Goal: Task Accomplishment & Management: Use online tool/utility

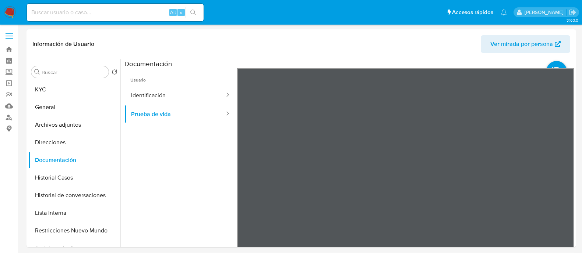
select select "10"
click at [139, 14] on input at bounding box center [115, 13] width 177 height 10
paste input "LdqLrwOSloLLnYay85VyLTMp"
type input "LdqLrwOSloLLnYay85VyLTMp"
click at [191, 13] on icon "search-icon" at bounding box center [193, 13] width 6 height 6
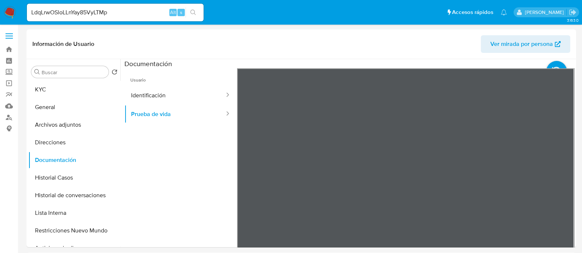
click at [194, 14] on icon "search-icon" at bounding box center [193, 13] width 6 height 6
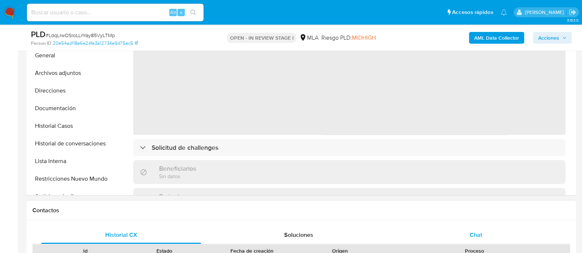
click at [482, 231] on span "Chat" at bounding box center [475, 235] width 13 height 8
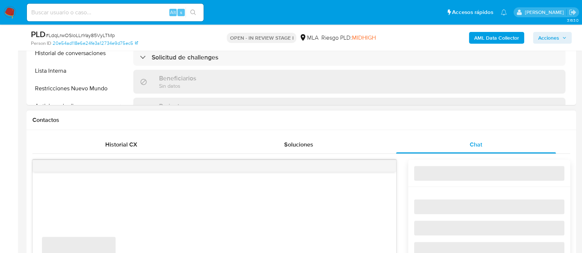
scroll to position [322, 0]
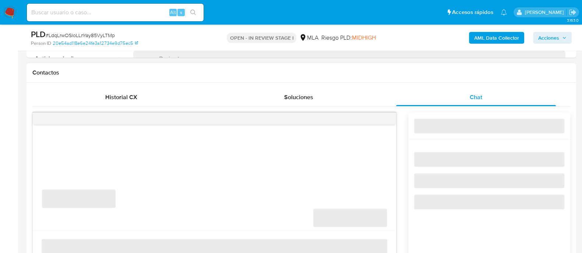
select select "10"
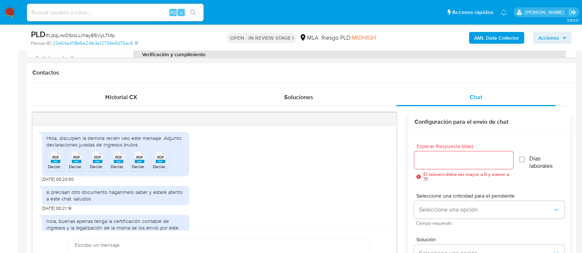
scroll to position [632, 0]
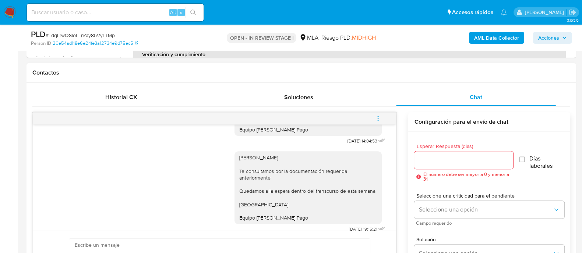
click at [381, 117] on button "menu-action" at bounding box center [378, 119] width 24 height 18
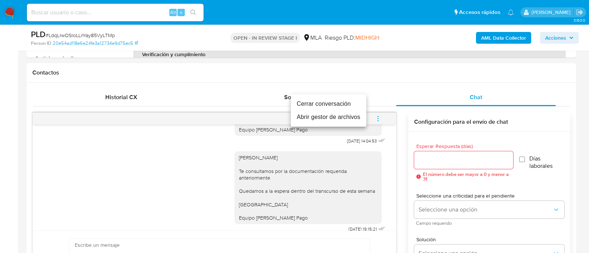
click at [328, 107] on li "Cerrar conversación" at bounding box center [328, 103] width 75 height 13
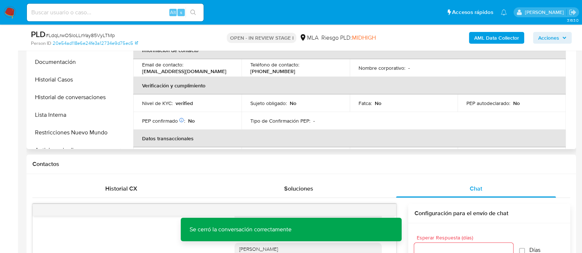
scroll to position [46, 0]
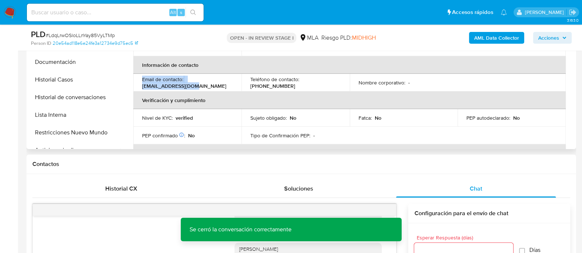
drag, startPoint x: 150, startPoint y: 83, endPoint x: 188, endPoint y: 84, distance: 37.2
click at [187, 84] on td "Email de contacto : hotelesraul@gmail.com" at bounding box center [187, 83] width 108 height 18
click at [225, 89] on div "Email de contacto : hotelesraul@gmail.com" at bounding box center [187, 82] width 91 height 13
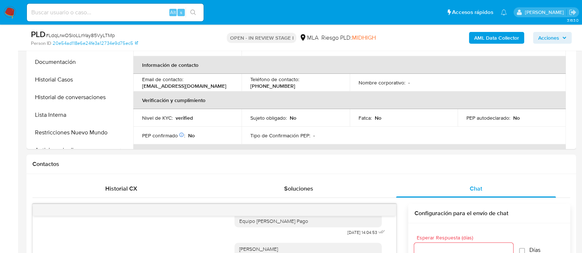
click at [121, 6] on div "Alt s" at bounding box center [115, 13] width 177 height 18
click at [117, 9] on input at bounding box center [115, 13] width 177 height 10
paste input "oWO7OePJLRplJeEG2wz20hQ9"
type input "oWO7OePJLRplJeEG2wz20hQ9"
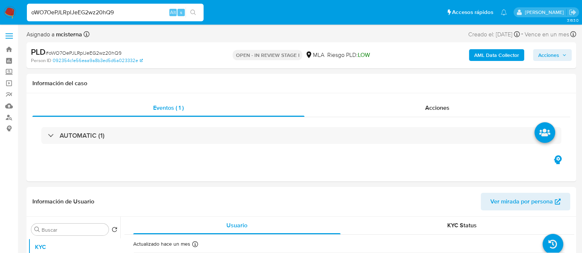
select select "10"
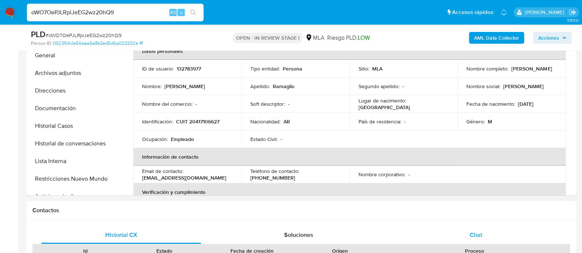
click at [458, 235] on div "Chat" at bounding box center [476, 236] width 160 height 18
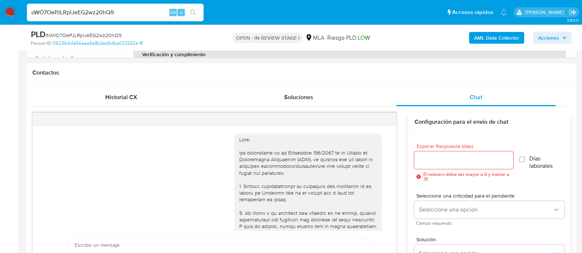
scroll to position [411, 0]
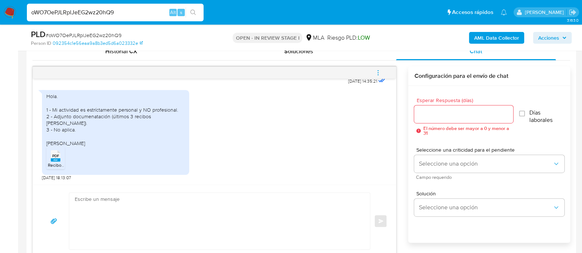
click at [319, 216] on textarea at bounding box center [218, 221] width 286 height 57
paste textarea "Hola Muchas gracias por tu respuesta. Confirmamos recepción de la documentación…"
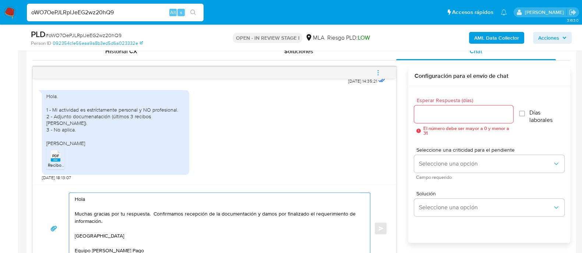
scroll to position [375, 0]
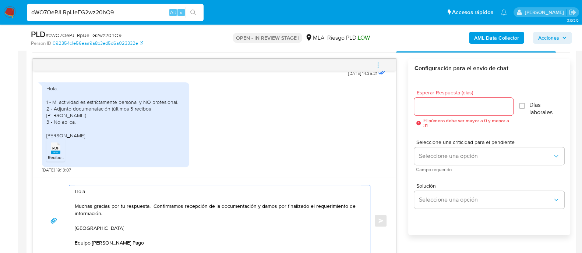
type textarea "Hola Muchas gracias por tu respuesta. Confirmamos recepción de la documentación…"
click at [429, 107] on input "Esperar Respuesta (días)" at bounding box center [463, 107] width 99 height 10
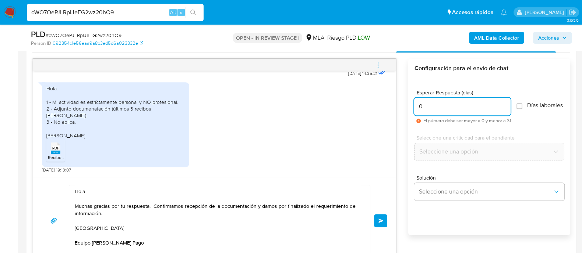
type input "0"
click at [377, 227] on div "Hola Muchas gracias por tu respuesta. Confirmamos recepción de la documentación…" at bounding box center [214, 221] width 345 height 72
click at [382, 214] on button "Enviar" at bounding box center [380, 220] width 13 height 13
click at [379, 226] on button "Enviar" at bounding box center [380, 220] width 13 height 13
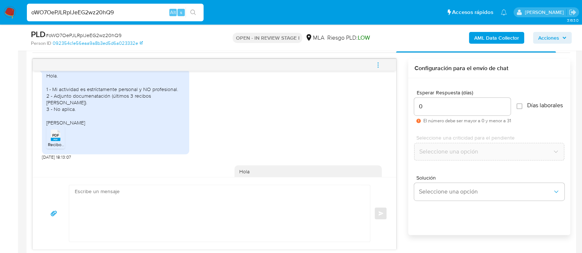
scroll to position [493, 0]
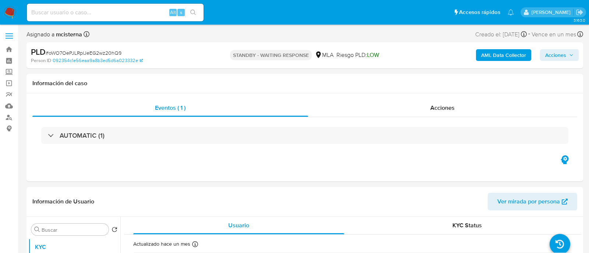
select select "10"
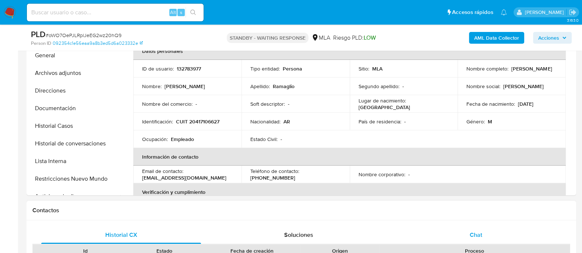
click at [465, 237] on div "Chat" at bounding box center [476, 236] width 160 height 18
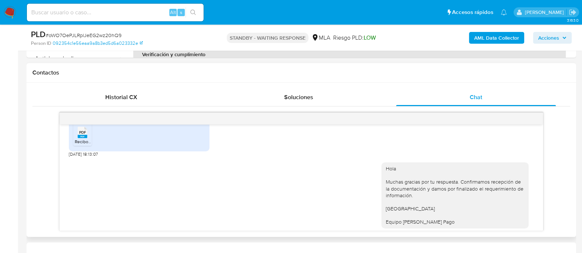
scroll to position [447, 0]
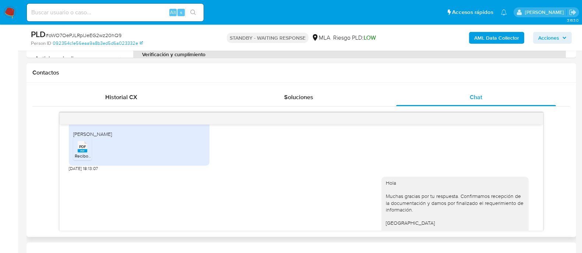
click at [87, 153] on rect at bounding box center [83, 150] width 10 height 3
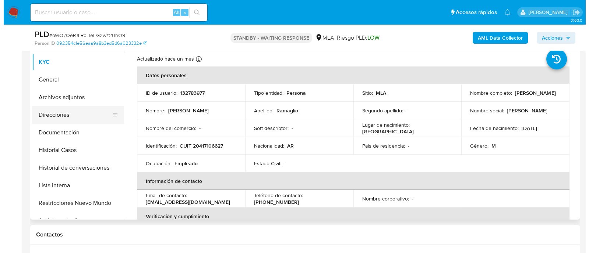
scroll to position [138, 0]
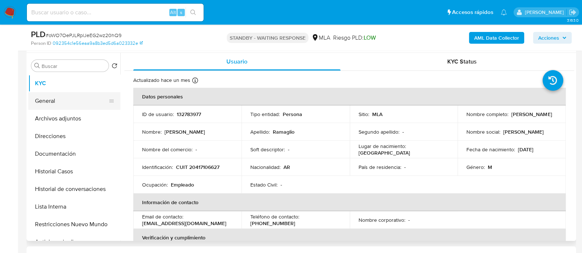
click at [78, 109] on button "General" at bounding box center [71, 101] width 86 height 18
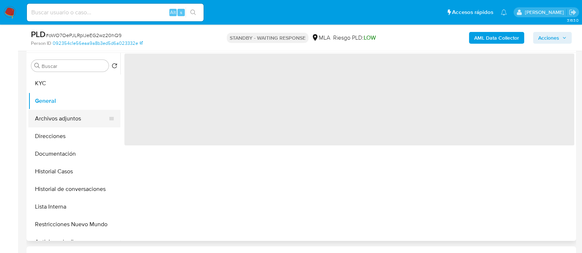
click at [55, 116] on button "Archivos adjuntos" at bounding box center [71, 119] width 86 height 18
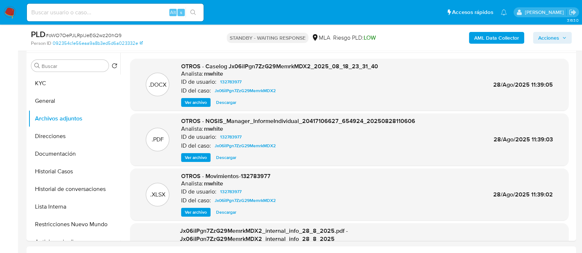
click at [492, 36] on b "AML Data Collector" at bounding box center [496, 38] width 45 height 12
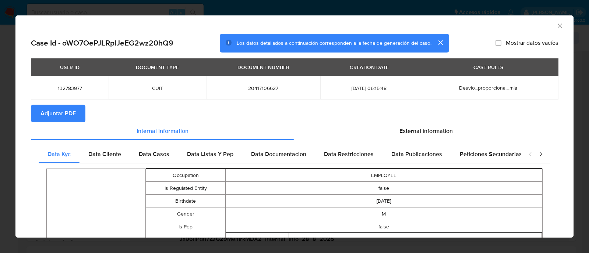
click at [71, 110] on span "Adjuntar PDF" at bounding box center [57, 114] width 35 height 16
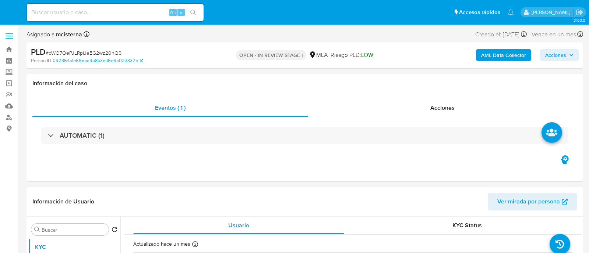
select select "10"
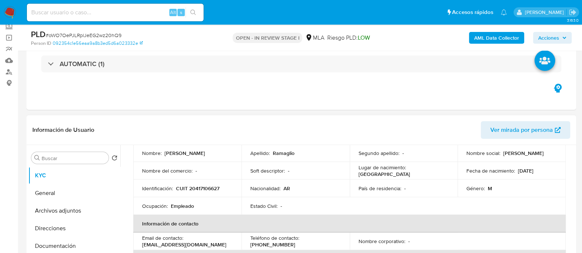
scroll to position [92, 0]
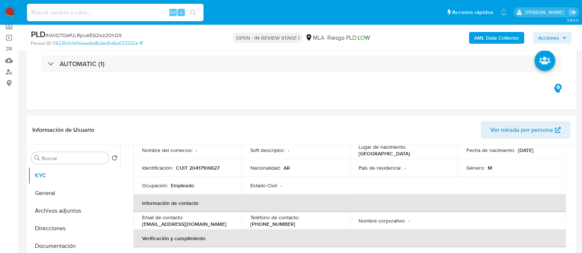
click at [197, 161] on td "Identificación : CUIT 20417106627" at bounding box center [187, 168] width 108 height 18
click at [199, 168] on p "CUIT 20417106627" at bounding box center [197, 168] width 43 height 7
copy p "20417106627"
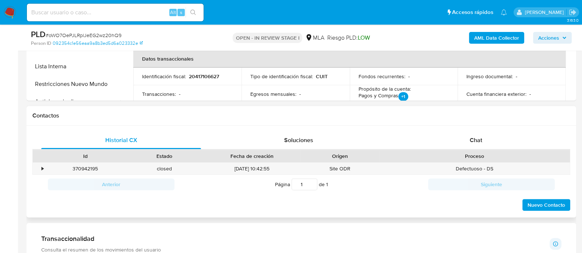
scroll to position [276, 0]
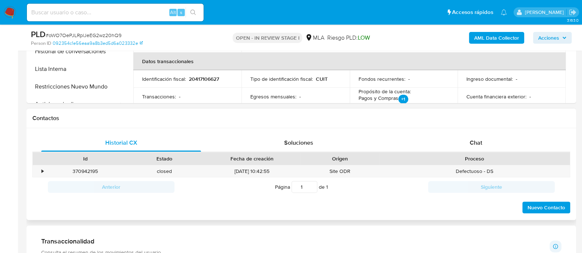
click at [475, 130] on div "Historial CX Soluciones Chat Id Estado Fecha de creación Origen Proceso • 37094…" at bounding box center [300, 174] width 549 height 92
click at [476, 140] on span "Chat" at bounding box center [475, 143] width 13 height 8
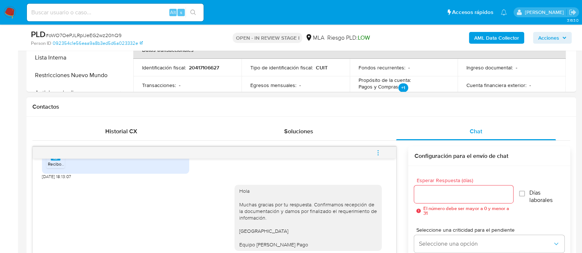
scroll to position [322, 0]
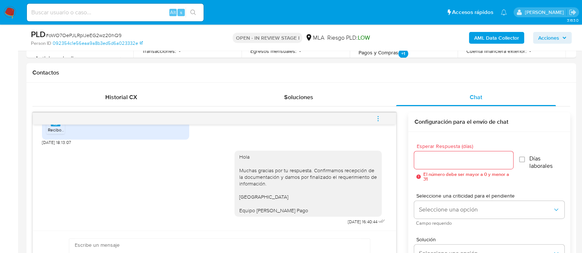
click at [380, 118] on icon "menu-action" at bounding box center [378, 119] width 7 height 7
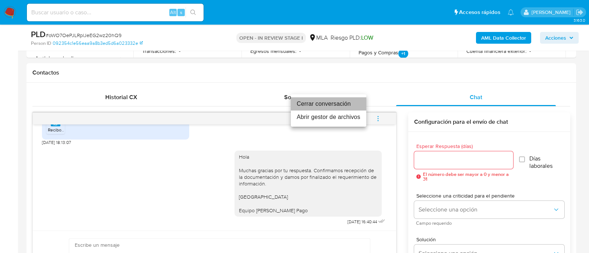
click at [340, 107] on li "Cerrar conversación" at bounding box center [328, 103] width 75 height 13
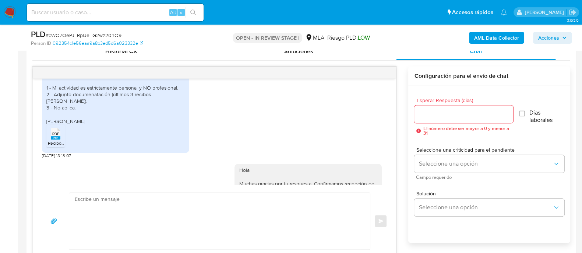
scroll to position [401, 0]
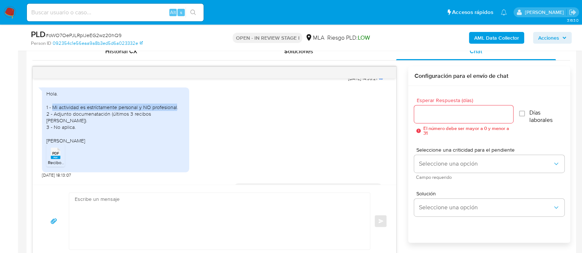
drag, startPoint x: 53, startPoint y: 118, endPoint x: 177, endPoint y: 118, distance: 124.0
click at [177, 118] on div "Hola. 1 - Mi actividad es estríctamente personal y NO profesional. 2 - Adjunto …" at bounding box center [115, 118] width 138 height 54
copy div "Mi actividad es estríctamente personal y NO profesional"
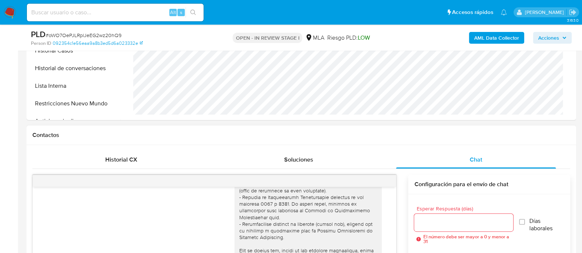
scroll to position [138, 0]
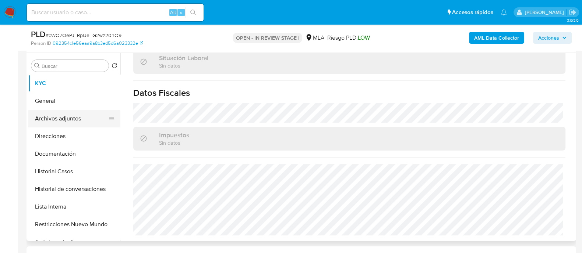
click at [75, 120] on button "Archivos adjuntos" at bounding box center [71, 119] width 86 height 18
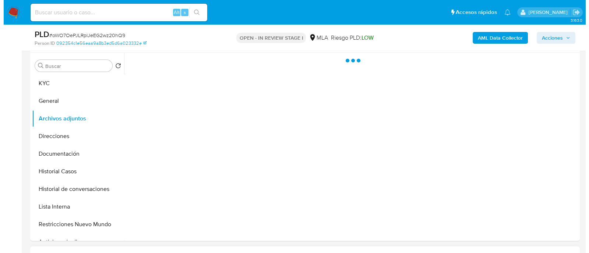
scroll to position [0, 0]
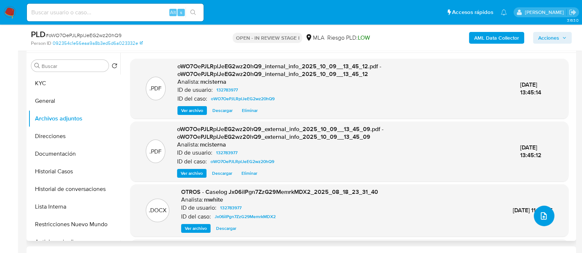
click at [533, 216] on button "upload-file" at bounding box center [543, 216] width 21 height 21
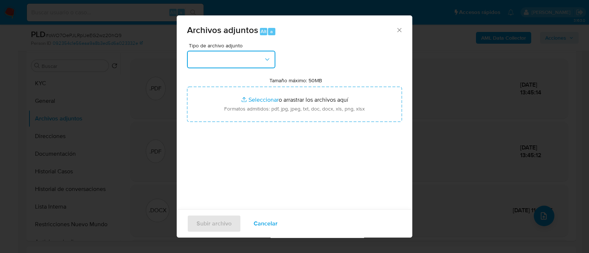
click at [249, 56] on button "button" at bounding box center [231, 60] width 88 height 18
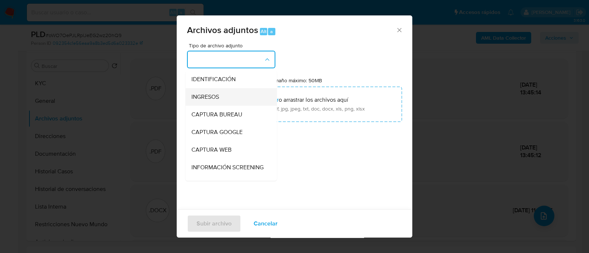
click at [230, 96] on div "INGRESOS" at bounding box center [228, 97] width 75 height 18
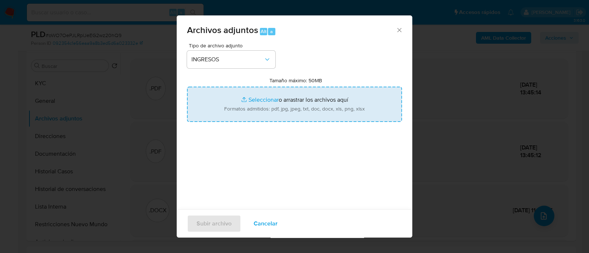
click at [264, 91] on input "Tamaño máximo: 50MB Seleccionar archivos" at bounding box center [294, 104] width 215 height 35
type input "C:\fakepath\Recibos de sueldo.pdf"
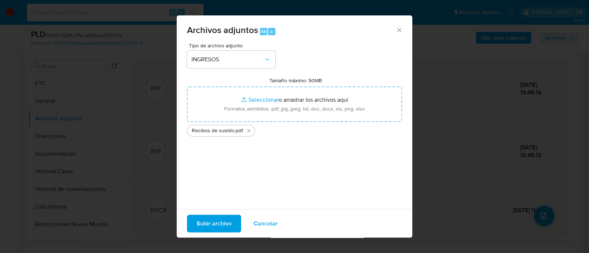
click at [222, 220] on span "Subir archivo" at bounding box center [213, 224] width 35 height 16
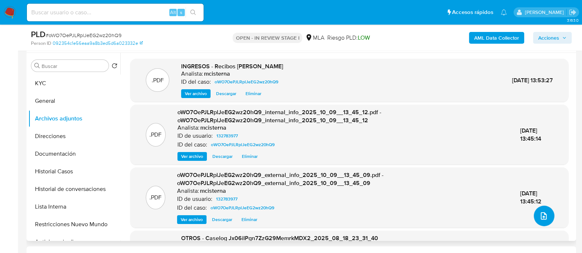
click at [539, 217] on icon "upload-file" at bounding box center [543, 216] width 9 height 9
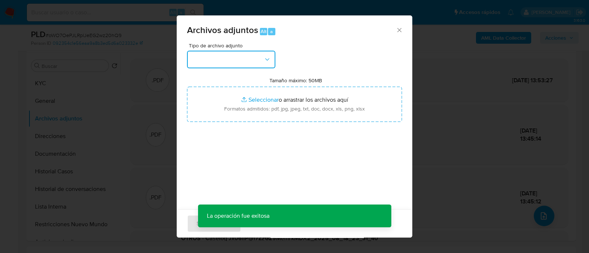
click at [250, 57] on button "button" at bounding box center [231, 60] width 88 height 18
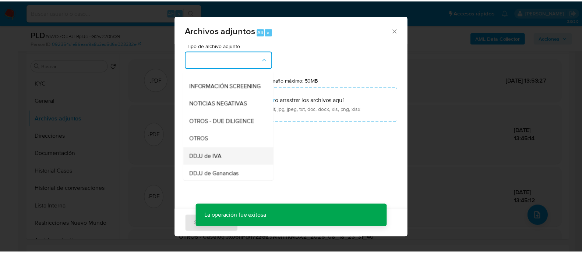
scroll to position [138, 0]
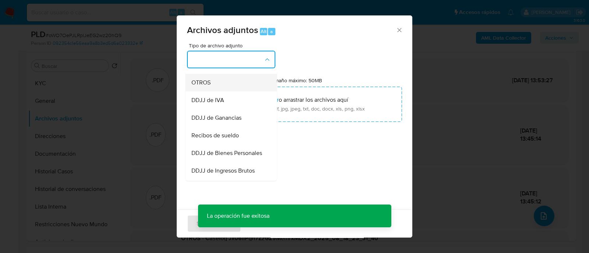
click at [225, 92] on div "OTROS" at bounding box center [228, 83] width 75 height 18
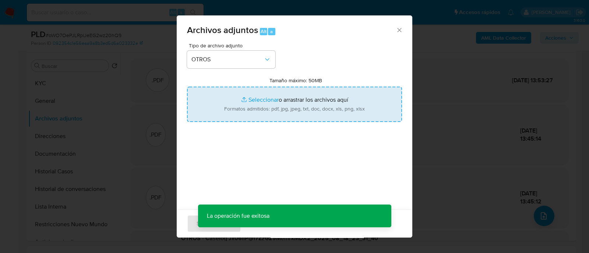
click at [293, 109] on input "Tamaño máximo: 50MB Seleccionar archivos" at bounding box center [294, 104] width 215 height 35
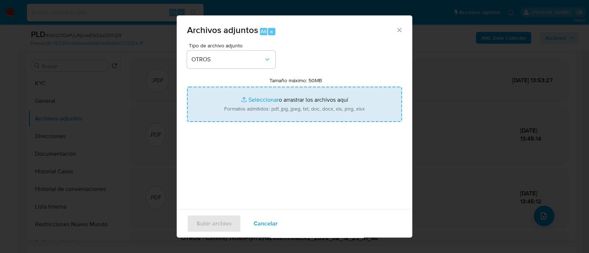
type input "C:\fakepath\Caselog oWO7OePJLRplJeEG2wz20hQ9_2025_09_23_16_46_54.docx"
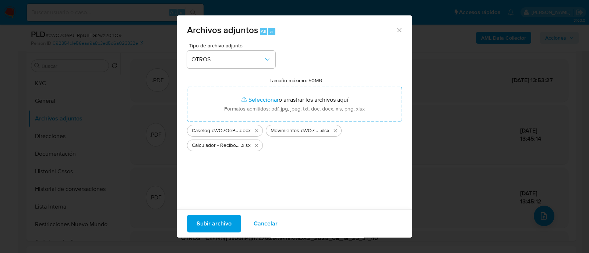
click at [207, 224] on span "Subir archivo" at bounding box center [213, 224] width 35 height 16
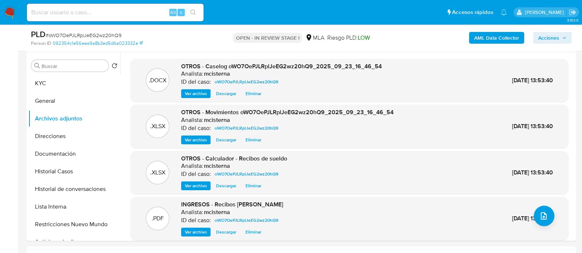
click at [552, 36] on span "Acciones" at bounding box center [548, 38] width 21 height 12
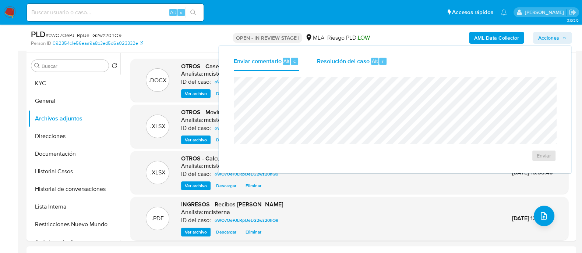
click at [361, 65] on span "Resolución del caso" at bounding box center [343, 61] width 53 height 8
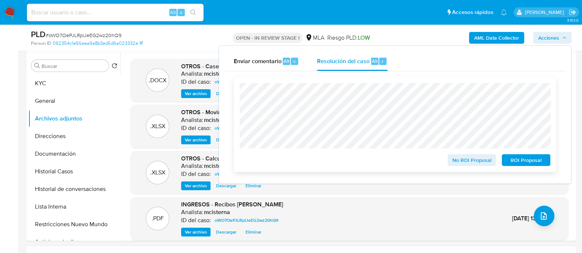
click at [464, 164] on span "No ROI Proposal" at bounding box center [472, 160] width 38 height 10
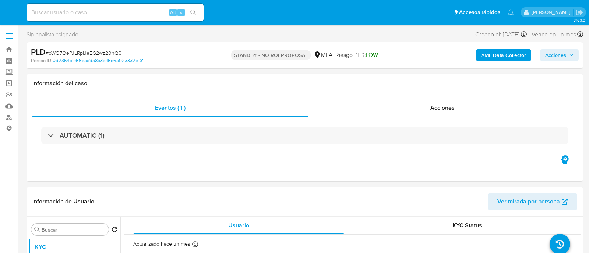
select select "10"
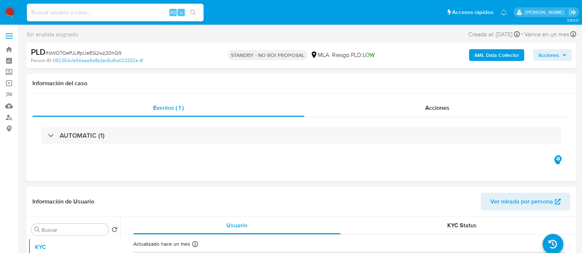
click at [91, 10] on input at bounding box center [115, 13] width 177 height 10
paste input "22915257"
type input "22915257"
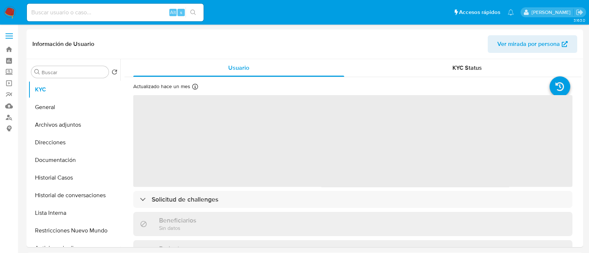
select select "10"
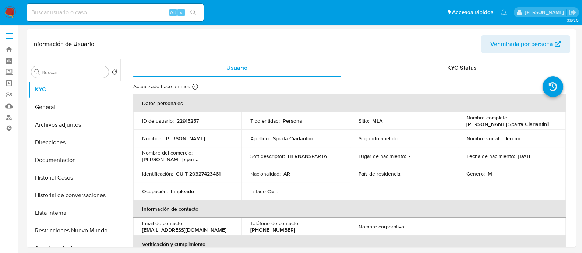
click at [138, 14] on input at bounding box center [115, 13] width 177 height 10
paste input "iYu8dOj8ssV4p4DuYTBsxCe5"
type input "iYu8dOj8ssV4p4DuYTBsxCe5"
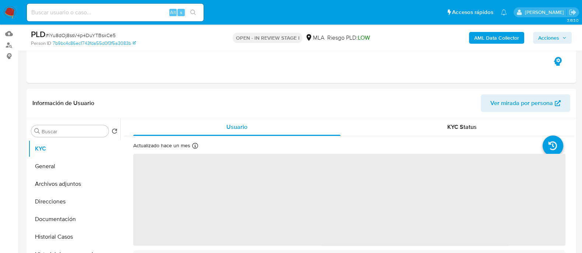
scroll to position [138, 0]
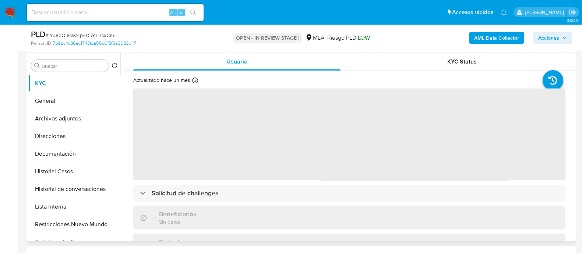
select select "10"
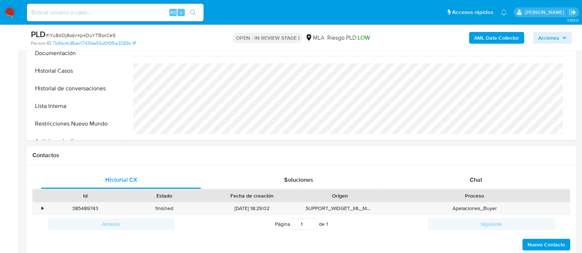
scroll to position [276, 0]
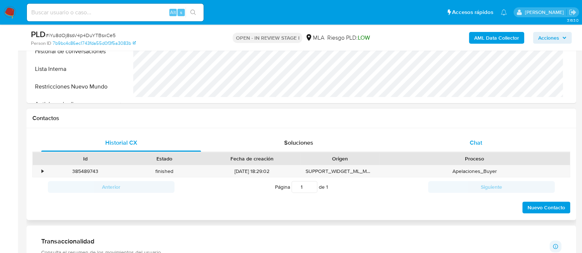
click at [472, 139] on span "Chat" at bounding box center [475, 143] width 13 height 8
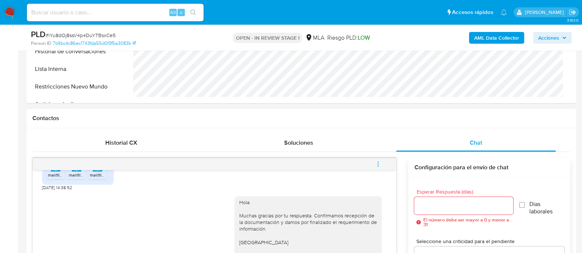
scroll to position [322, 0]
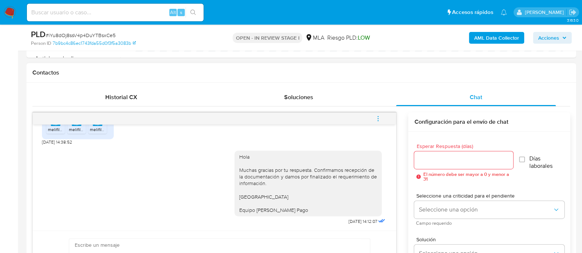
click at [376, 116] on icon "menu-action" at bounding box center [378, 119] width 7 height 7
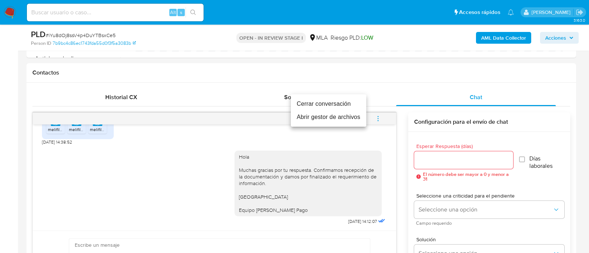
click at [314, 106] on li "Cerrar conversación" at bounding box center [328, 103] width 75 height 13
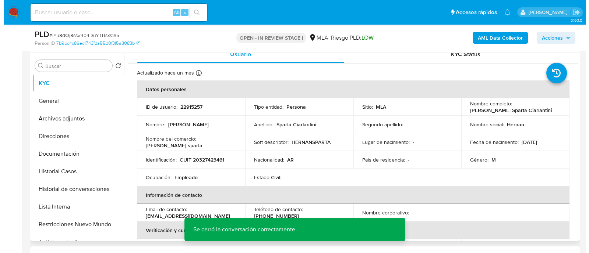
scroll to position [0, 0]
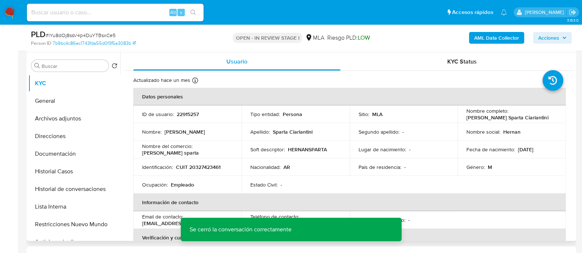
click at [190, 111] on td "ID de usuario : 22915257" at bounding box center [187, 115] width 108 height 18
copy p "22915257"
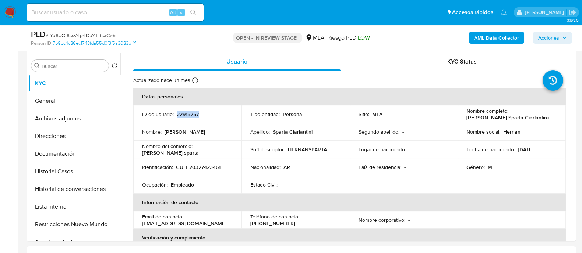
click at [492, 32] on b "AML Data Collector" at bounding box center [496, 38] width 45 height 12
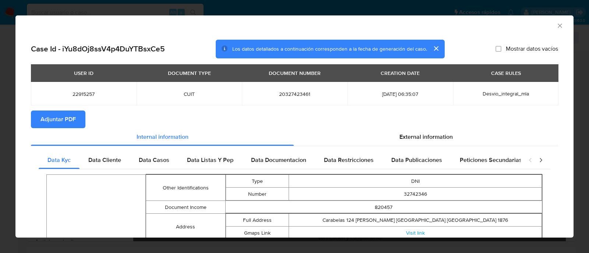
click at [66, 124] on span "Adjuntar PDF" at bounding box center [57, 119] width 35 height 16
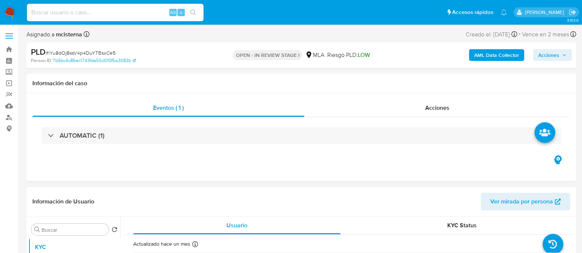
select select "10"
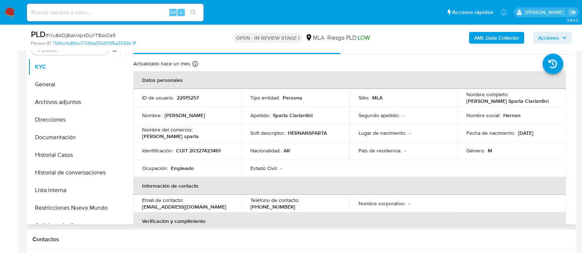
scroll to position [184, 0]
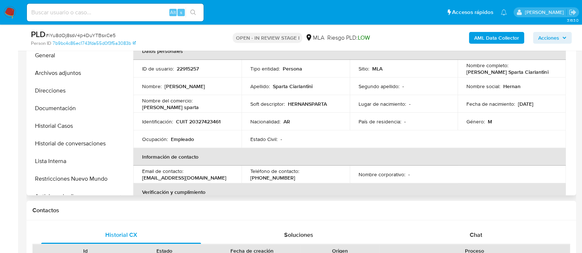
click at [204, 125] on p "CUIT 20327423461" at bounding box center [198, 121] width 45 height 7
copy p "20327423461"
click at [486, 242] on div "Chat" at bounding box center [476, 236] width 160 height 18
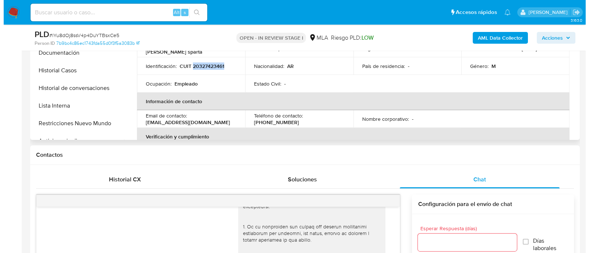
scroll to position [138, 0]
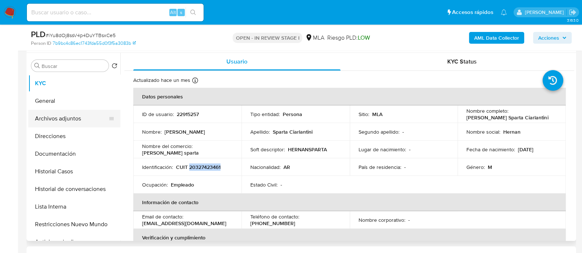
click at [75, 123] on button "Archivos adjuntos" at bounding box center [71, 119] width 86 height 18
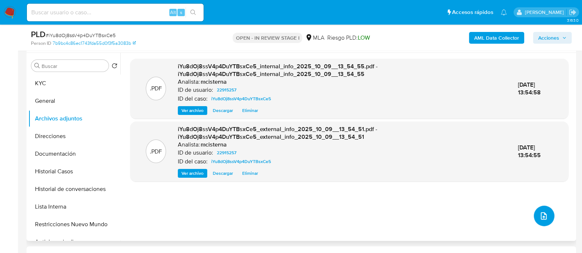
click at [546, 220] on button "upload-file" at bounding box center [543, 216] width 21 height 21
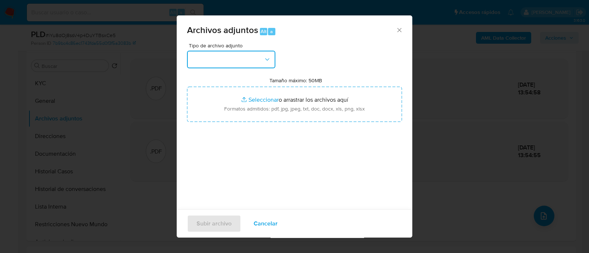
click at [267, 60] on icon "button" at bounding box center [267, 59] width 4 height 2
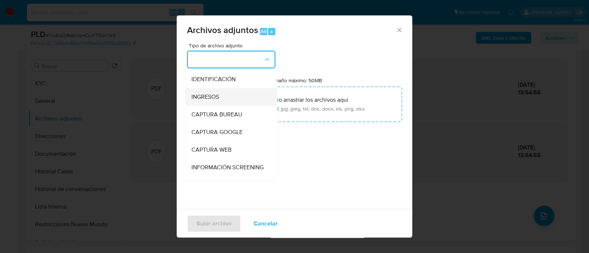
click at [241, 95] on div "INGRESOS" at bounding box center [228, 97] width 75 height 18
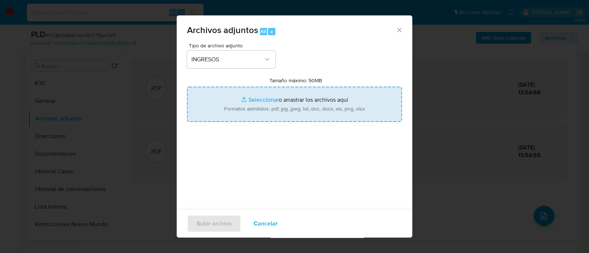
click at [296, 100] on input "Tamaño máximo: 50MB Seleccionar archivos" at bounding box center [294, 104] width 215 height 35
type input "C:\fakepath\Recibo de sueldo 06-2025.pdf"
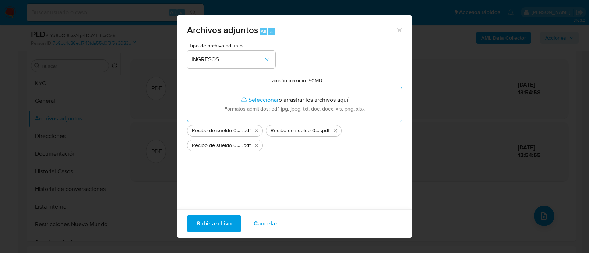
click at [214, 224] on span "Subir archivo" at bounding box center [213, 224] width 35 height 16
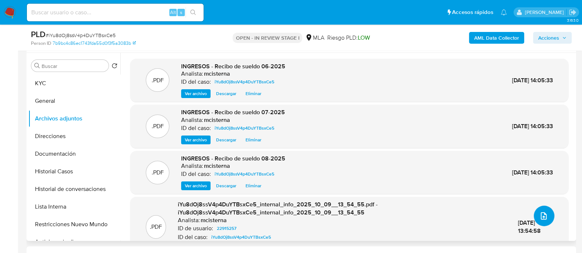
click at [543, 217] on icon "upload-file" at bounding box center [543, 216] width 6 height 7
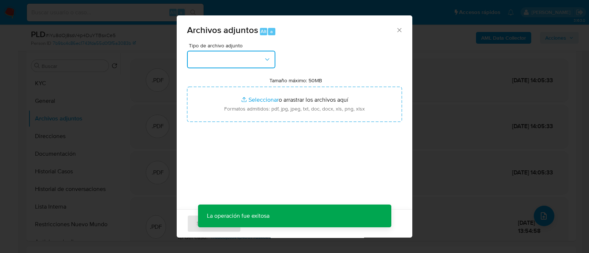
click at [244, 65] on button "button" at bounding box center [231, 60] width 88 height 18
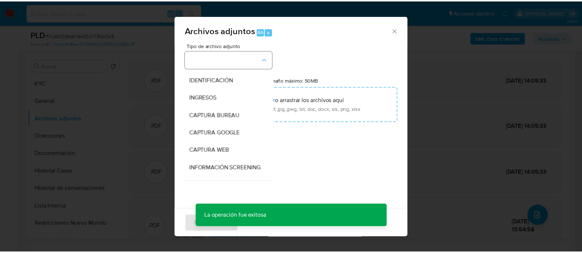
scroll to position [92, 0]
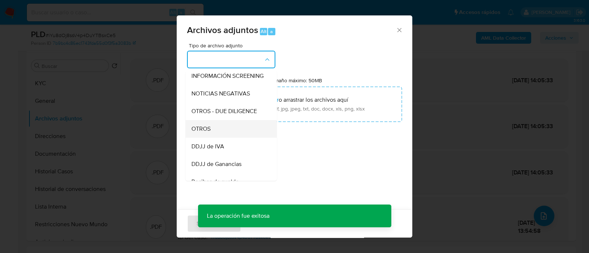
click at [217, 133] on div "OTROS" at bounding box center [228, 129] width 75 height 18
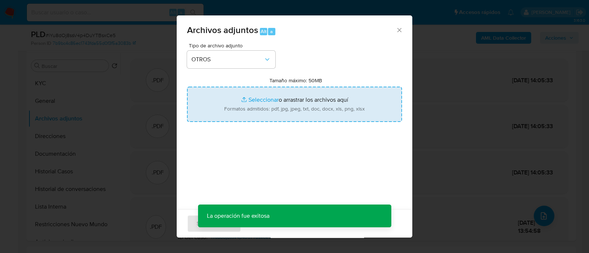
click at [272, 111] on input "Tamaño máximo: 50MB Seleccionar archivos" at bounding box center [294, 104] width 215 height 35
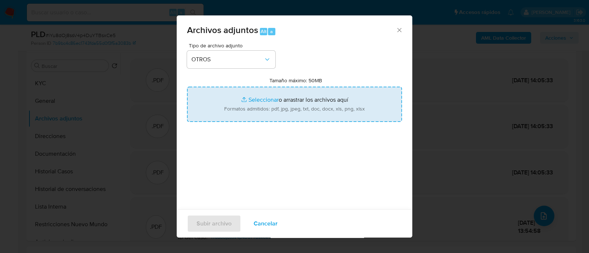
type input "C:\fakepath\Caselog iYu8dOj8ssV4p4DuYTBsxCe5_2025_09_17_16_29_50.docx"
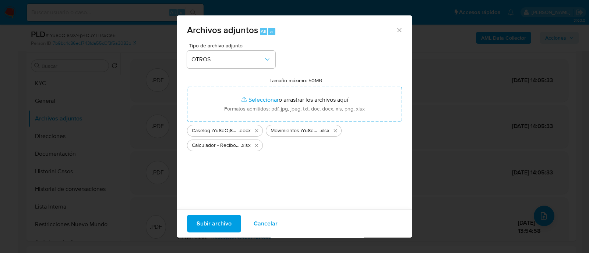
drag, startPoint x: 272, startPoint y: 112, endPoint x: 216, endPoint y: 228, distance: 129.0
click at [216, 228] on span "Subir archivo" at bounding box center [213, 224] width 35 height 16
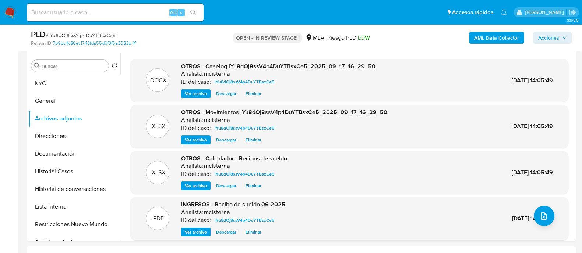
click at [548, 47] on div "PLD # iYu8dOj8ssV4p4DuYTBsxCe5 Person ID 7b9bc4c86ec1743fda55d0f3f5a3083b OPEN …" at bounding box center [300, 38] width 549 height 26
click at [548, 36] on span "Acciones" at bounding box center [548, 38] width 21 height 12
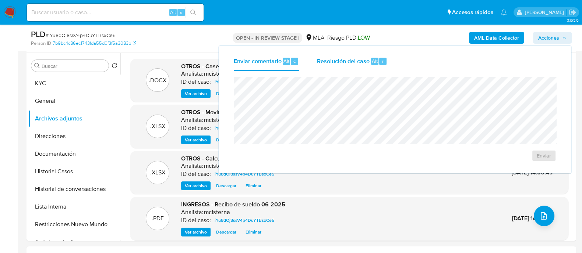
click at [351, 69] on div "Resolución del caso Alt r" at bounding box center [352, 61] width 70 height 19
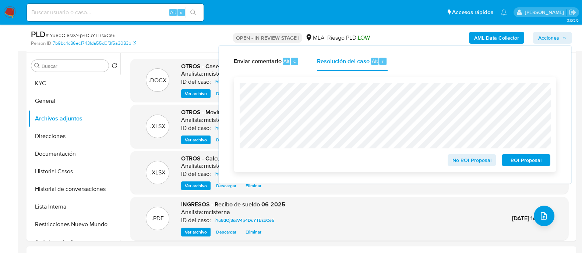
click at [453, 163] on span "No ROI Proposal" at bounding box center [472, 160] width 38 height 10
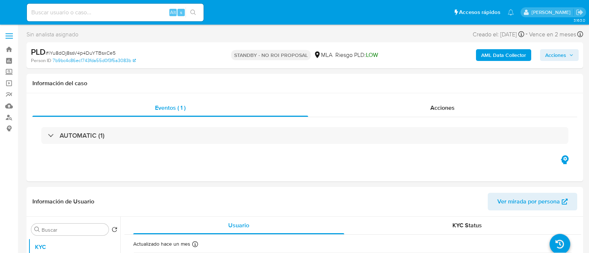
select select "10"
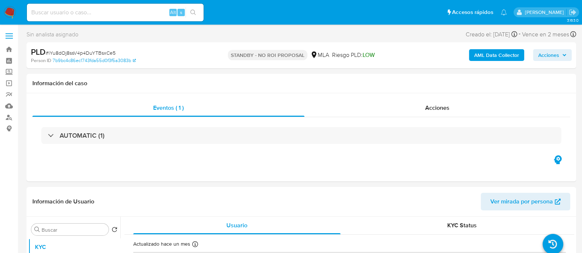
click at [156, 11] on input at bounding box center [115, 13] width 177 height 10
paste input "MBiGrj7zMTFQF2JAjdzLFKOO"
type input "MBiGrj7zMTFQF2JAjdzLFKOO"
click at [200, 11] on button "search-icon" at bounding box center [192, 12] width 15 height 10
click at [187, 10] on button "search-icon" at bounding box center [192, 12] width 15 height 10
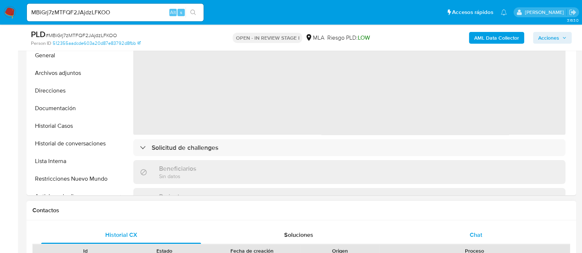
click at [478, 239] on div "Chat" at bounding box center [476, 236] width 160 height 18
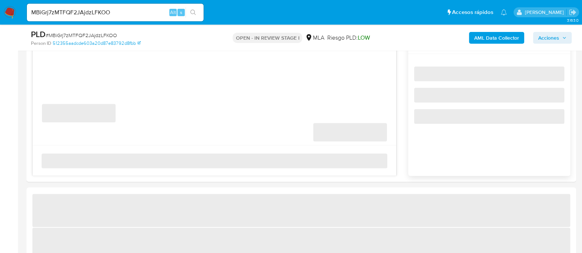
select select "10"
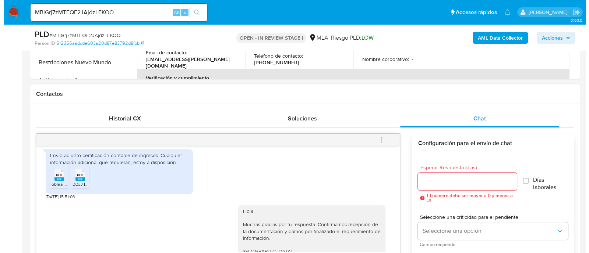
scroll to position [322, 0]
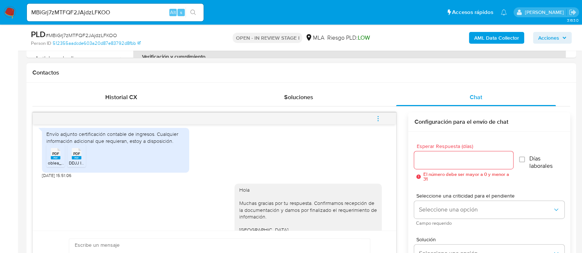
click at [382, 116] on button "menu-action" at bounding box center [378, 119] width 24 height 18
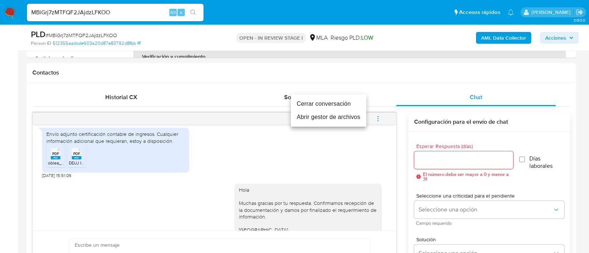
click at [338, 101] on li "Cerrar conversación" at bounding box center [328, 103] width 75 height 13
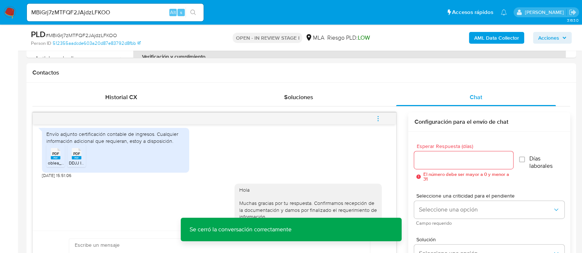
click at [486, 38] on b "AML Data Collector" at bounding box center [496, 38] width 45 height 12
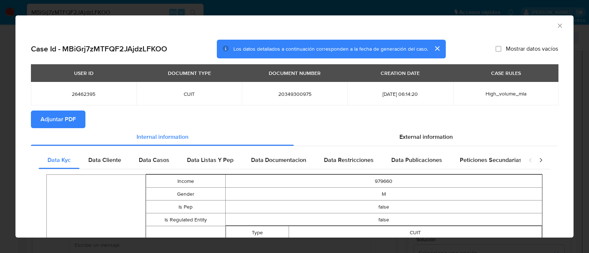
click at [80, 117] on button "Adjuntar PDF" at bounding box center [58, 120] width 54 height 18
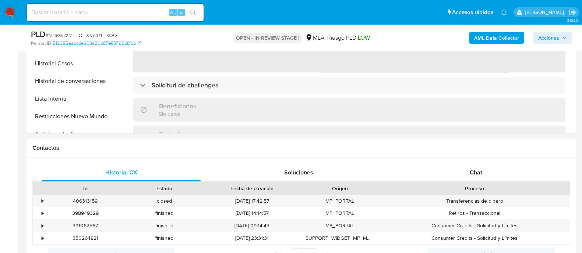
scroll to position [322, 0]
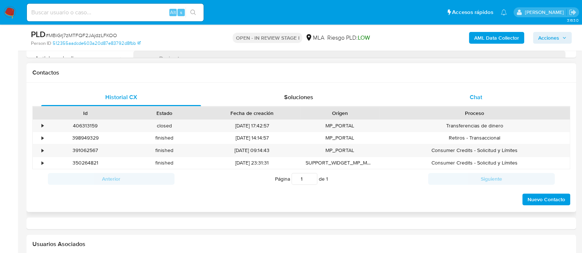
click at [474, 94] on span "Chat" at bounding box center [475, 97] width 13 height 8
select select "10"
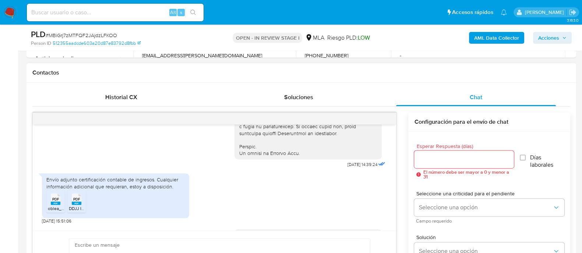
scroll to position [361, 0]
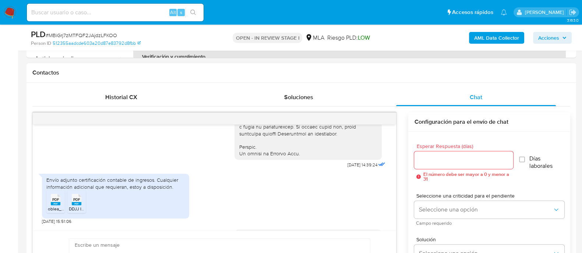
click at [59, 206] on icon at bounding box center [56, 199] width 10 height 11
click at [67, 213] on li "PDF PDF DDJJ Ingresos firmada.pdf" at bounding box center [76, 202] width 18 height 23
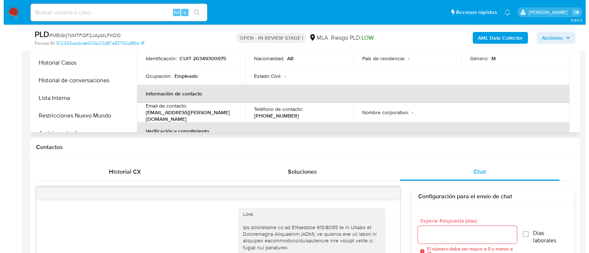
scroll to position [138, 0]
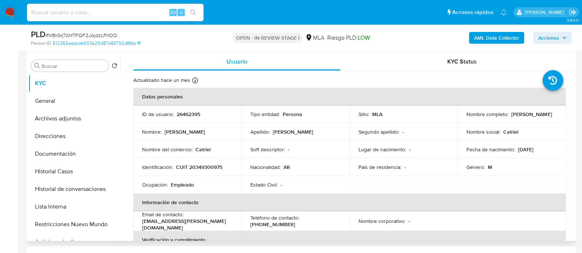
click at [195, 163] on td "Identificación : CUIT 20349300975" at bounding box center [187, 168] width 108 height 18
click at [199, 166] on p "CUIT 20349300975" at bounding box center [199, 167] width 46 height 7
copy p "20349300975"
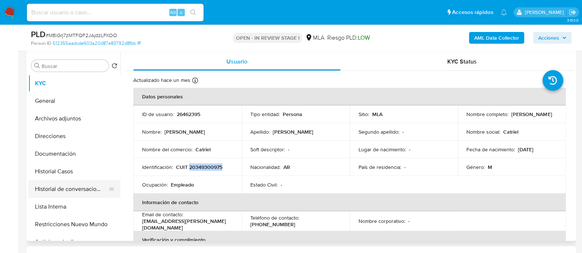
click at [75, 184] on button "Historial de conversaciones" at bounding box center [71, 190] width 86 height 18
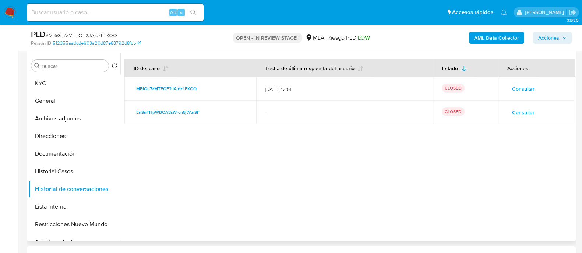
click at [526, 89] on span "Consultar" at bounding box center [523, 89] width 22 height 10
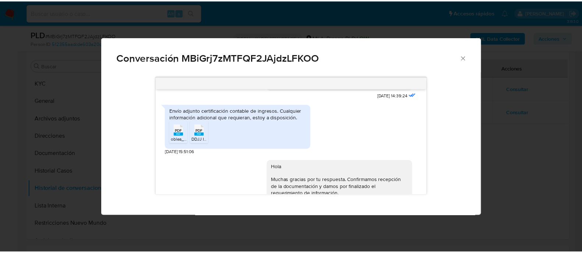
scroll to position [453, 0]
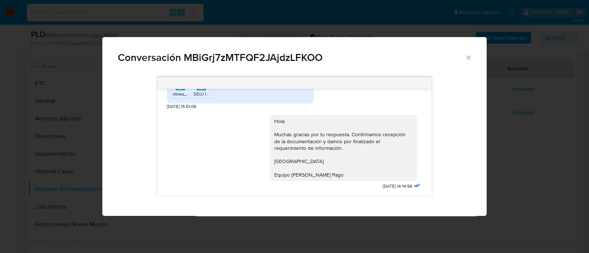
click at [61, 142] on div "Conversación MBiGrj7zMTFQF2JAjdzLFKOO 17/09/2025 14:39:24 Envío adjunto certifi…" at bounding box center [294, 126] width 589 height 253
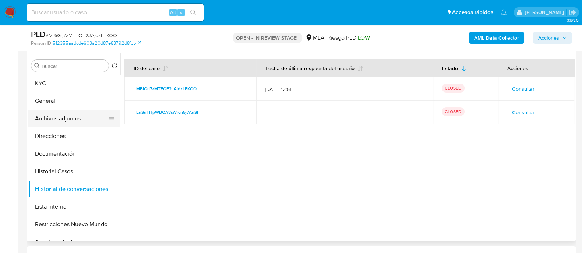
click at [74, 120] on button "Archivos adjuntos" at bounding box center [71, 119] width 86 height 18
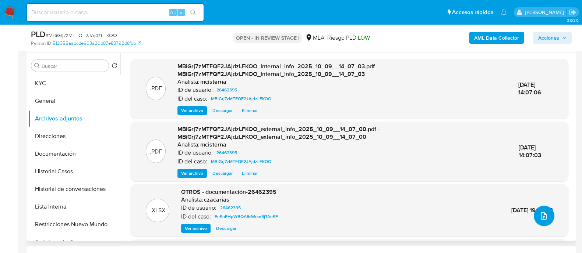
click at [541, 218] on icon "upload-file" at bounding box center [543, 216] width 6 height 7
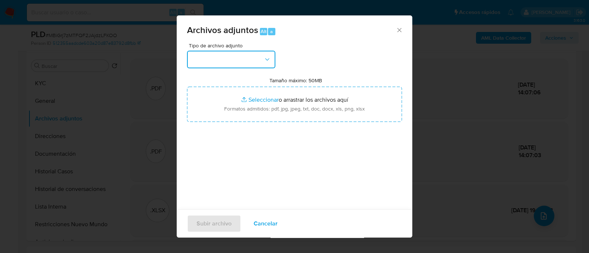
click at [216, 63] on button "button" at bounding box center [231, 60] width 88 height 18
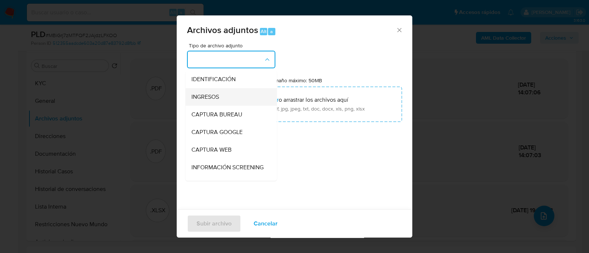
click at [229, 98] on div "INGRESOS" at bounding box center [228, 97] width 75 height 18
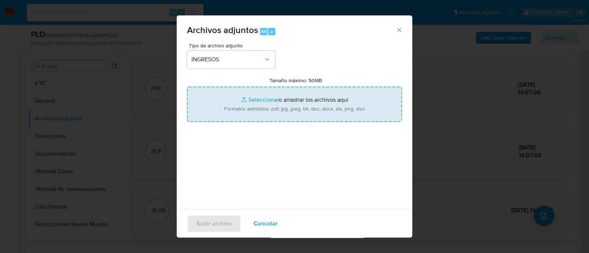
click at [308, 104] on input "Tamaño máximo: 50MB Seleccionar archivos" at bounding box center [294, 104] width 215 height 35
type input "C:\fakepath\Certificacion de Ingresos (1).pdf"
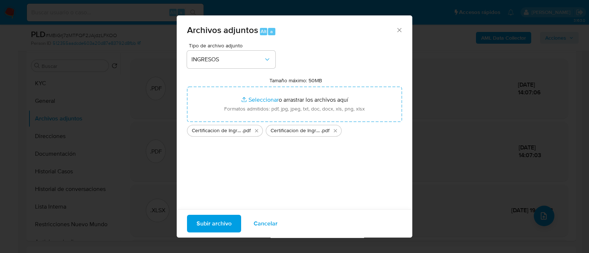
click at [211, 226] on span "Subir archivo" at bounding box center [213, 224] width 35 height 16
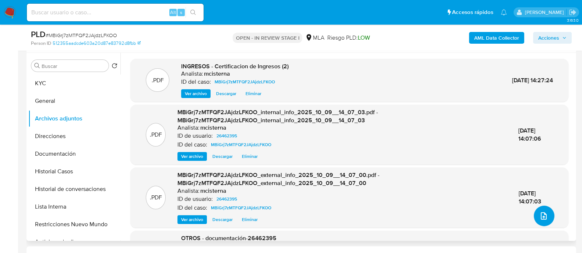
click at [539, 216] on icon "upload-file" at bounding box center [543, 216] width 9 height 9
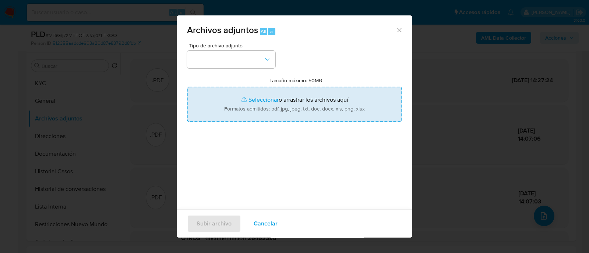
click at [219, 109] on input "Tamaño máximo: 50MB Seleccionar archivos" at bounding box center [294, 104] width 215 height 35
type input "C:\fakepath\Certificacion de Ingresos (1).pdf"
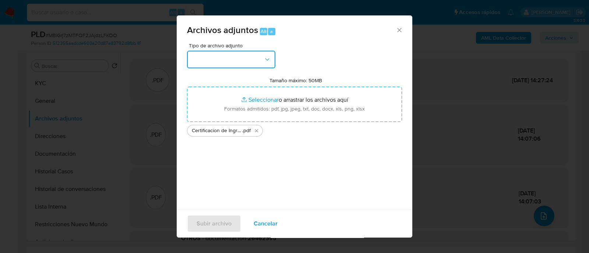
click at [242, 60] on button "button" at bounding box center [231, 60] width 88 height 18
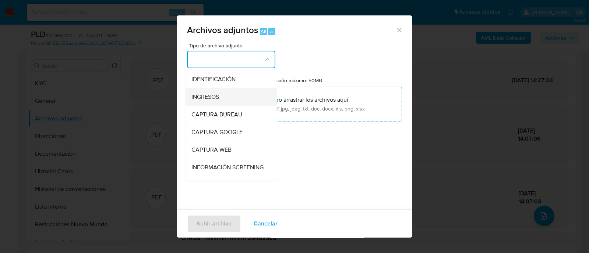
click at [234, 94] on div "INGRESOS" at bounding box center [228, 97] width 75 height 18
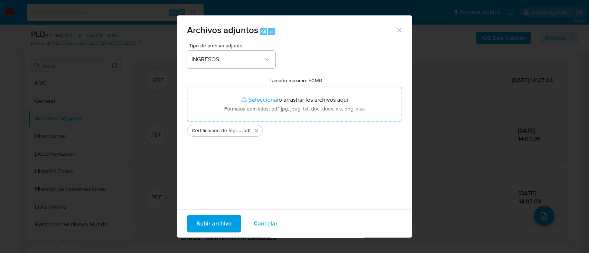
click at [224, 217] on span "Subir archivo" at bounding box center [213, 224] width 35 height 16
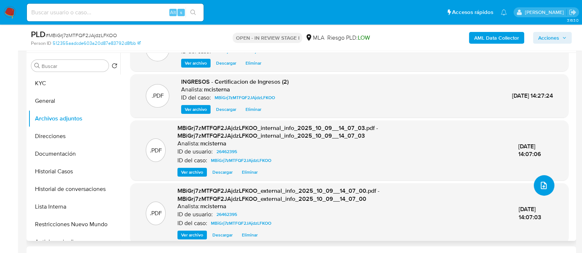
scroll to position [60, 0]
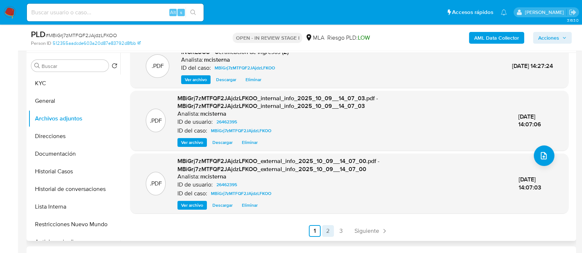
click at [327, 227] on link "2" at bounding box center [328, 232] width 12 height 12
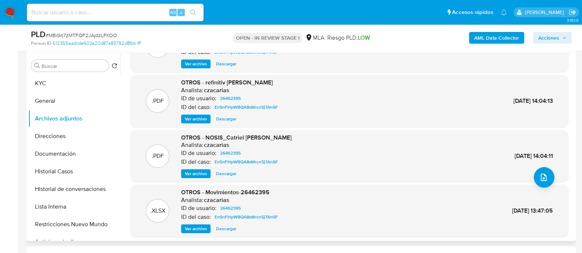
scroll to position [62, 0]
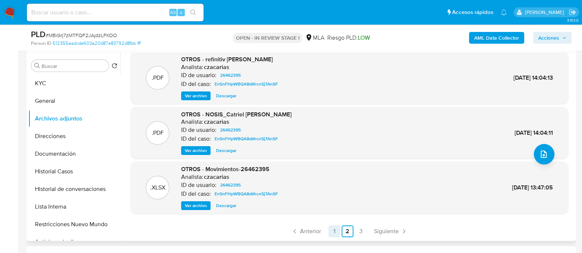
click at [332, 234] on link "1" at bounding box center [334, 232] width 12 height 12
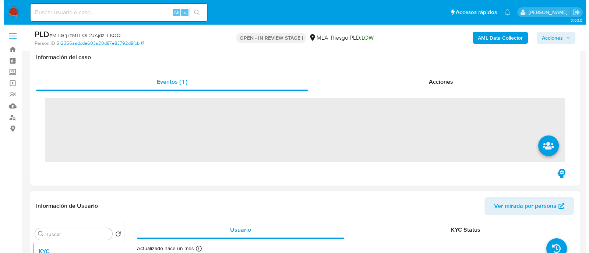
scroll to position [138, 0]
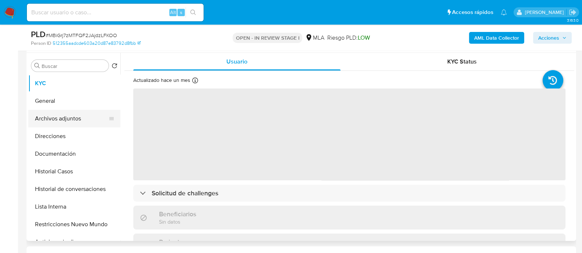
click at [79, 122] on button "Archivos adjuntos" at bounding box center [71, 119] width 86 height 18
select select "10"
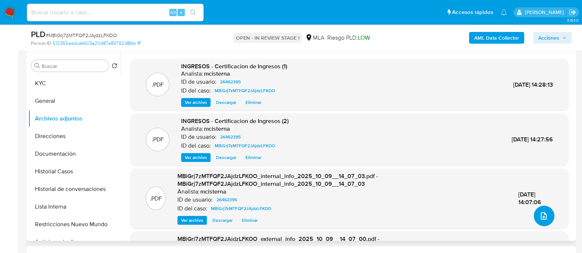
click at [541, 221] on button "upload-file" at bounding box center [543, 216] width 21 height 21
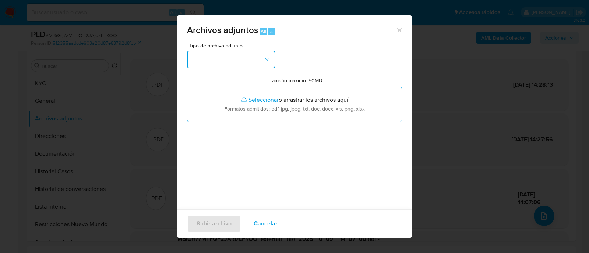
click at [208, 58] on button "button" at bounding box center [231, 60] width 88 height 18
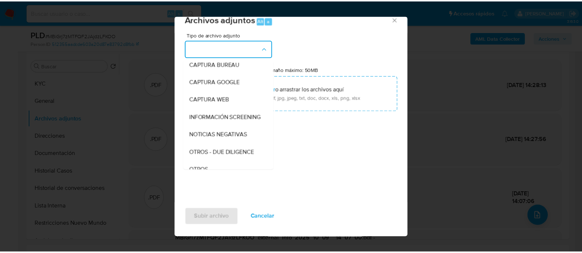
scroll to position [92, 0]
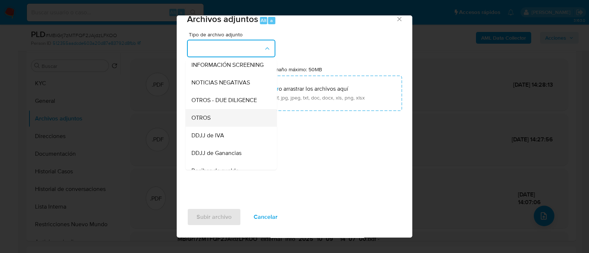
click at [220, 127] on div "OTROS" at bounding box center [228, 118] width 75 height 18
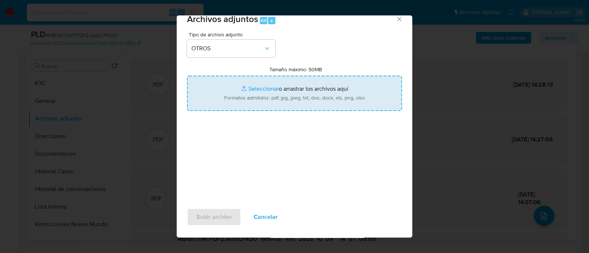
click at [295, 96] on input "Tamaño máximo: 50MB Seleccionar archivos" at bounding box center [294, 93] width 215 height 35
type input "C:\fakepath\Caselog MBiGrj7zMTFQF2JAjdzLFKOO_2025_09_17_23_54_43.docx"
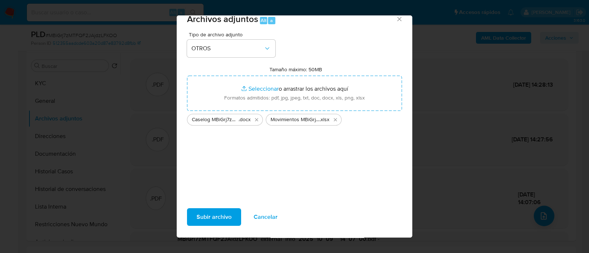
click at [220, 219] on span "Subir archivo" at bounding box center [213, 217] width 35 height 16
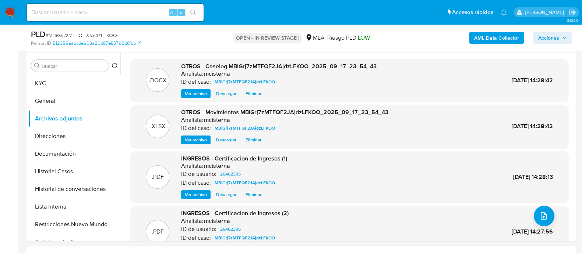
click at [564, 36] on icon "button" at bounding box center [564, 38] width 4 height 4
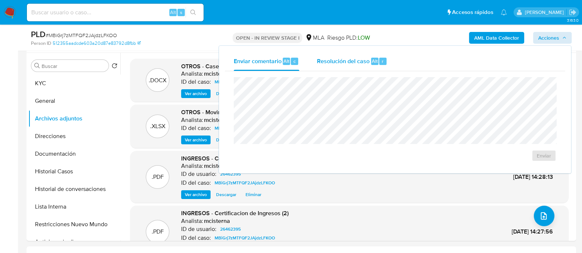
click at [365, 63] on span "Resolución del caso" at bounding box center [343, 61] width 53 height 8
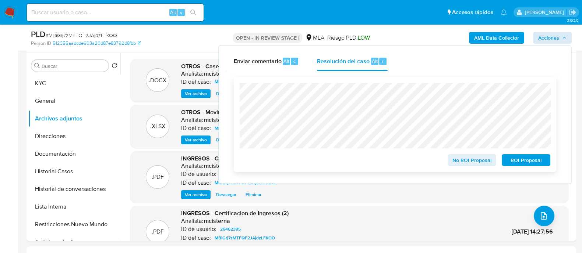
click at [459, 155] on div "No ROI Proposal" at bounding box center [471, 159] width 54 height 15
click at [458, 161] on span "No ROI Proposal" at bounding box center [472, 160] width 38 height 10
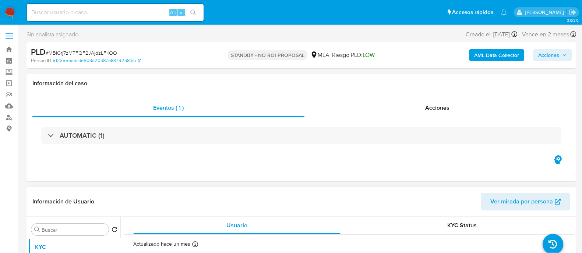
select select "10"
click at [141, 9] on input at bounding box center [115, 13] width 177 height 10
paste input "sf3JOTTXjGYabujrJttzVMW2"
type input "sf3JOTTXjGYabujrJttzVMW2"
click at [194, 12] on icon "search-icon" at bounding box center [193, 13] width 6 height 6
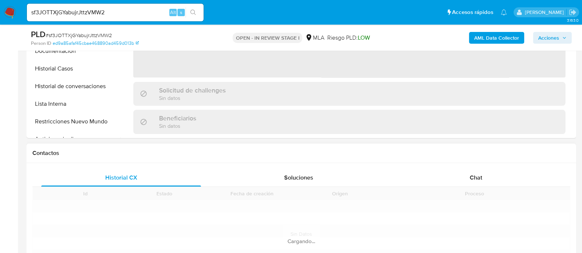
scroll to position [276, 0]
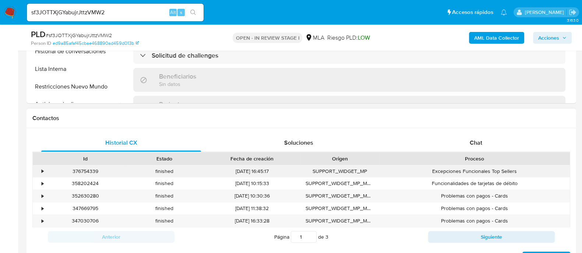
click at [480, 173] on div "Excepciones Funcionales Top Sellers" at bounding box center [474, 172] width 190 height 12
click at [474, 149] on div "Chat" at bounding box center [476, 143] width 160 height 18
select select "10"
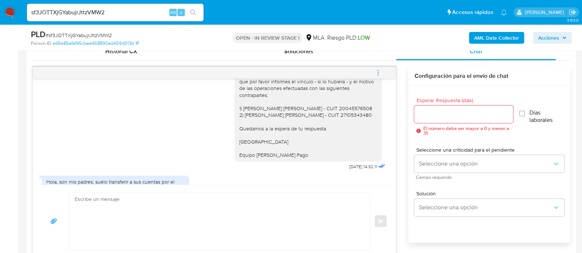
scroll to position [702, 0]
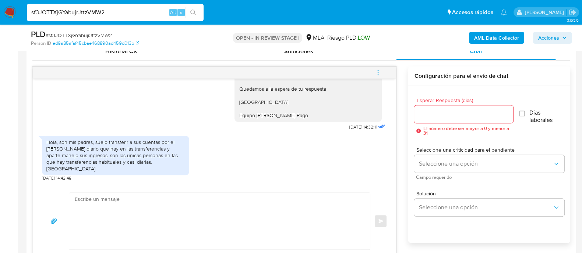
click at [141, 10] on input "sf3JOTTXjGYabujrJttzVMW2" at bounding box center [115, 13] width 177 height 10
click at [194, 14] on icon "search-icon" at bounding box center [193, 13] width 6 height 6
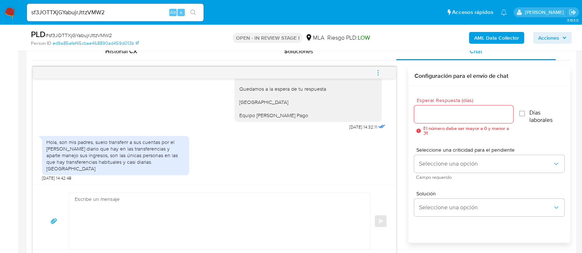
click at [197, 13] on button "search-icon" at bounding box center [192, 12] width 15 height 10
click at [128, 15] on input "sf3JOTTXjGYabujrJttzVMW2" at bounding box center [115, 13] width 177 height 10
paste input "LdqLrwOSloLLnYay85VyLTMp"
type input "LdqLrwOSloLLnYay85VyLTMp"
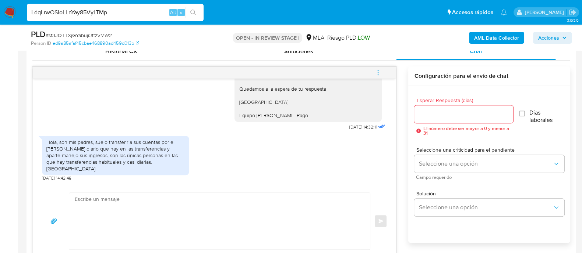
click at [196, 12] on icon "search-icon" at bounding box center [193, 13] width 6 height 6
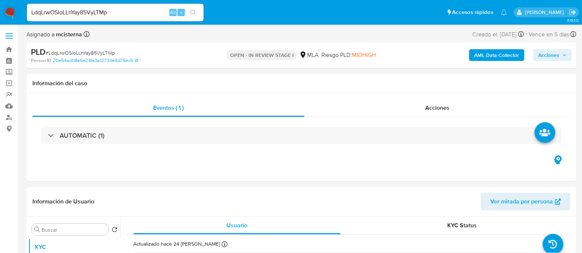
select select "10"
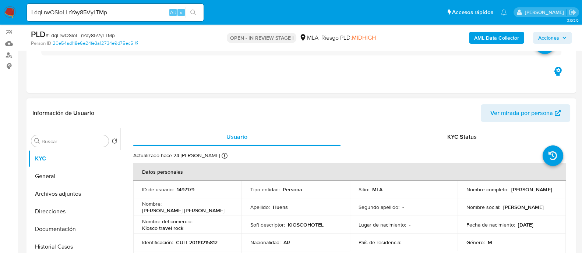
scroll to position [92, 0]
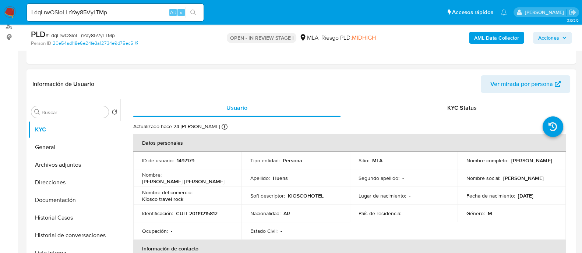
click at [184, 158] on p "1497179" at bounding box center [186, 160] width 18 height 7
copy p "1497179"
click at [211, 215] on p "CUIT 20119215812" at bounding box center [197, 213] width 42 height 7
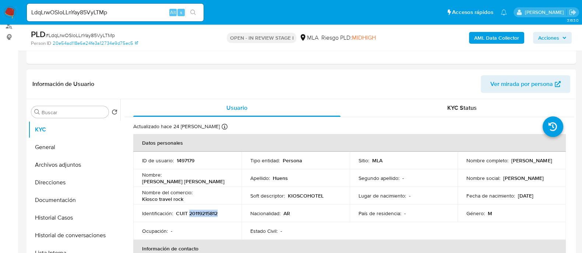
copy p "20119215812"
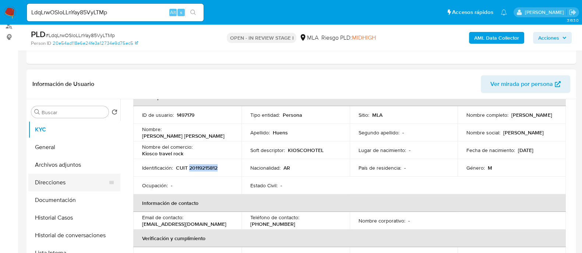
click at [86, 174] on button "Direcciones" at bounding box center [71, 183] width 86 height 18
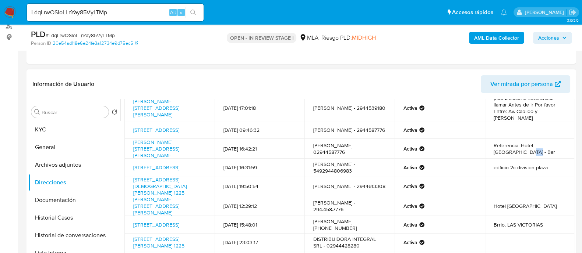
drag, startPoint x: 489, startPoint y: 144, endPoint x: 499, endPoint y: 146, distance: 10.9
click at [499, 146] on td "Referencia: Hotel Monte Claro - Bar" at bounding box center [530, 149] width 90 height 20
click at [53, 120] on div "Buscar Volver al orden por defecto KYC General Archivos adjuntos Direcciones Do…" at bounding box center [74, 193] width 92 height 187
click at [85, 123] on button "KYC" at bounding box center [71, 130] width 86 height 18
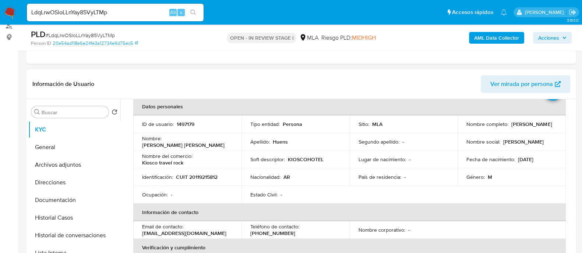
scroll to position [92, 0]
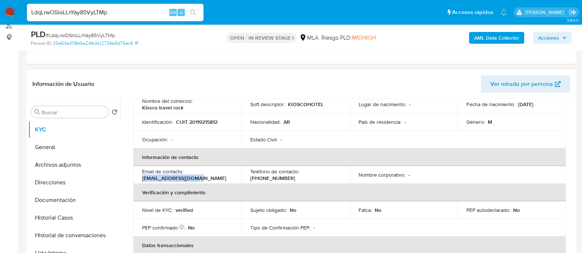
drag, startPoint x: 143, startPoint y: 179, endPoint x: 222, endPoint y: 179, distance: 79.1
click at [222, 179] on div "Email de contacto : hotelesraul@gmail.com" at bounding box center [187, 175] width 91 height 13
copy p "hotelesraul@gmail.com"
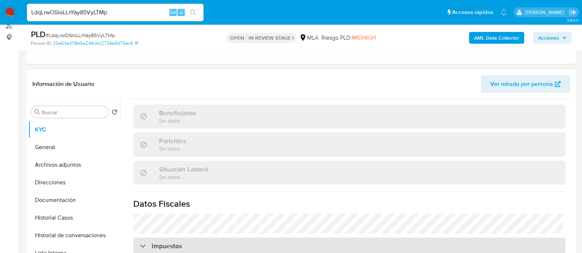
click at [257, 246] on div "Actualizado hace 24 días Creado: 11/03/2020 21:47:48 Actualizado: 15/09/2025 13…" at bounding box center [349, 78] width 450 height 565
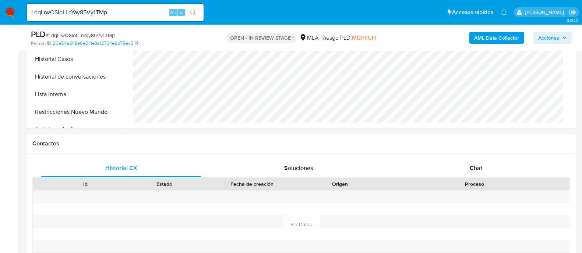
scroll to position [322, 0]
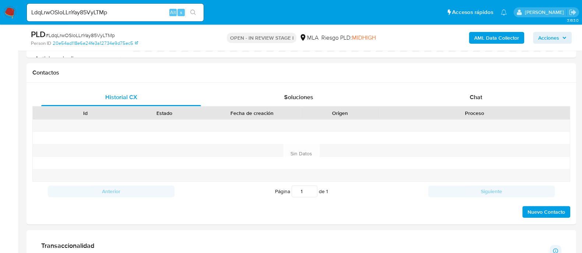
click at [149, 4] on div "LdqLrwOSloLLnYay85VyLTMp Alt s" at bounding box center [115, 13] width 177 height 18
click at [148, 7] on div "LdqLrwOSloLLnYay85VyLTMp Alt s" at bounding box center [115, 13] width 177 height 18
click at [147, 9] on input "LdqLrwOSloLLnYay85VyLTMp" at bounding box center [115, 13] width 177 height 10
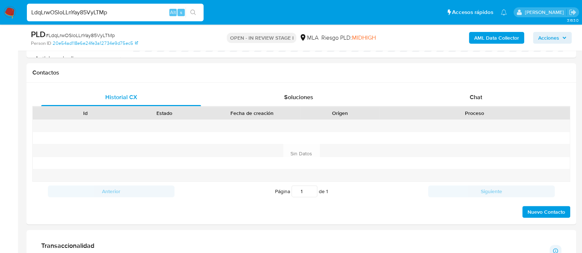
paste input "abX0zJxlbazguzVPYFmajIRt"
type input "abX0zJxlbazguzVPYFmajIRt"
click at [191, 11] on icon "search-icon" at bounding box center [193, 13] width 6 height 6
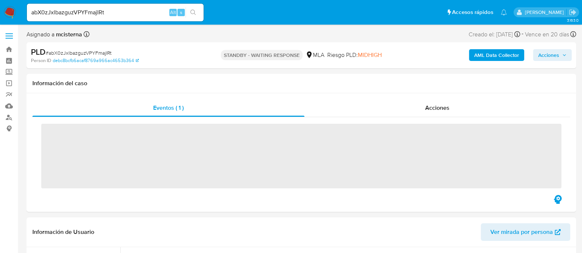
scroll to position [138, 0]
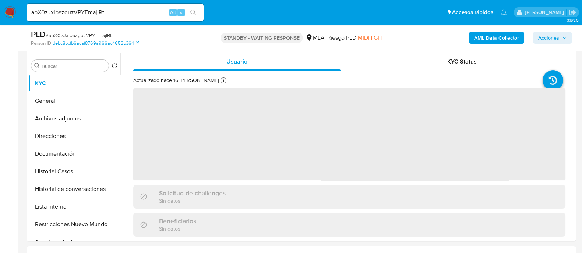
select select "10"
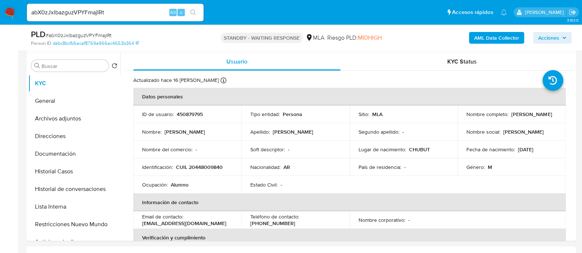
click at [150, 12] on input "abX0zJxlbazguzVPYFmajIRt" at bounding box center [115, 13] width 177 height 10
paste input "OtqOIrcPk0C2W9pQ6wdeJ43u"
type input "OtqOIrcPk0C2W9pQ6wdeJ43u"
click at [193, 10] on icon "search-icon" at bounding box center [193, 13] width 6 height 6
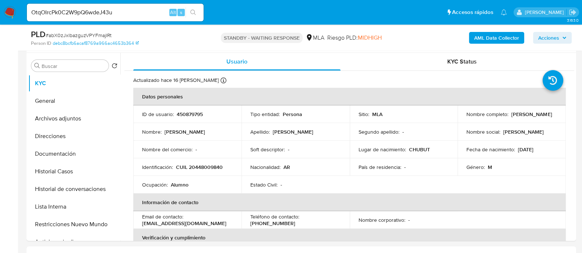
drag, startPoint x: 197, startPoint y: 12, endPoint x: 209, endPoint y: 19, distance: 14.0
click at [196, 12] on button "search-icon" at bounding box center [192, 12] width 15 height 10
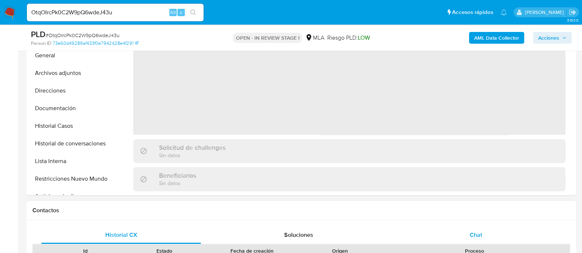
click at [477, 233] on span "Chat" at bounding box center [475, 235] width 13 height 8
select select "10"
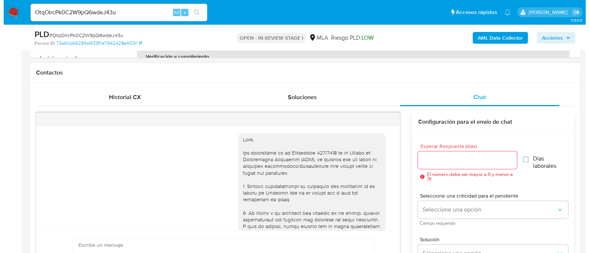
scroll to position [700, 0]
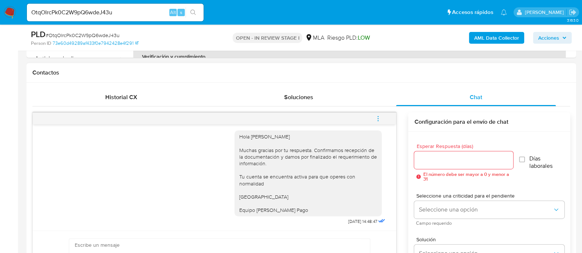
click at [375, 116] on icon "menu-action" at bounding box center [378, 119] width 7 height 7
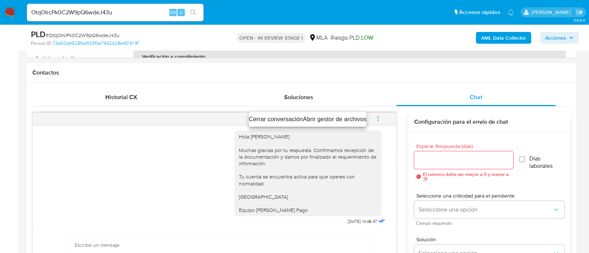
click at [276, 119] on li "Cerrar conversación" at bounding box center [276, 119] width 54 height 9
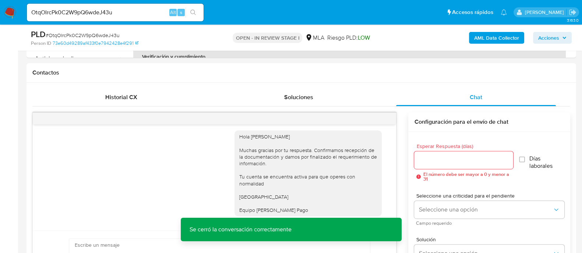
click at [482, 36] on b "AML Data Collector" at bounding box center [496, 38] width 45 height 12
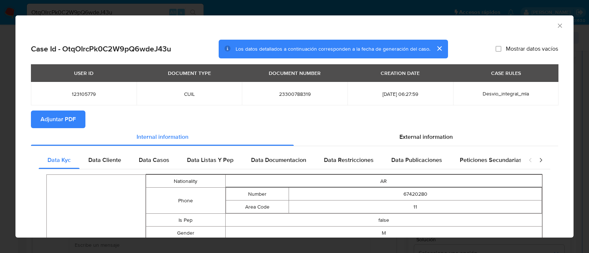
click at [52, 111] on span "Adjuntar PDF" at bounding box center [57, 119] width 35 height 16
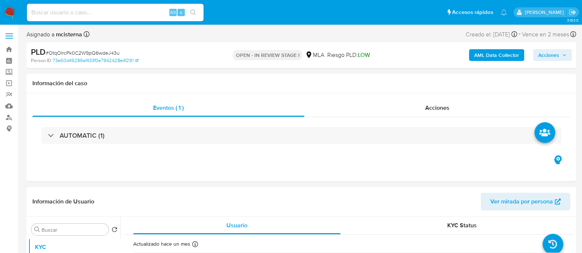
select select "10"
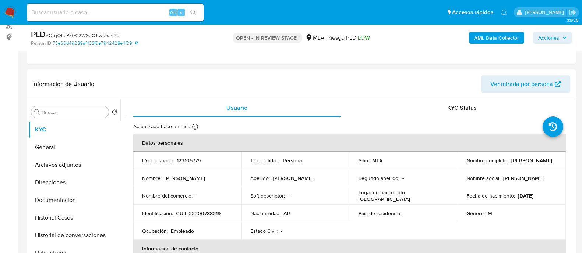
click at [184, 163] on p "123105779" at bounding box center [189, 160] width 24 height 7
copy p "123105779"
click at [205, 216] on p "CUIL 23300788319" at bounding box center [198, 213] width 45 height 7
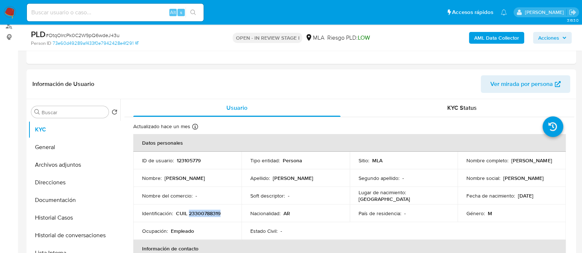
copy p "23300788319"
click at [82, 193] on button "Documentación" at bounding box center [71, 201] width 86 height 18
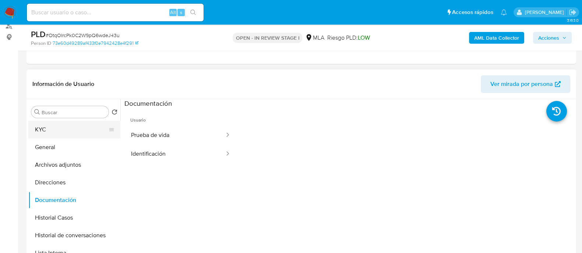
click at [80, 124] on button "KYC" at bounding box center [71, 130] width 86 height 18
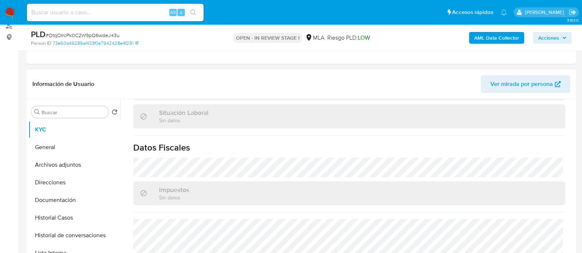
scroll to position [394, 0]
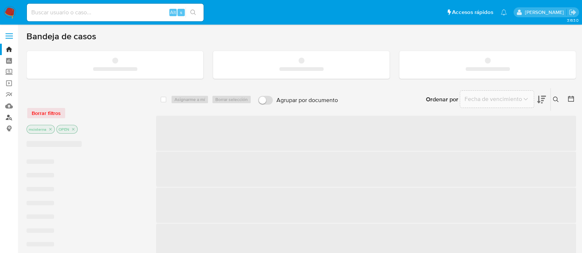
click at [9, 118] on link "Buscador de personas" at bounding box center [44, 117] width 88 height 11
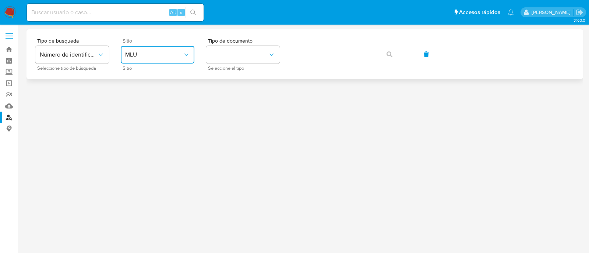
click at [169, 48] on button "MLU" at bounding box center [158, 55] width 74 height 18
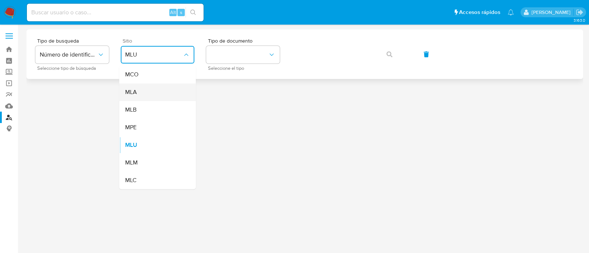
click at [158, 97] on div "MLA" at bounding box center [155, 93] width 60 height 18
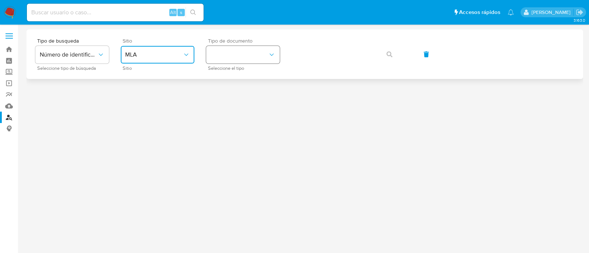
click at [240, 52] on button "identificationType" at bounding box center [243, 55] width 74 height 18
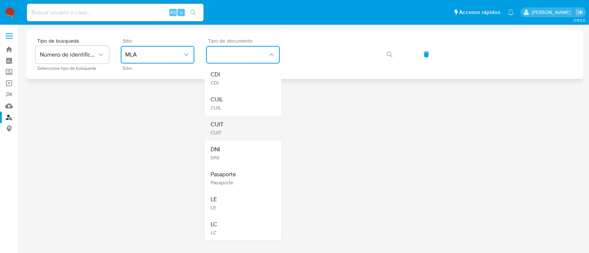
click at [237, 128] on div "CUIT CUIT" at bounding box center [240, 128] width 60 height 25
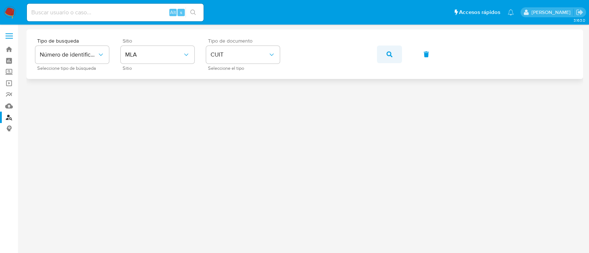
click at [388, 56] on icon "button" at bounding box center [389, 55] width 6 height 6
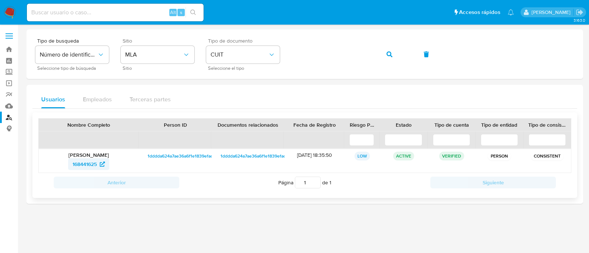
click at [90, 162] on span "168441625" at bounding box center [84, 165] width 24 height 12
click at [140, 14] on input at bounding box center [115, 13] width 177 height 10
paste input "bhH4mJMxmt5qcFVSnNTHbhPC"
type input "bhH4mJMxmt5qcFVSnNTHbhPC"
click at [194, 10] on icon "search-icon" at bounding box center [193, 13] width 6 height 6
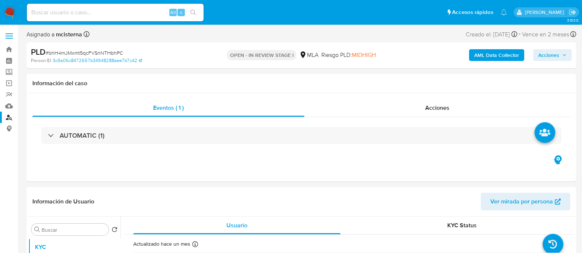
select select "10"
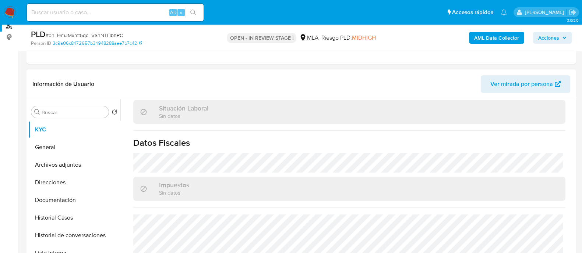
scroll to position [387, 0]
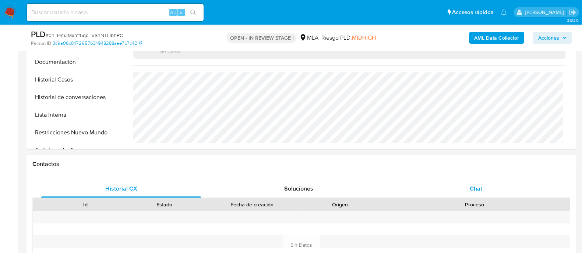
click at [489, 181] on div "Chat" at bounding box center [476, 189] width 160 height 18
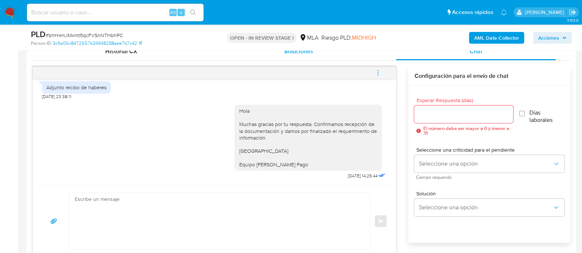
scroll to position [422, 0]
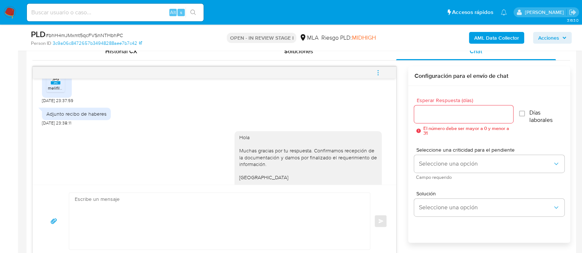
click at [377, 71] on icon "menu-action" at bounding box center [378, 73] width 7 height 7
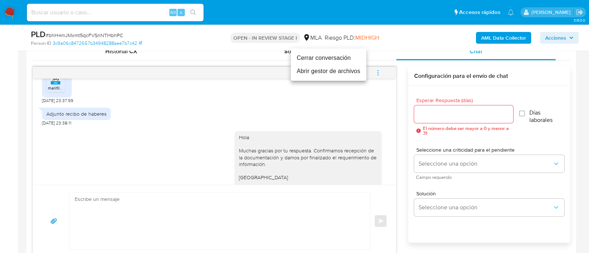
click at [316, 58] on li "Cerrar conversación" at bounding box center [328, 58] width 75 height 13
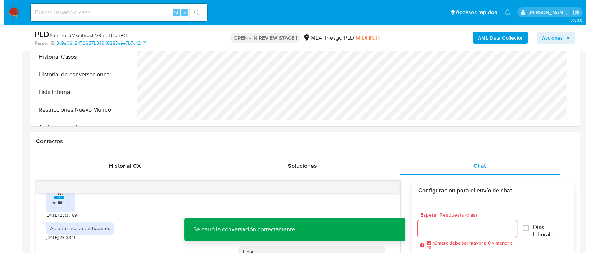
scroll to position [92, 0]
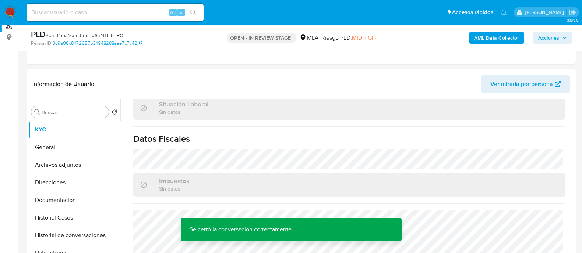
click at [495, 39] on b "AML Data Collector" at bounding box center [496, 38] width 45 height 12
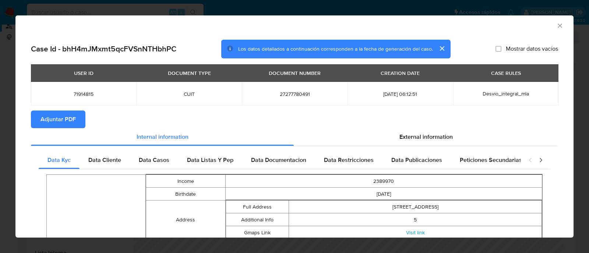
click at [88, 95] on span "71914815" at bounding box center [84, 94] width 88 height 7
copy span "71914815"
click at [74, 114] on span "Adjuntar PDF" at bounding box center [57, 119] width 35 height 16
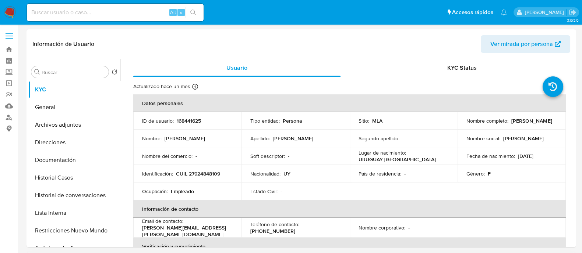
select select "10"
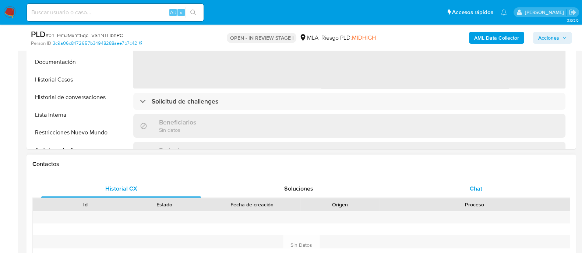
click at [473, 185] on span "Chat" at bounding box center [475, 189] width 13 height 8
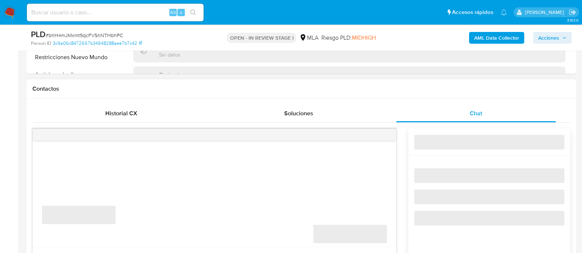
select select "10"
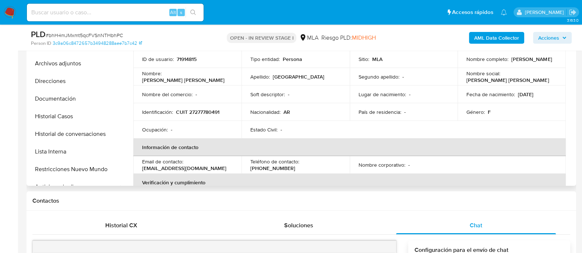
scroll to position [92, 0]
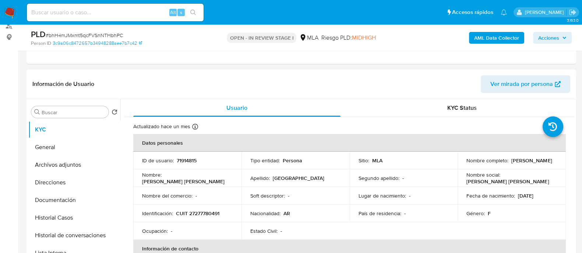
click at [185, 154] on td "ID de usuario : 71914815" at bounding box center [187, 161] width 108 height 18
click at [182, 160] on p "71914815" at bounding box center [187, 160] width 20 height 7
copy p "71914815"
click at [209, 210] on p "CUIT 27277780491" at bounding box center [197, 213] width 43 height 7
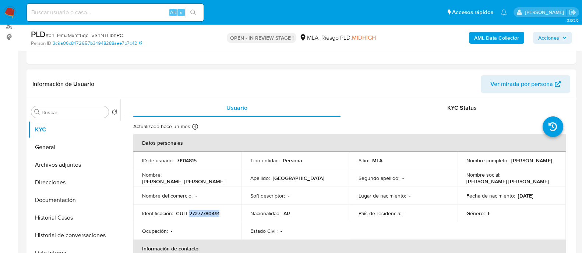
click at [209, 210] on p "CUIT 27277780491" at bounding box center [197, 213] width 43 height 7
copy p "27277780491"
click at [88, 234] on button "Historial de conversaciones" at bounding box center [71, 236] width 86 height 18
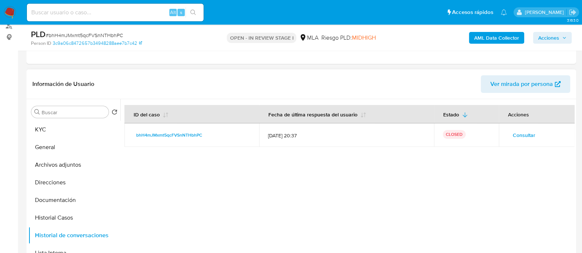
click at [515, 134] on span "Consultar" at bounding box center [524, 135] width 22 height 10
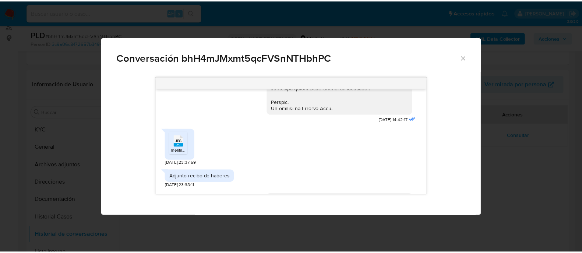
scroll to position [423, 0]
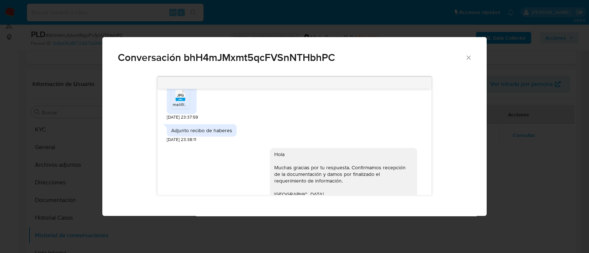
click at [467, 56] on icon "Cerrar" at bounding box center [468, 58] width 4 height 4
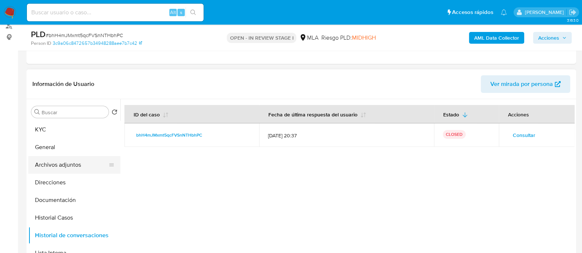
click at [80, 164] on button "Archivos adjuntos" at bounding box center [71, 165] width 86 height 18
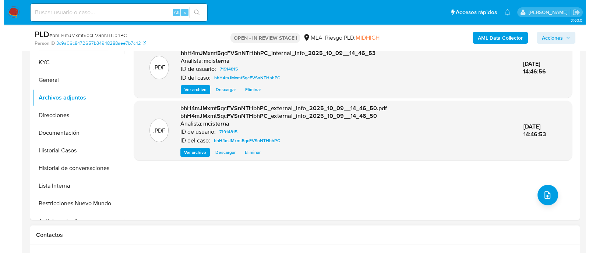
scroll to position [230, 0]
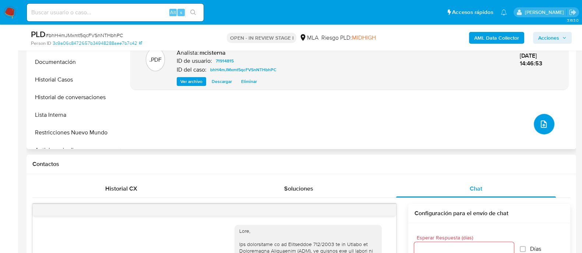
click at [539, 121] on icon "upload-file" at bounding box center [543, 124] width 9 height 9
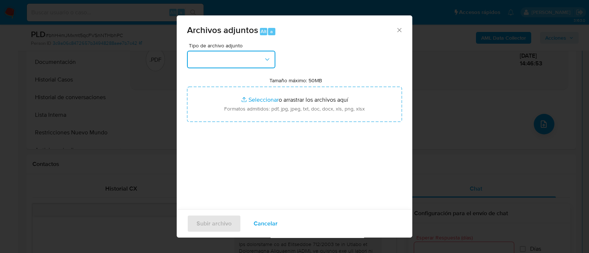
click at [221, 54] on button "button" at bounding box center [231, 60] width 88 height 18
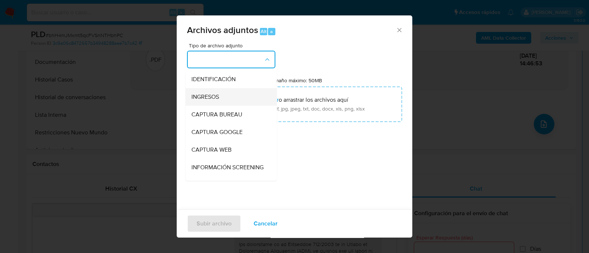
click at [218, 96] on span "INGRESOS" at bounding box center [205, 96] width 28 height 7
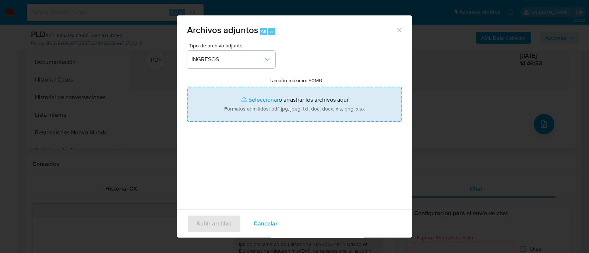
click at [267, 105] on input "Tamaño máximo: 50MB Seleccionar archivos" at bounding box center [294, 104] width 215 height 35
type input "C:\fakepath\Recibo Liquidación final 04.08.2025.jpg"
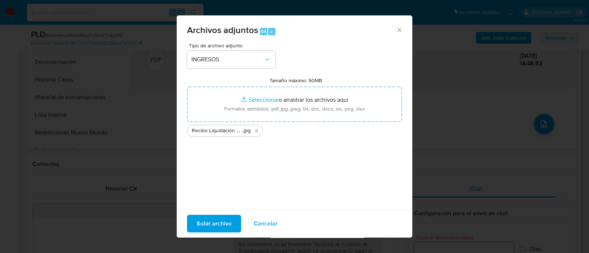
click at [210, 223] on span "Subir archivo" at bounding box center [213, 224] width 35 height 16
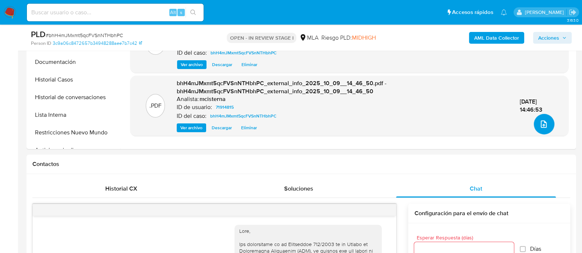
click at [547, 125] on button "upload-file" at bounding box center [543, 124] width 21 height 21
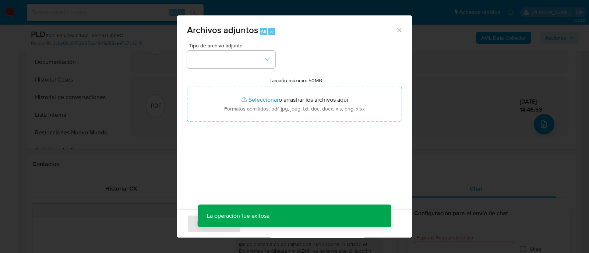
click at [222, 50] on div "Tipo de archivo adjunto" at bounding box center [231, 55] width 88 height 25
click at [226, 66] on button "button" at bounding box center [231, 60] width 88 height 18
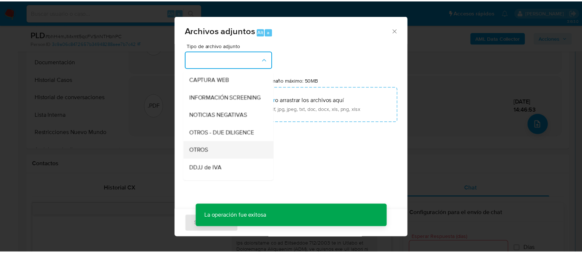
scroll to position [138, 0]
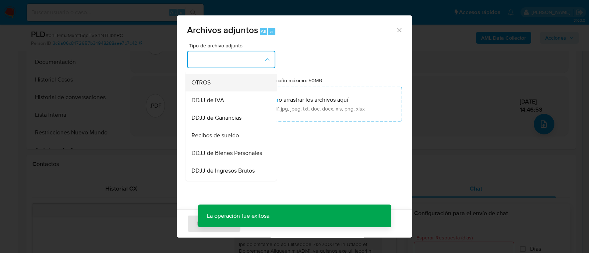
click at [234, 92] on div "OTROS" at bounding box center [228, 83] width 75 height 18
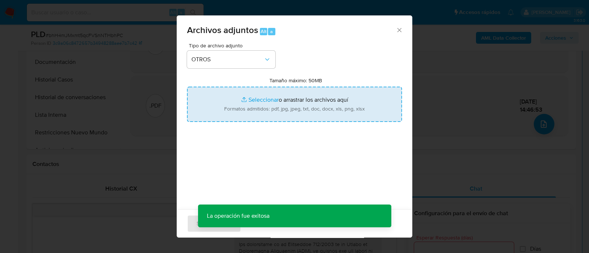
click at [271, 102] on input "Tamaño máximo: 50MB Seleccionar archivos" at bounding box center [294, 104] width 215 height 35
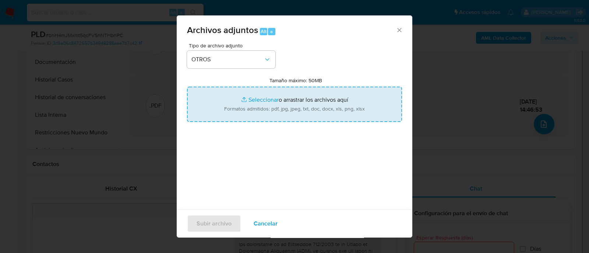
type input "C:\fakepath\Caselog bhH4mJMxmt5qcFVSnNTHbhPC_2025_09_17_22_31_49.docx"
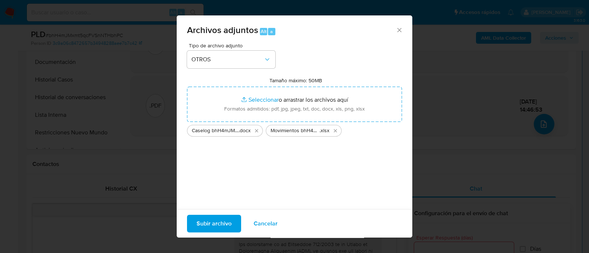
click at [219, 227] on span "Subir archivo" at bounding box center [213, 224] width 35 height 16
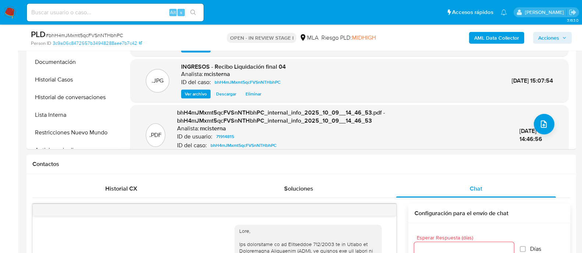
click at [566, 33] on span "Acciones" at bounding box center [552, 38] width 28 height 10
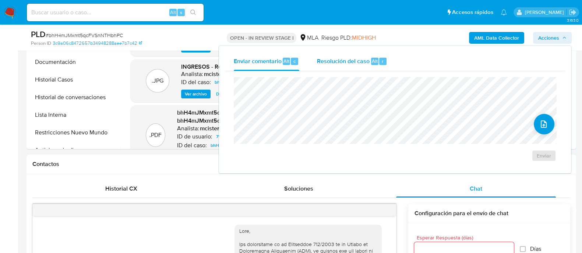
click at [363, 58] on span "Resolución del caso" at bounding box center [343, 61] width 53 height 8
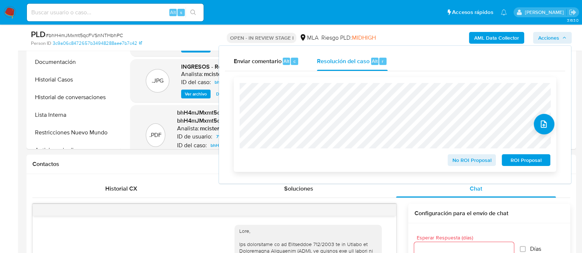
click at [458, 162] on span "No ROI Proposal" at bounding box center [472, 160] width 38 height 10
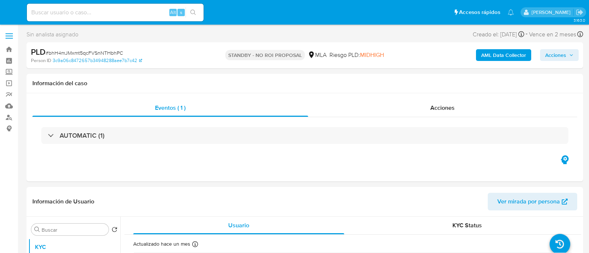
select select "10"
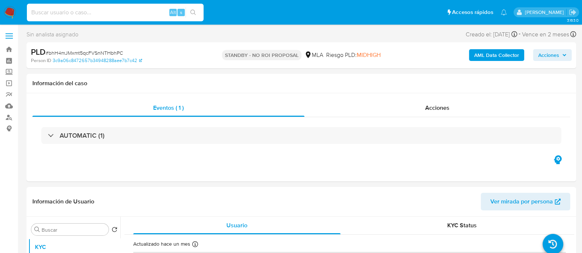
click at [112, 14] on input at bounding box center [115, 13] width 177 height 10
paste input "5sff4DHlDrO0U6Rxi3G06SWs"
type input "5sff4DHlDrO0U6Rxi3G06SWs"
click at [192, 14] on icon "search-icon" at bounding box center [193, 13] width 6 height 6
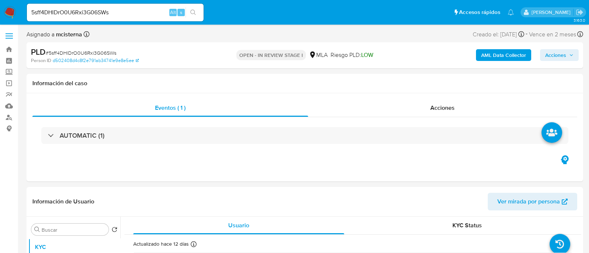
select select "10"
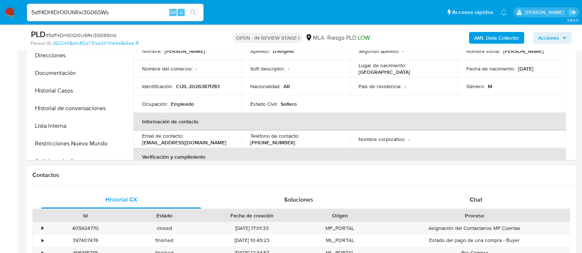
scroll to position [276, 0]
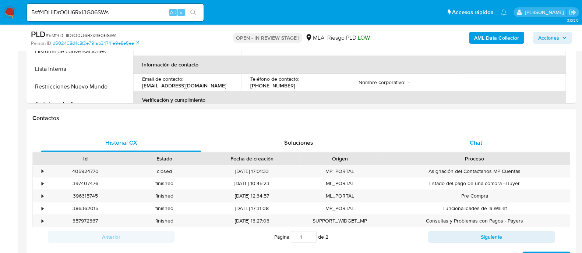
click at [468, 139] on div "Chat" at bounding box center [476, 143] width 160 height 18
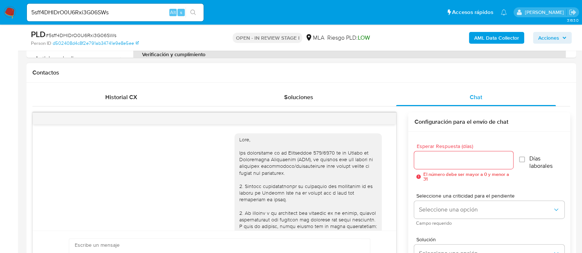
scroll to position [614, 0]
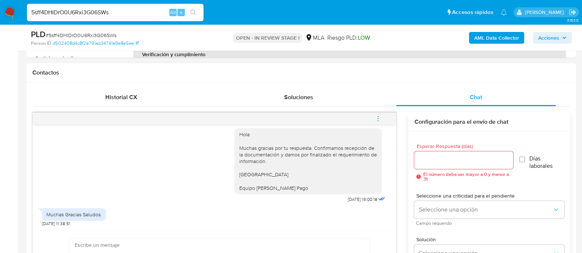
click at [378, 117] on icon "menu-action" at bounding box center [378, 119] width 7 height 7
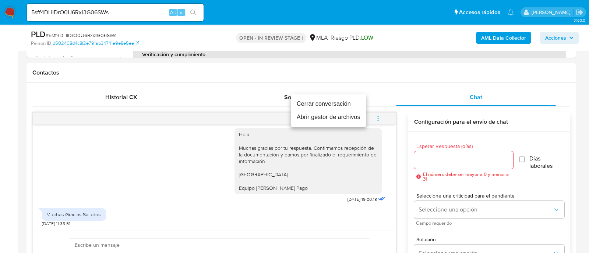
click at [310, 100] on li "Cerrar conversación" at bounding box center [328, 103] width 75 height 13
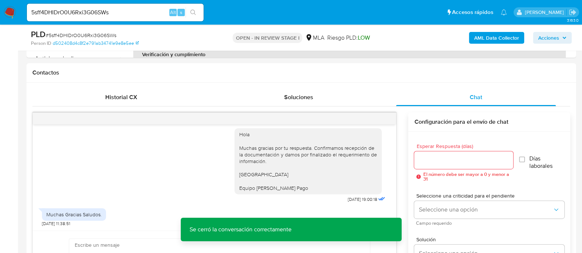
click at [481, 33] on b "AML Data Collector" at bounding box center [496, 38] width 45 height 12
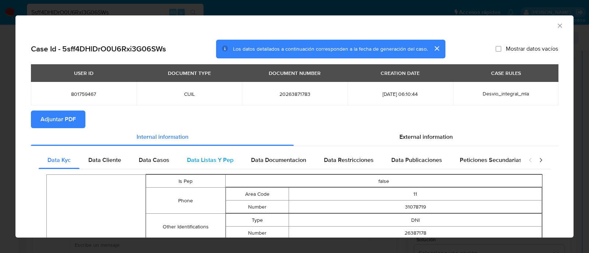
drag, startPoint x: 73, startPoint y: 117, endPoint x: 210, endPoint y: 166, distance: 145.1
click at [73, 117] on span "Adjuntar PDF" at bounding box center [57, 119] width 35 height 16
click at [557, 26] on icon "Cerrar ventana" at bounding box center [559, 26] width 4 height 4
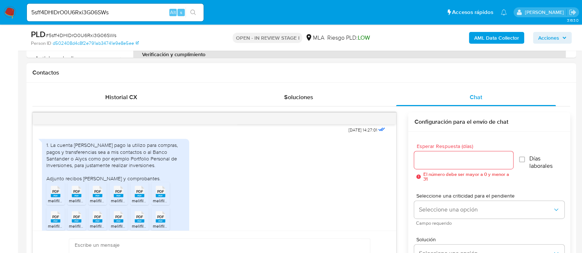
scroll to position [430, 0]
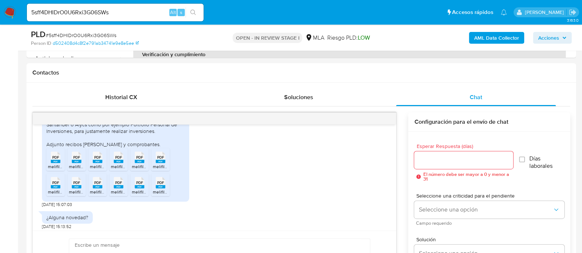
click at [123, 12] on input "5sff4DHlDrO0U6Rxi3G06SWs" at bounding box center [115, 13] width 177 height 10
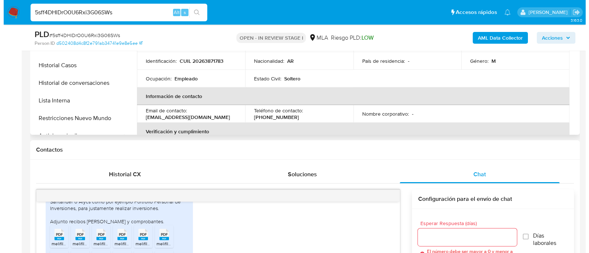
scroll to position [92, 0]
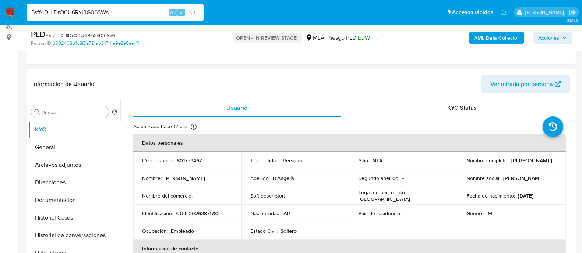
click at [215, 218] on td "Identificación : CUIL 20263871783" at bounding box center [187, 214] width 108 height 18
click at [211, 213] on p "CUIL 20263871783" at bounding box center [198, 213] width 44 height 7
copy p "20263871783"
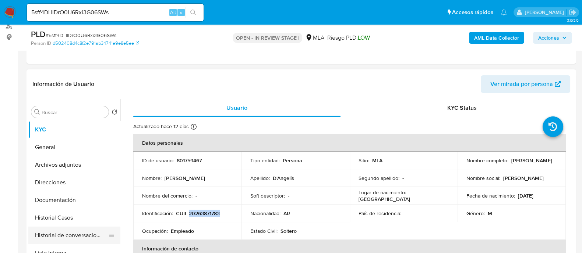
click at [78, 228] on button "Historial de conversaciones" at bounding box center [71, 236] width 86 height 18
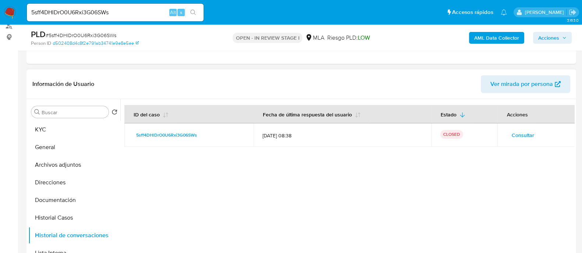
click at [521, 136] on span "Consultar" at bounding box center [522, 135] width 22 height 10
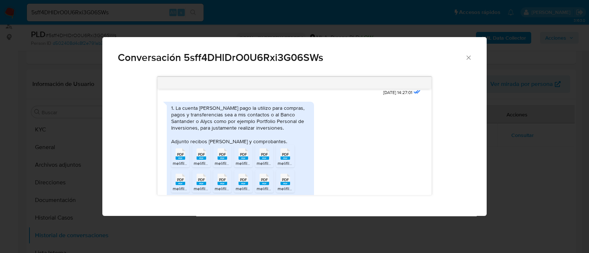
scroll to position [385, 0]
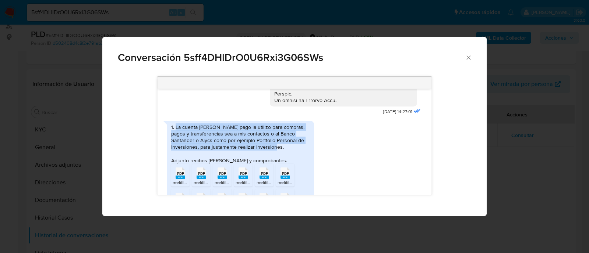
drag, startPoint x: 175, startPoint y: 133, endPoint x: 259, endPoint y: 154, distance: 86.8
click at [259, 153] on div "1. La cuenta de mercado pago la utilizo para compras, pagos y transferencias se…" at bounding box center [240, 144] width 138 height 40
copy div "La cuenta de mercado pago la utilizo para compras, pagos y transferencias sea a…"
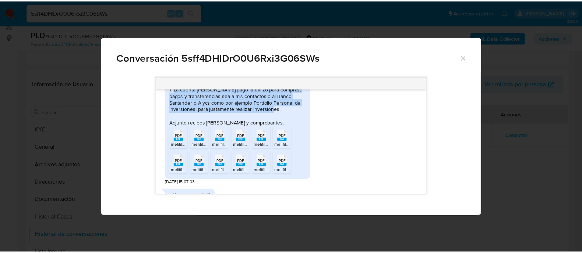
scroll to position [477, 0]
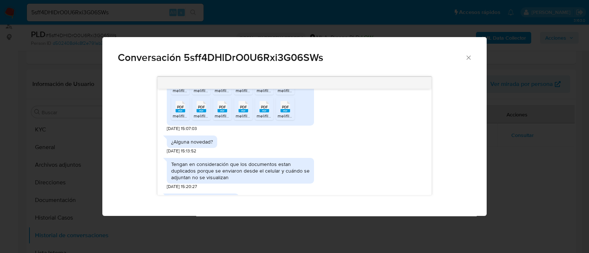
click at [287, 110] on span "PDF" at bounding box center [285, 107] width 7 height 5
click at [267, 110] on span "PDF" at bounding box center [264, 107] width 7 height 5
click at [243, 110] on span "PDF" at bounding box center [243, 107] width 7 height 5
drag, startPoint x: 227, startPoint y: 117, endPoint x: 208, endPoint y: 118, distance: 19.6
click at [227, 113] on div "PDF PDF" at bounding box center [221, 106] width 15 height 14
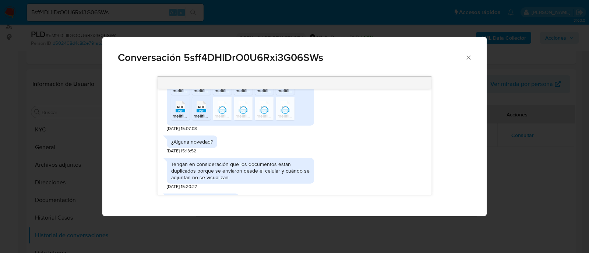
click at [207, 113] on div "PDF PDF" at bounding box center [201, 106] width 15 height 14
click at [180, 119] on span "melifile4834788679119294169.pdf" at bounding box center [206, 116] width 67 height 6
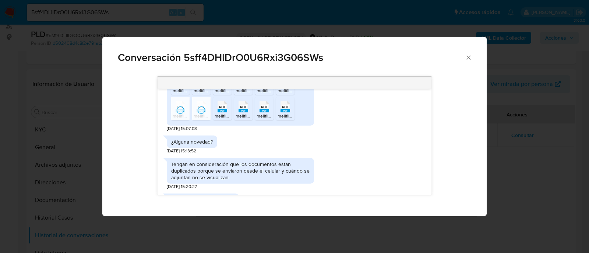
click at [180, 94] on span "melifile4611919568409795347.pdf" at bounding box center [206, 91] width 66 height 6
click at [204, 94] on span "melifile5203965153478737099.pdf" at bounding box center [228, 91] width 68 height 6
click at [220, 94] on span "melifile480005727354904747.pdf" at bounding box center [247, 91] width 66 height 6
click at [247, 94] on span "melifile6876589377868798929.pdf" at bounding box center [269, 91] width 69 height 6
click at [261, 94] on span "melifile1508344656709865102.pdf" at bounding box center [290, 91] width 68 height 6
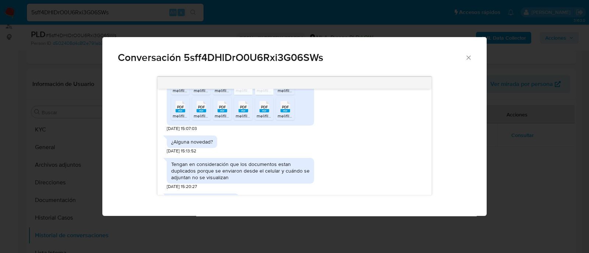
click at [284, 94] on span "melifile6532721575577673442.pdf" at bounding box center [311, 91] width 68 height 6
click at [94, 109] on div "Conversación 5sff4DHlDrO0U6Rxi3G06SWs 17/09/2025 14:27:01 1. La cuenta de merca…" at bounding box center [294, 126] width 589 height 253
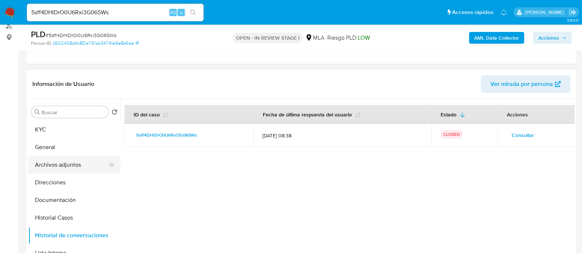
click at [77, 161] on button "Archivos adjuntos" at bounding box center [71, 165] width 86 height 18
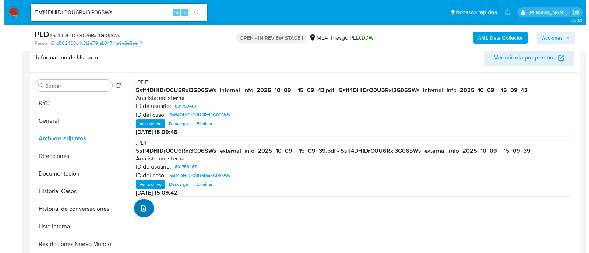
scroll to position [138, 0]
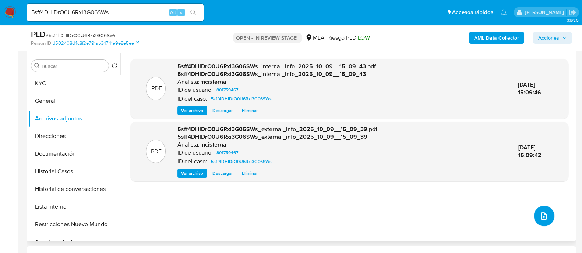
click at [541, 212] on icon "upload-file" at bounding box center [543, 216] width 9 height 9
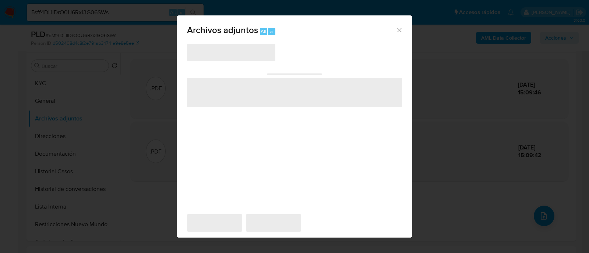
click at [208, 51] on span "‌" at bounding box center [231, 53] width 88 height 18
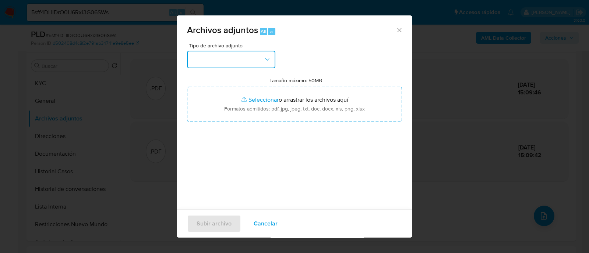
click at [209, 56] on button "button" at bounding box center [231, 60] width 88 height 18
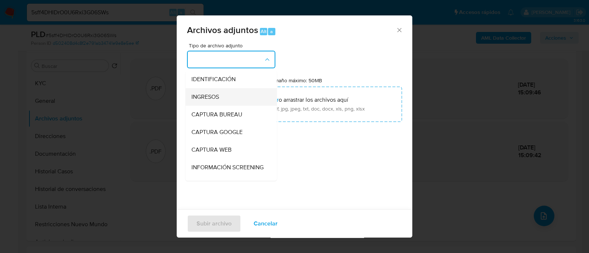
click at [226, 99] on div "INGRESOS" at bounding box center [228, 97] width 75 height 18
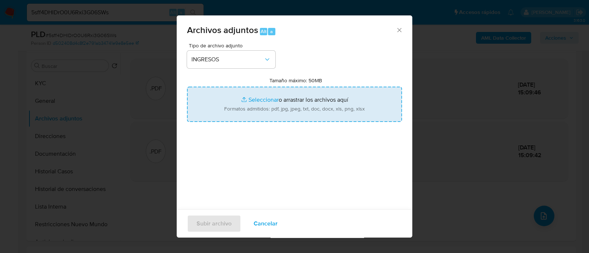
click at [233, 108] on input "Tamaño máximo: 50MB Seleccionar archivos" at bounding box center [294, 104] width 215 height 35
type input "C:\fakepath\Documentación.pdf"
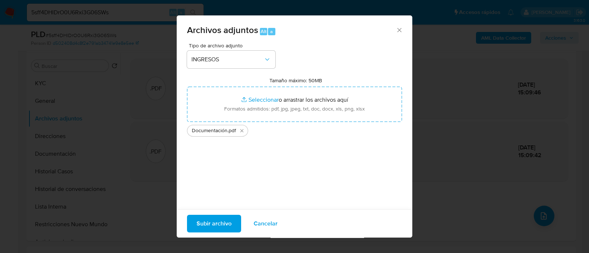
click at [219, 226] on span "Subir archivo" at bounding box center [213, 224] width 35 height 16
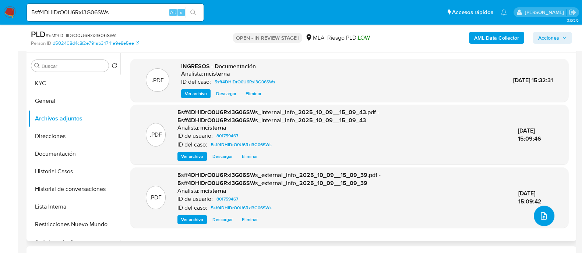
click at [541, 214] on icon "upload-file" at bounding box center [543, 216] width 6 height 7
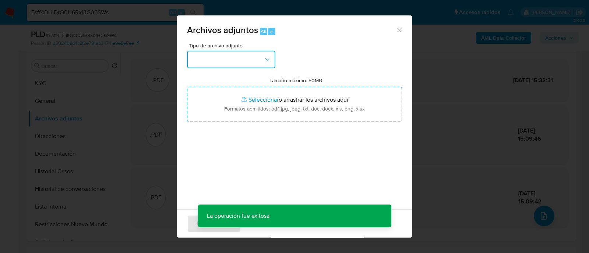
click at [234, 55] on button "button" at bounding box center [231, 60] width 88 height 18
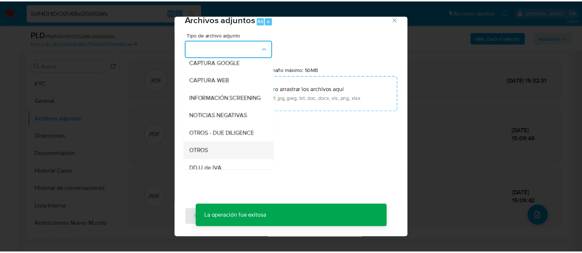
scroll to position [92, 0]
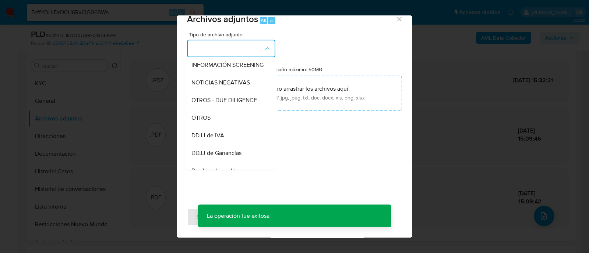
click at [240, 126] on div "OTROS" at bounding box center [228, 118] width 75 height 18
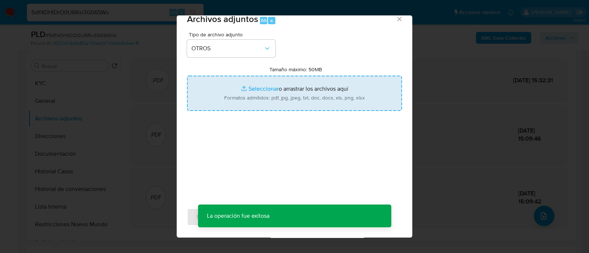
click at [295, 94] on input "Tamaño máximo: 50MB Seleccionar archivos" at bounding box center [294, 93] width 215 height 35
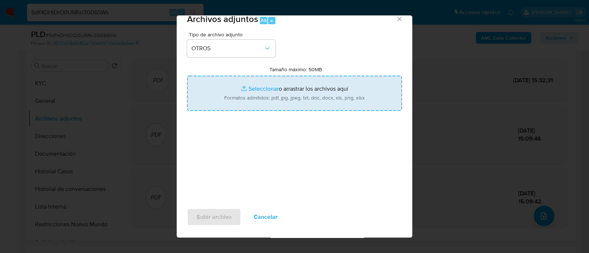
type input "C:\fakepath\Caselog 5sff4DHlDrO0U6Rxi3G06SWs_2025_09_17_14_22_36.docx"
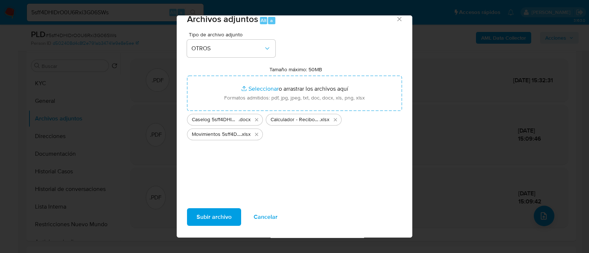
drag, startPoint x: 295, startPoint y: 94, endPoint x: 232, endPoint y: 216, distance: 137.4
click at [232, 216] on button "Subir archivo" at bounding box center [214, 218] width 54 height 18
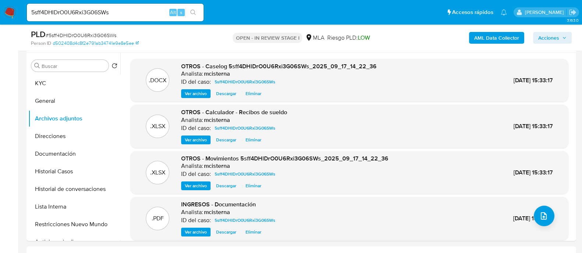
click at [550, 38] on span "Acciones" at bounding box center [548, 38] width 21 height 12
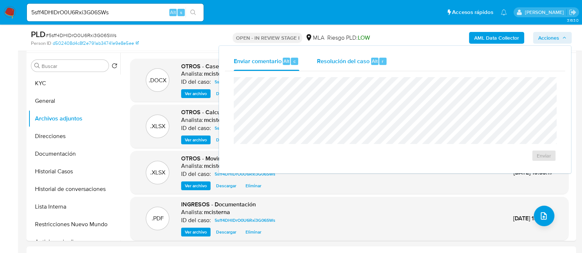
click at [367, 61] on span "Resolución del caso" at bounding box center [343, 61] width 53 height 8
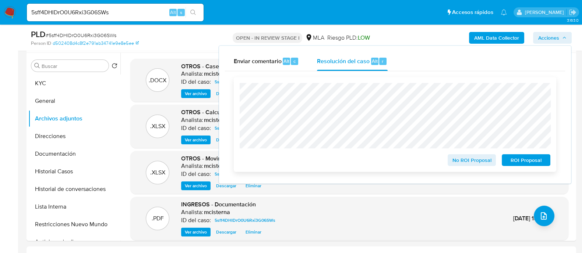
click at [476, 166] on span "No ROI Proposal" at bounding box center [472, 160] width 38 height 10
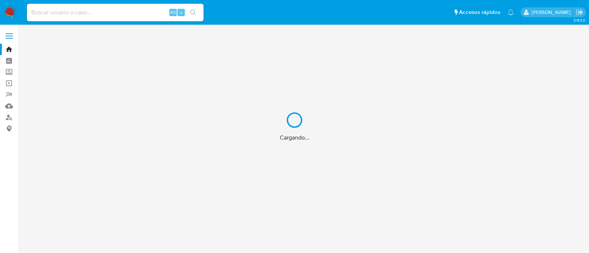
click at [118, 16] on div "Cargando..." at bounding box center [294, 126] width 589 height 253
click at [109, 13] on div "Cargando..." at bounding box center [294, 126] width 589 height 253
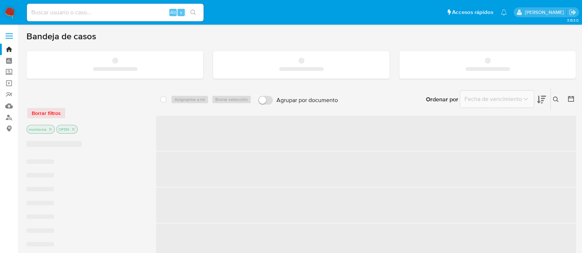
click at [88, 12] on input at bounding box center [115, 13] width 177 height 10
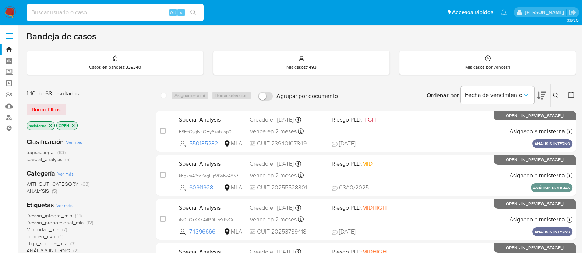
paste input "sf3JOTTXjGYabujrJttzVMW2"
type input "sf3JOTTXjGYabujrJttzVMW2"
click at [194, 13] on icon "search-icon" at bounding box center [193, 13] width 6 height 6
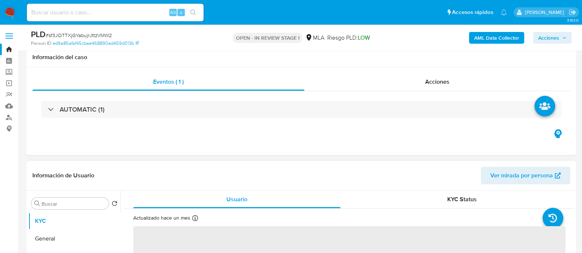
scroll to position [46, 0]
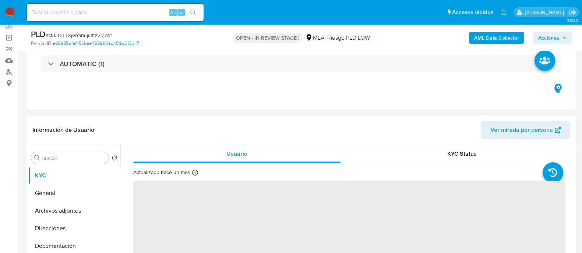
select select "10"
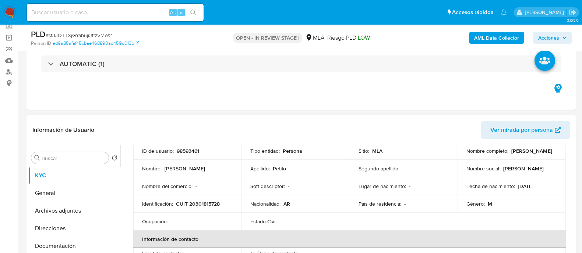
scroll to position [0, 0]
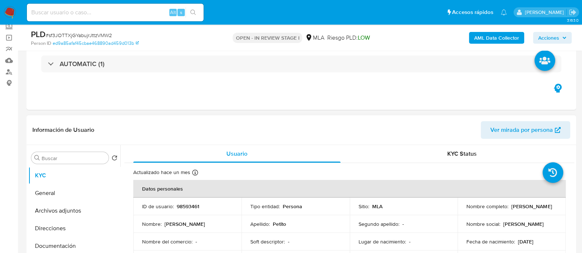
drag, startPoint x: 499, startPoint y: 209, endPoint x: 537, endPoint y: 209, distance: 37.5
click at [537, 209] on td "Nombre completo : Federico Carlos Petito" at bounding box center [511, 207] width 108 height 18
copy p "Federico Carlos Petito"
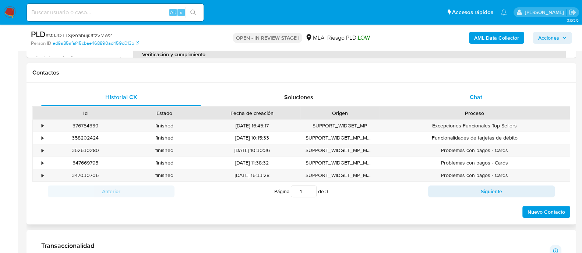
click at [470, 101] on div "Chat" at bounding box center [476, 98] width 160 height 18
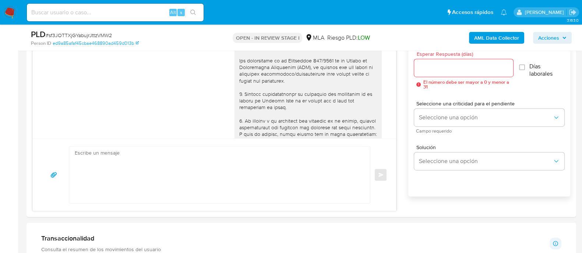
scroll to position [702, 0]
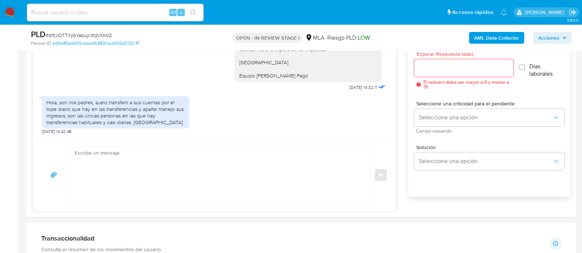
click at [236, 156] on textarea at bounding box center [218, 175] width 286 height 57
paste textarea "Federico Carlos Petito"
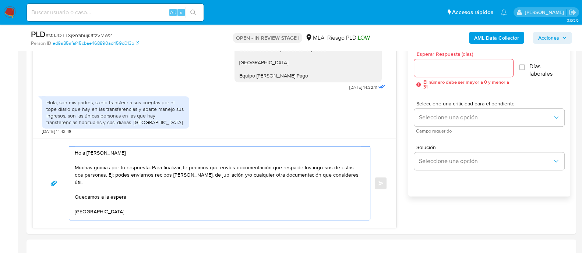
scroll to position [3, 0]
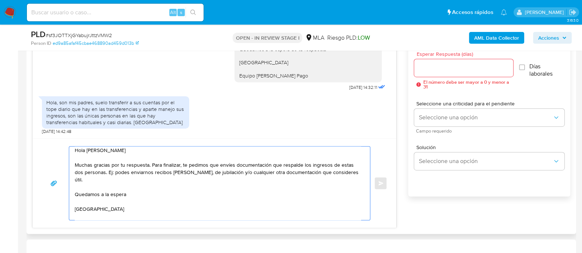
type textarea "Hola Federico Carlos Petito Muchas gracias por tu respuesta. Para finalizar, te…"
click at [439, 73] on div at bounding box center [463, 68] width 99 height 18
click at [436, 66] on input "Esperar Respuesta (días)" at bounding box center [463, 68] width 99 height 10
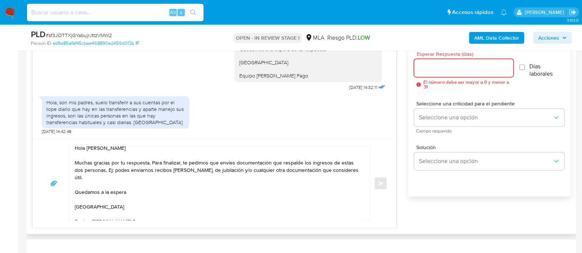
scroll to position [5, 0]
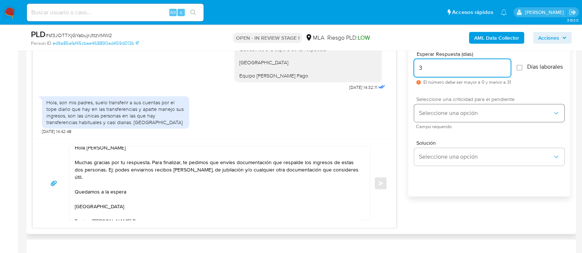
type input "3"
click at [462, 117] on span "Seleccione una opción" at bounding box center [485, 113] width 134 height 7
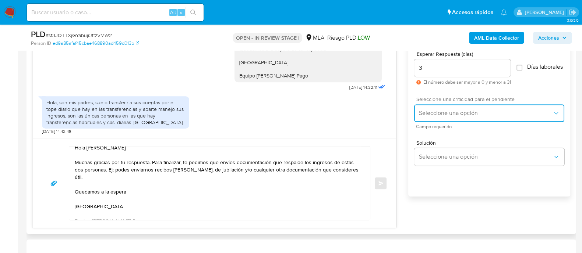
click at [439, 115] on span "Seleccione una opción" at bounding box center [485, 113] width 134 height 7
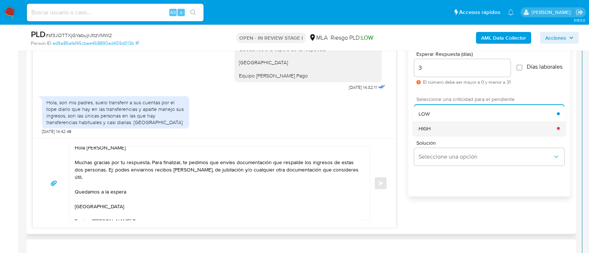
click at [441, 134] on div "HIGH" at bounding box center [487, 128] width 138 height 15
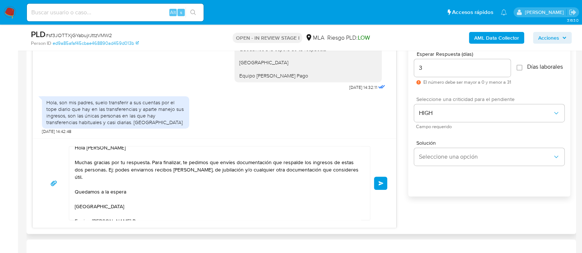
click at [375, 179] on button "Enviar" at bounding box center [380, 183] width 13 height 13
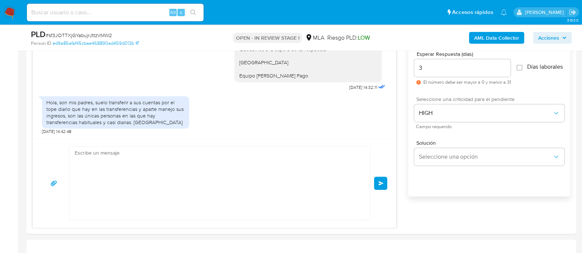
scroll to position [811, 0]
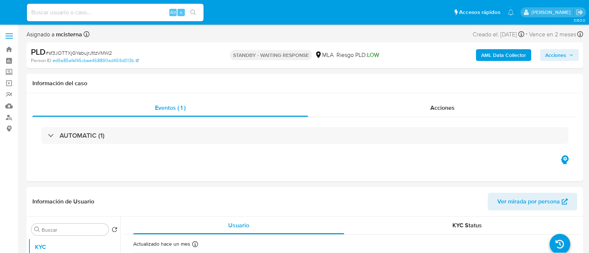
select select "10"
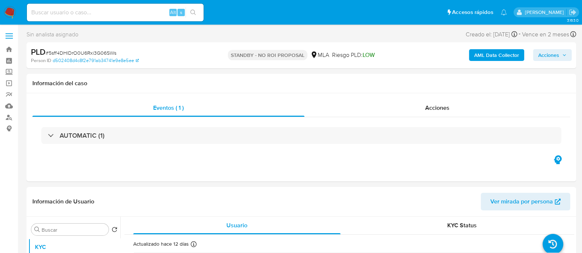
select select "10"
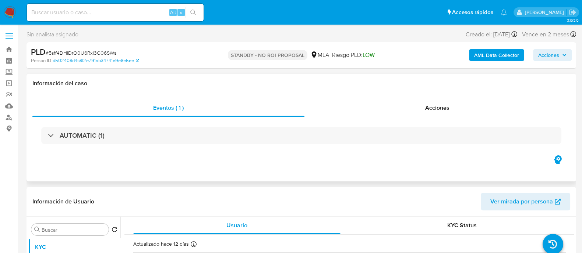
click at [418, 159] on div "Eventos ( 1 ) Acciones AUTOMATIC (1)" at bounding box center [300, 137] width 549 height 88
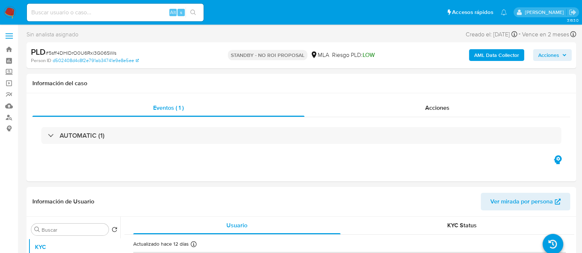
click at [15, 12] on img at bounding box center [10, 12] width 13 height 13
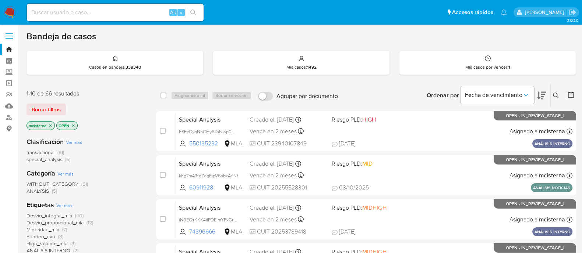
click at [57, 158] on span "special_analysis" at bounding box center [44, 159] width 36 height 7
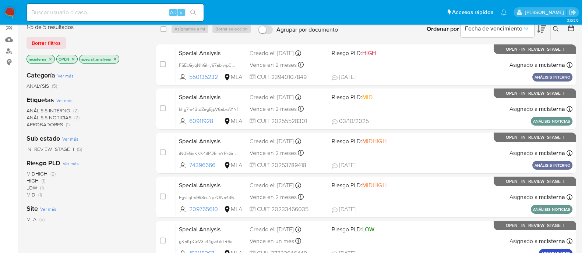
scroll to position [92, 0]
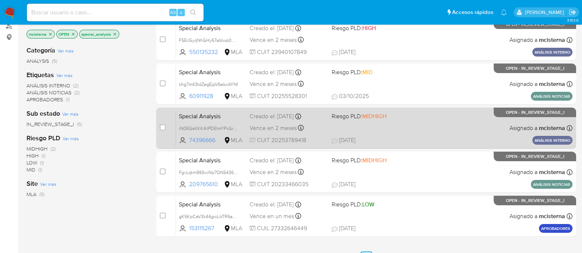
click at [390, 136] on span "17/09/2025 17/09/2025 18:57" at bounding box center [410, 140] width 158 height 8
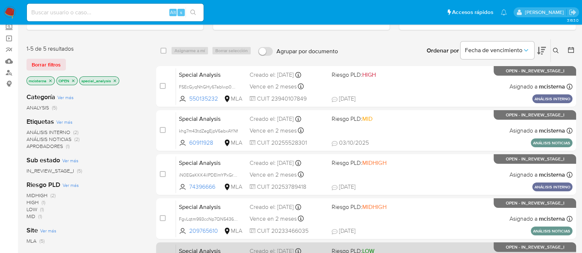
scroll to position [0, 0]
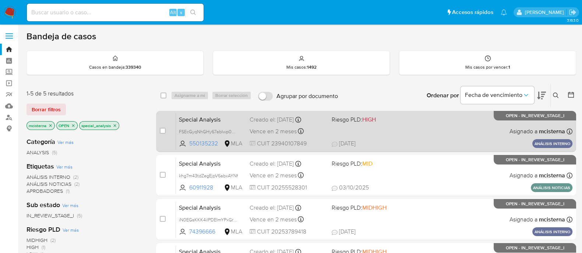
click at [419, 137] on div "Special Analysis FSEcGyqNhGHy67abIwp0UZFT 550135232 MLA Riesgo PLD: HIGH Creado…" at bounding box center [374, 131] width 396 height 37
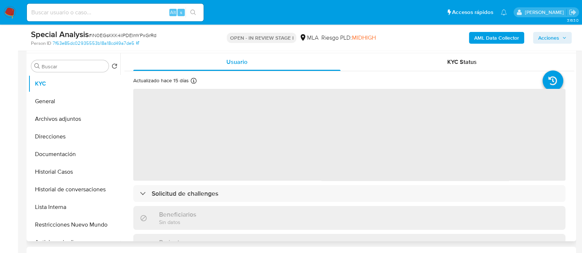
scroll to position [138, 0]
select select "10"
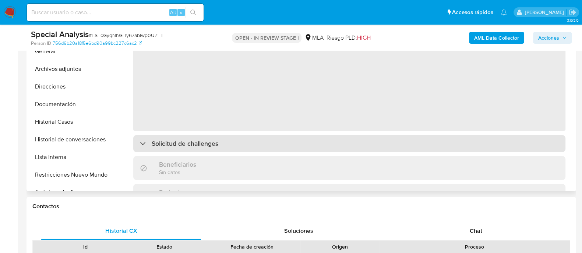
select select "10"
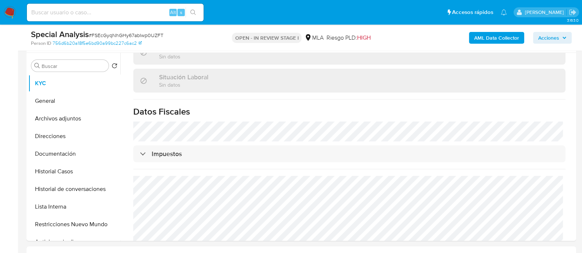
scroll to position [389, 0]
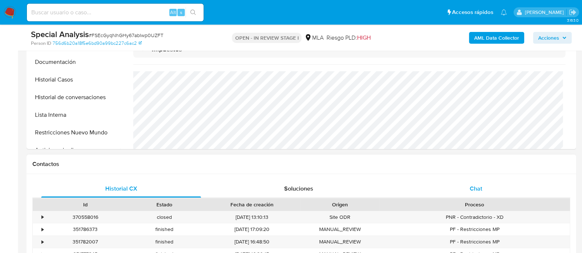
click at [477, 192] on span "Chat" at bounding box center [475, 189] width 13 height 8
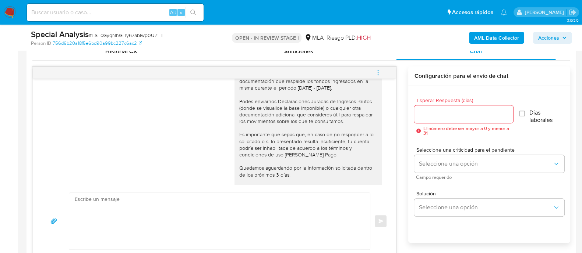
scroll to position [499, 0]
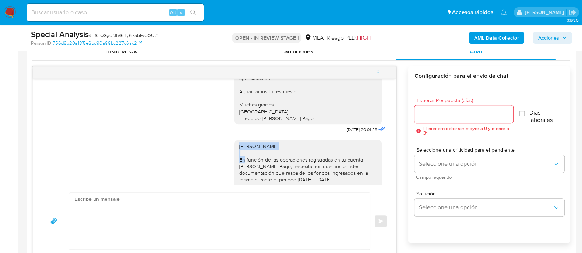
drag, startPoint x: 269, startPoint y: 164, endPoint x: 277, endPoint y: 164, distance: 8.5
click at [277, 164] on div "Hola Kangsheng Yu En función de las operaciones registradas en tu cuenta de Mer…" at bounding box center [307, 226] width 147 height 173
copy div "Hola Kangsheng Yu"
click at [243, 202] on textarea at bounding box center [218, 221] width 286 height 57
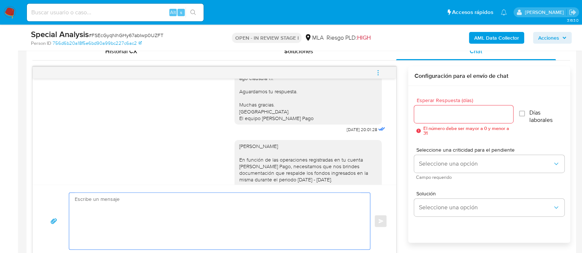
paste textarea "Hola Kangsheng Yu"
type textarea "Hola Kangsheng Yu Muchas gracias, quedamos a la espera Saludos Equipo de Mercad…"
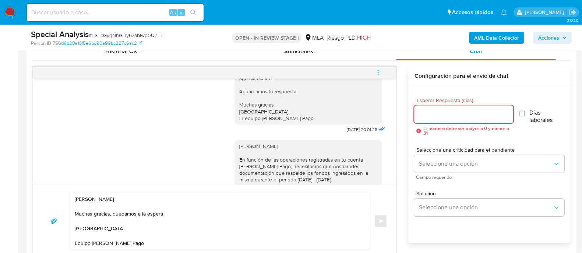
click at [419, 111] on input "Esperar Respuesta (días)" at bounding box center [463, 115] width 99 height 10
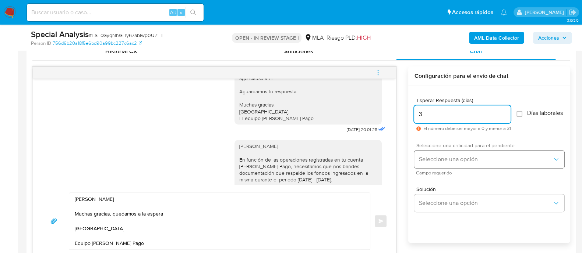
type input "3"
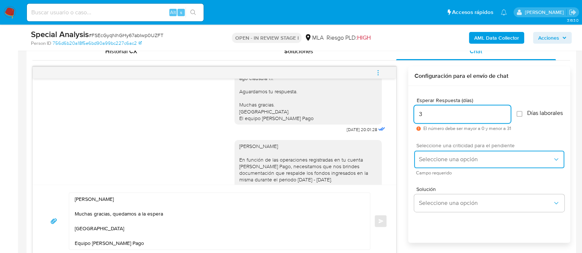
click at [448, 160] on span "Seleccione una opción" at bounding box center [485, 159] width 134 height 7
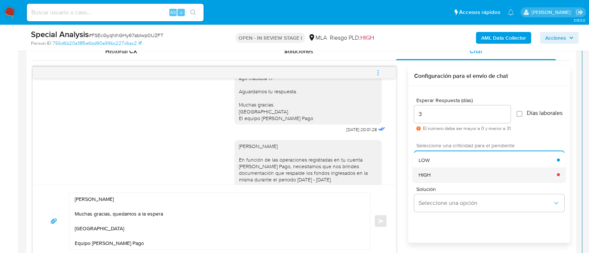
click at [446, 177] on div "HIGH" at bounding box center [487, 174] width 138 height 15
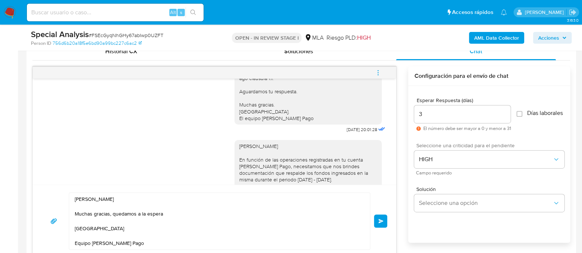
click at [385, 219] on button "Enviar" at bounding box center [380, 221] width 13 height 13
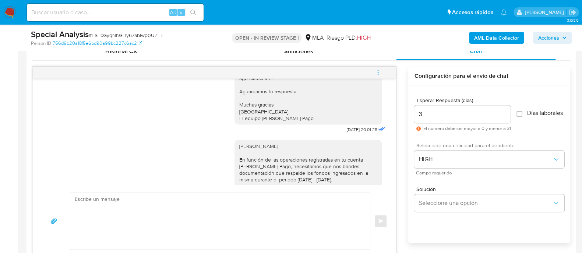
scroll to position [751, 0]
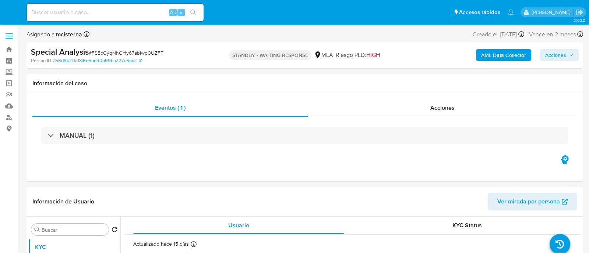
select select "10"
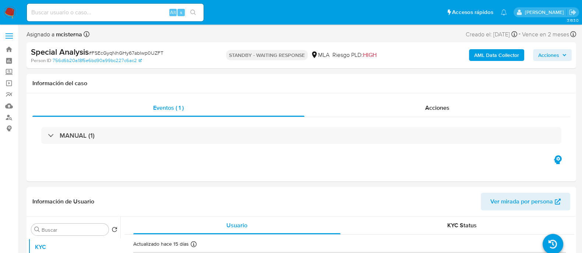
click at [94, 13] on input at bounding box center [115, 13] width 177 height 10
paste input "ImLqzETTnHSriSPCQxpGVVFU"
type input "ImLqzETTnHSriSPCQxpGVVFU"
click at [197, 17] on button "search-icon" at bounding box center [192, 12] width 15 height 10
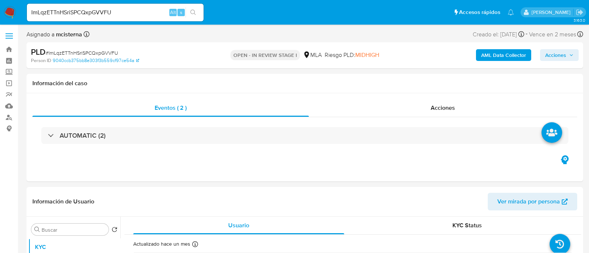
select select "10"
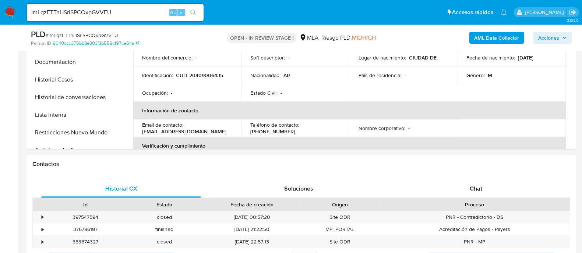
click at [474, 199] on div "Proceso" at bounding box center [474, 205] width 190 height 13
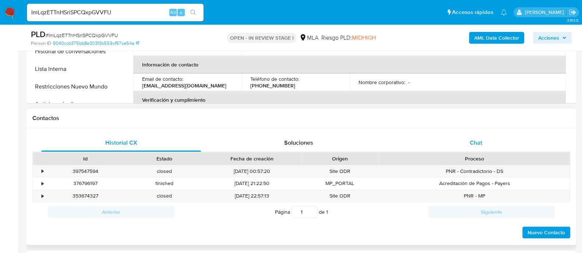
click at [464, 144] on div "Chat" at bounding box center [476, 143] width 160 height 18
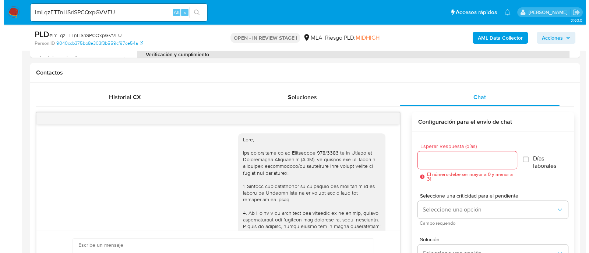
scroll to position [482, 0]
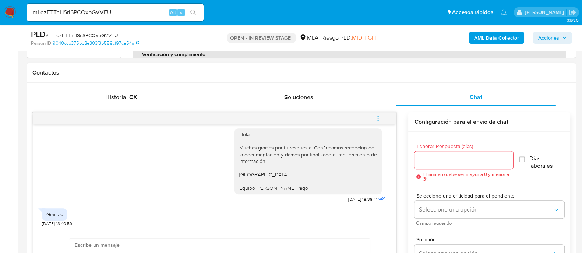
click at [377, 119] on icon "menu-action" at bounding box center [378, 119] width 7 height 7
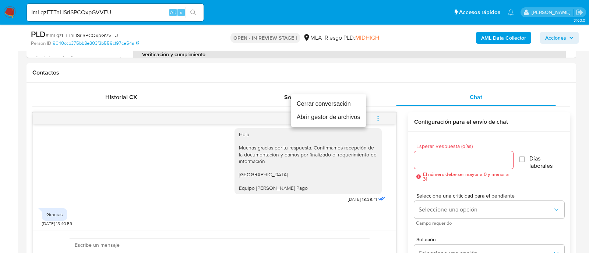
click at [311, 109] on li "Cerrar conversación" at bounding box center [328, 103] width 75 height 13
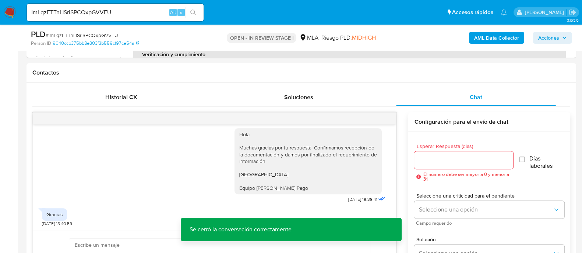
click at [476, 39] on b "AML Data Collector" at bounding box center [496, 38] width 45 height 12
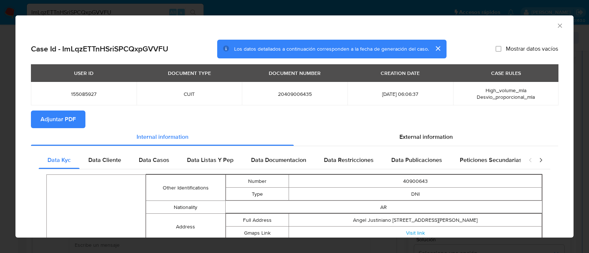
click at [288, 92] on span "20409006435" at bounding box center [295, 94] width 88 height 7
copy span "20409006435"
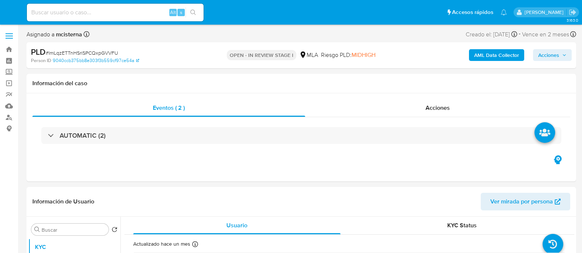
select select "10"
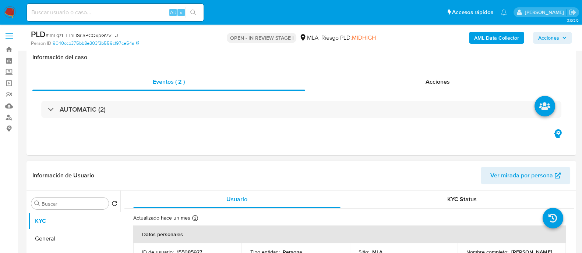
scroll to position [184, 0]
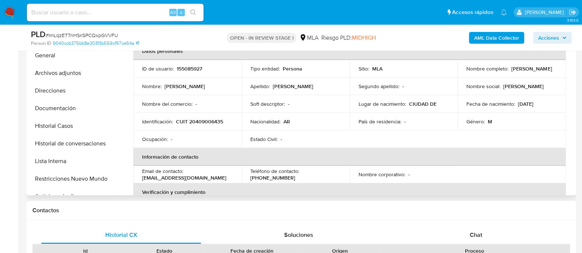
click at [471, 235] on span "Chat" at bounding box center [475, 235] width 13 height 8
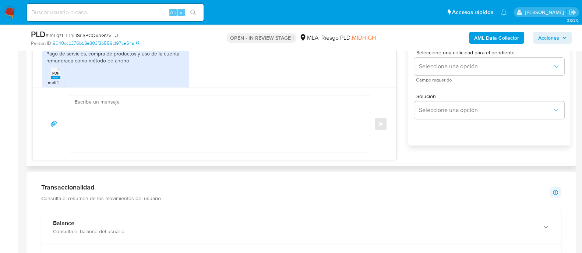
scroll to position [414, 0]
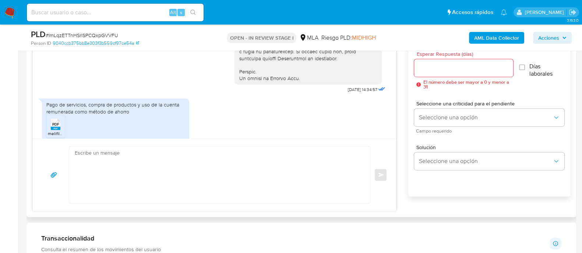
click at [126, 115] on div "Pago de servicios, compra de productos y uso de la cuenta remunerada como métod…" at bounding box center [115, 108] width 138 height 13
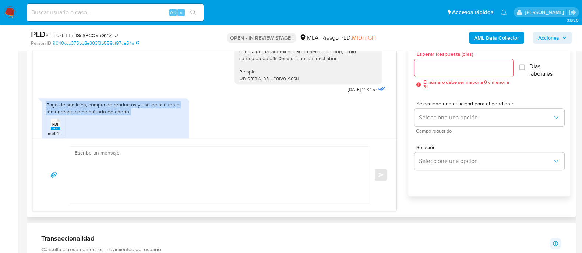
click at [126, 115] on div "Pago de servicios, compra de productos y uso de la cuenta remunerada como métod…" at bounding box center [115, 108] width 138 height 13
copy div "Pago de servicios, compra de productos y uso de la cuenta remunerada como métod…"
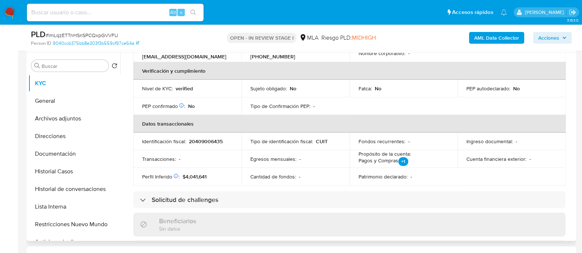
scroll to position [92, 0]
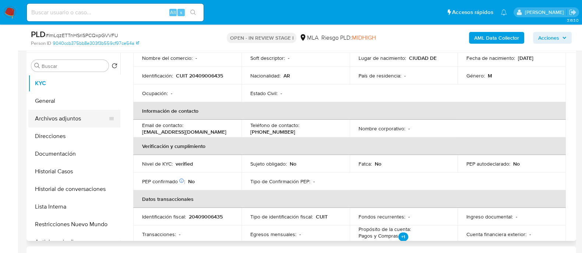
click at [79, 122] on button "Archivos adjuntos" at bounding box center [71, 119] width 86 height 18
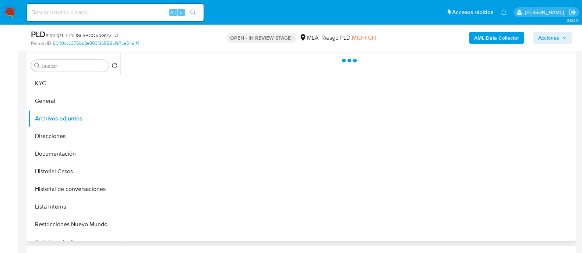
scroll to position [0, 0]
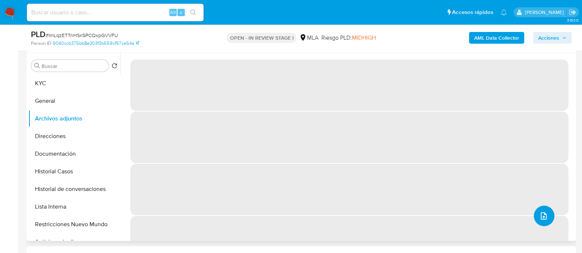
click at [535, 216] on button "upload-file" at bounding box center [543, 216] width 21 height 21
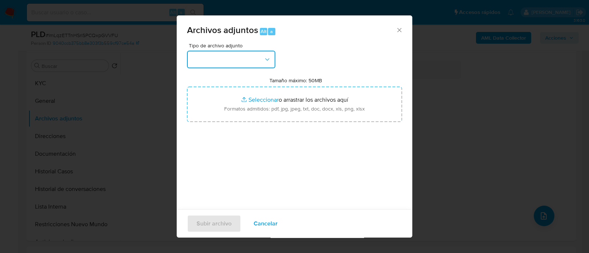
click at [232, 55] on button "button" at bounding box center [231, 60] width 88 height 18
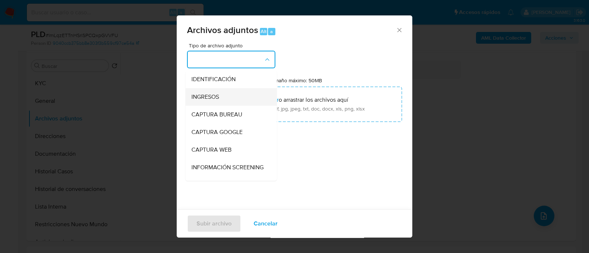
click at [228, 90] on div "INGRESOS" at bounding box center [228, 97] width 75 height 18
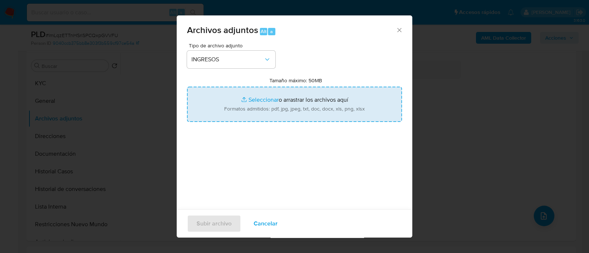
click at [217, 100] on input "Tamaño máximo: 50MB Seleccionar archivos" at bounding box center [294, 104] width 215 height 35
type input "C:\fakepath\Recibos de sueldo.pdf"
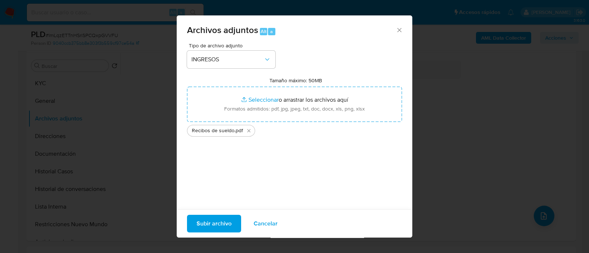
click at [206, 226] on span "Subir archivo" at bounding box center [213, 224] width 35 height 16
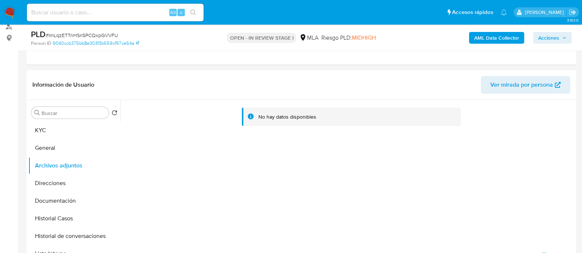
scroll to position [92, 0]
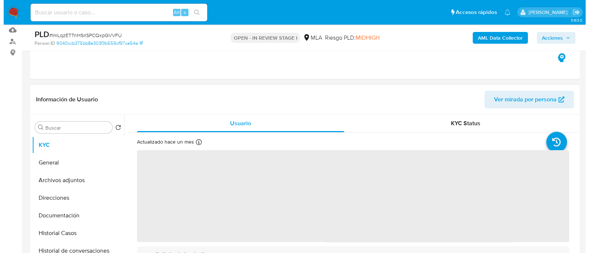
scroll to position [92, 0]
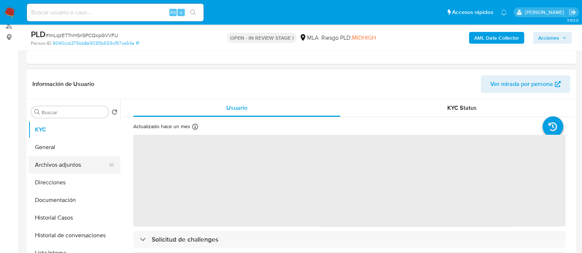
click at [64, 161] on button "Archivos adjuntos" at bounding box center [71, 165] width 86 height 18
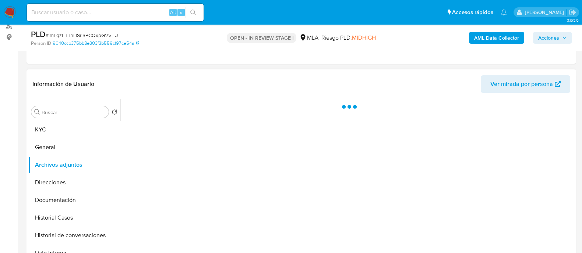
select select "10"
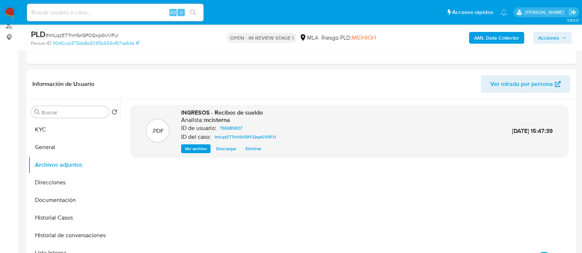
click at [504, 36] on b "AML Data Collector" at bounding box center [496, 38] width 45 height 12
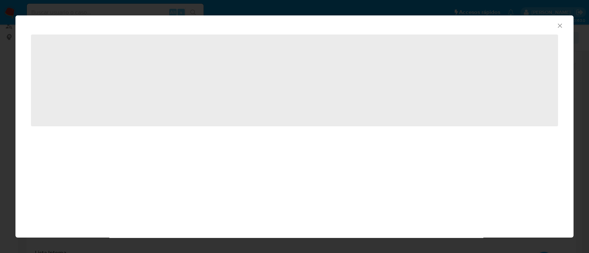
click at [556, 24] on icon "Cerrar ventana" at bounding box center [559, 25] width 7 height 7
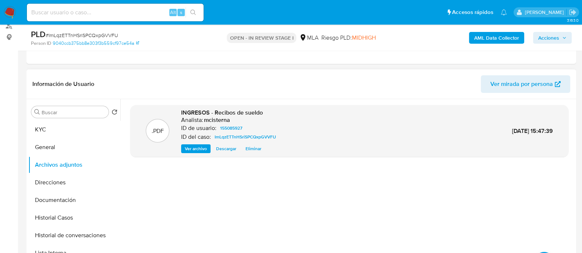
click at [261, 147] on button "Eliminar" at bounding box center [253, 149] width 23 height 9
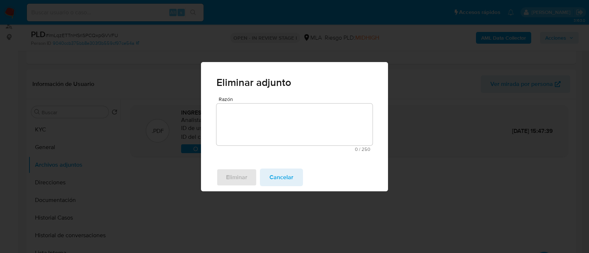
click at [283, 135] on textarea "Razón" at bounding box center [294, 125] width 156 height 42
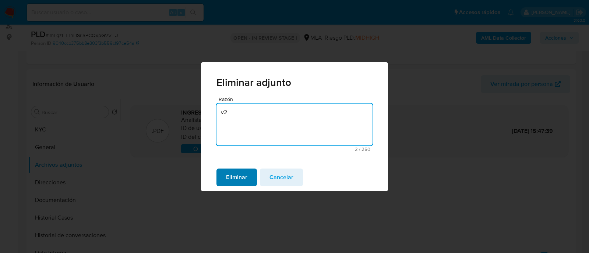
type textarea "v2"
click at [235, 173] on span "Eliminar" at bounding box center [236, 178] width 21 height 16
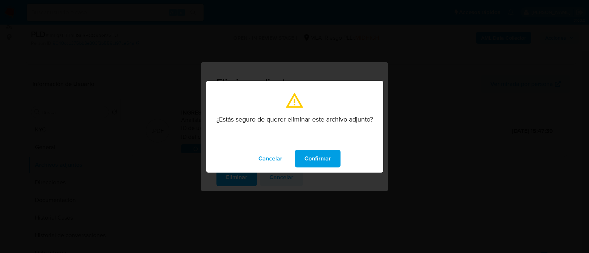
click at [306, 164] on span "Confirmar" at bounding box center [317, 159] width 26 height 16
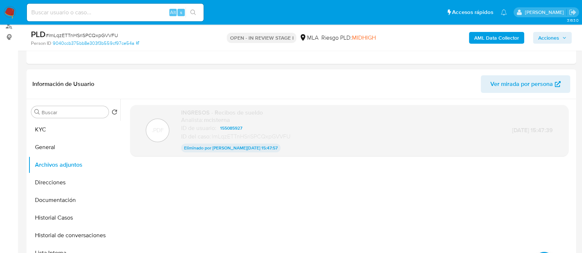
click at [487, 38] on b "AML Data Collector" at bounding box center [496, 38] width 45 height 12
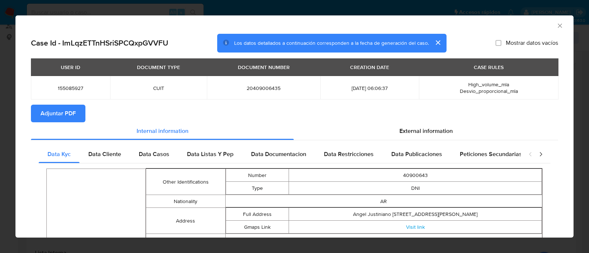
click at [70, 114] on span "Adjuntar PDF" at bounding box center [57, 114] width 35 height 16
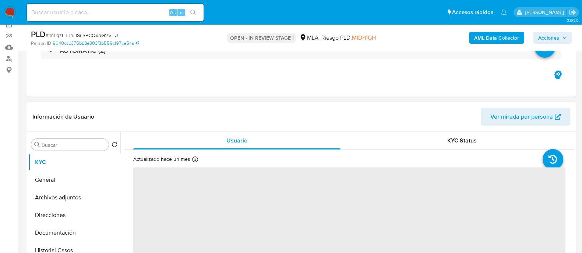
scroll to position [92, 0]
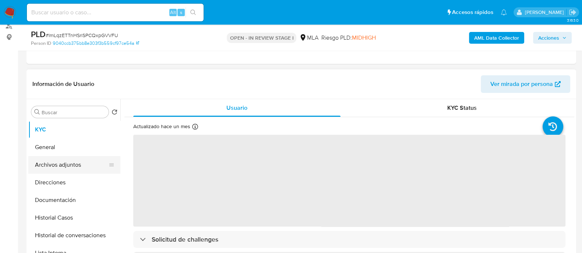
click at [88, 159] on button "Archivos adjuntos" at bounding box center [71, 165] width 86 height 18
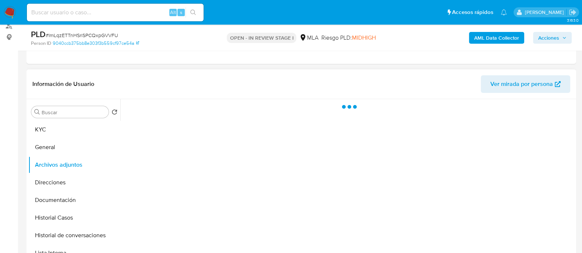
select select "10"
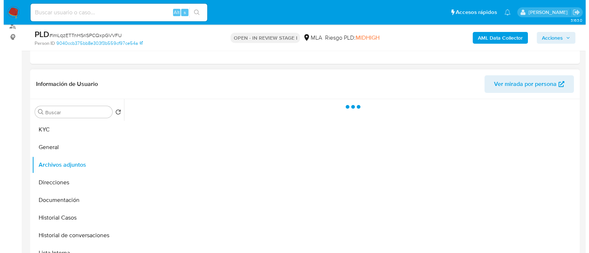
scroll to position [138, 0]
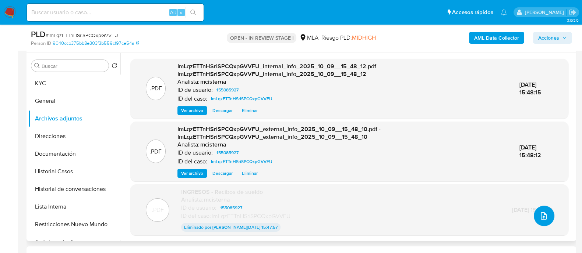
click at [548, 216] on button "upload-file" at bounding box center [543, 216] width 21 height 21
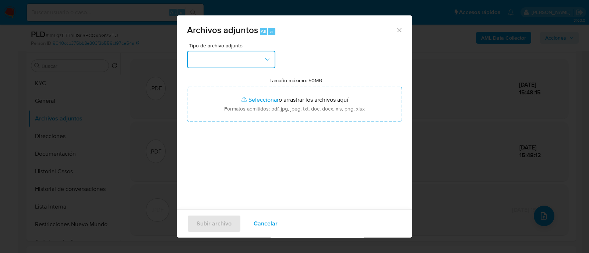
click at [226, 58] on button "button" at bounding box center [231, 60] width 88 height 18
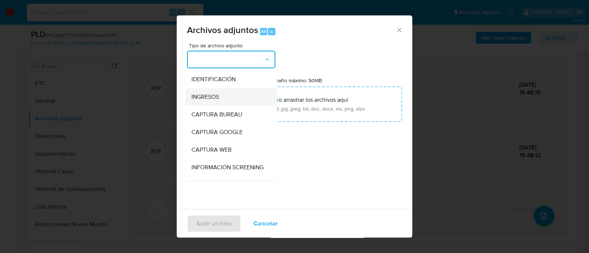
click at [212, 96] on span "INGRESOS" at bounding box center [205, 96] width 28 height 7
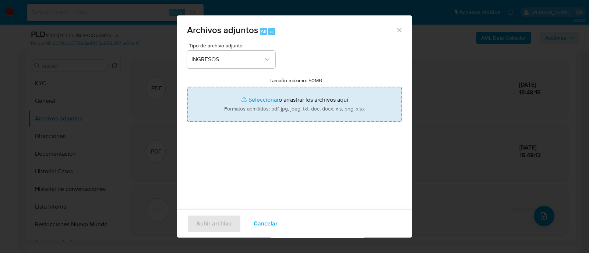
click at [256, 104] on input "Tamaño máximo: 50MB Seleccionar archivos" at bounding box center [294, 104] width 215 height 35
type input "C:\fakepath\Recibos de sueldo (1).pdf"
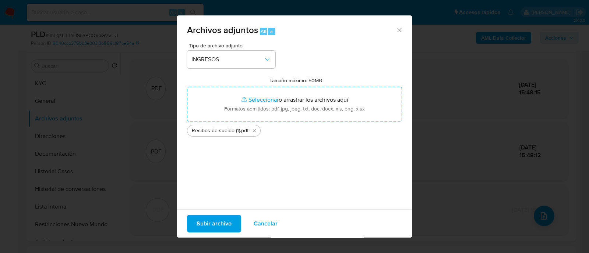
click at [201, 227] on span "Subir archivo" at bounding box center [213, 224] width 35 height 16
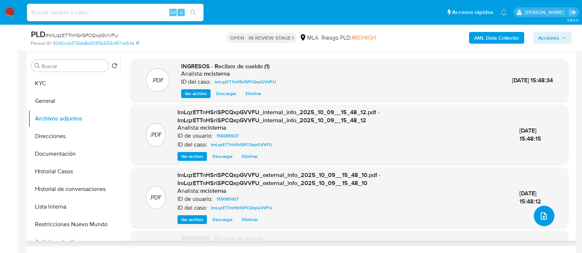
click at [545, 212] on button "upload-file" at bounding box center [543, 216] width 21 height 21
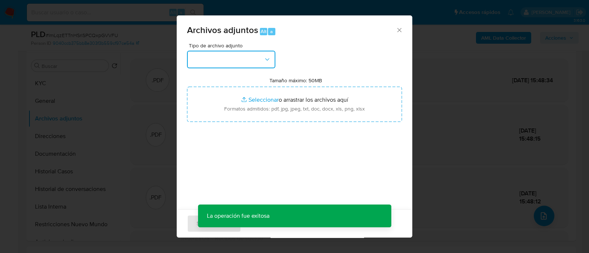
click at [207, 61] on button "button" at bounding box center [231, 60] width 88 height 18
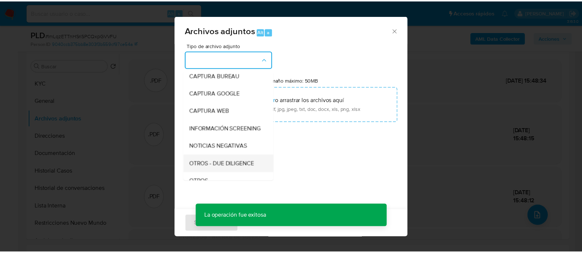
scroll to position [92, 0]
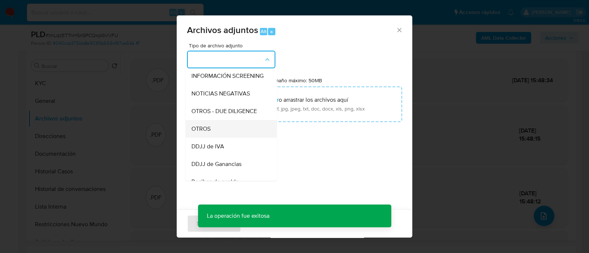
click at [223, 136] on div "OTROS" at bounding box center [228, 129] width 75 height 18
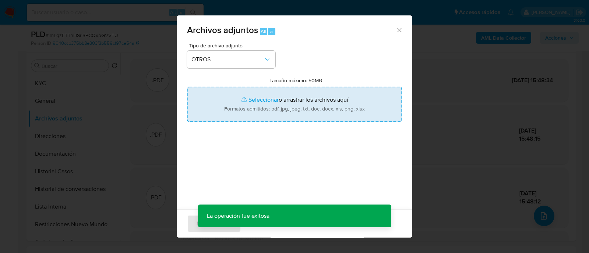
click at [266, 96] on input "Tamaño máximo: 50MB Seleccionar archivos" at bounding box center [294, 104] width 215 height 35
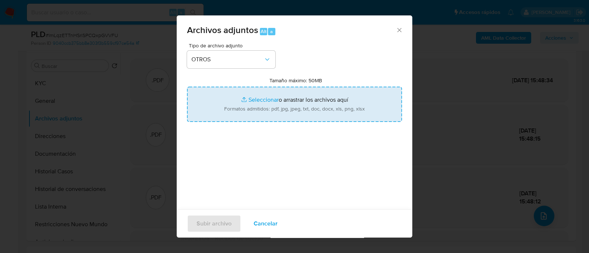
type input "C:\fakepath\Caselog ImLqzETTnHSriSPCQxpGVVFU_2025_09_17_17_51_47.docx"
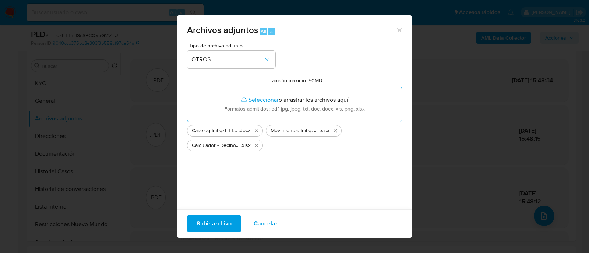
click at [227, 226] on span "Subir archivo" at bounding box center [213, 224] width 35 height 16
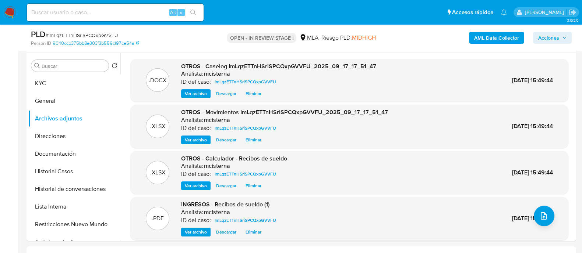
click at [554, 38] on span "Acciones" at bounding box center [548, 38] width 21 height 12
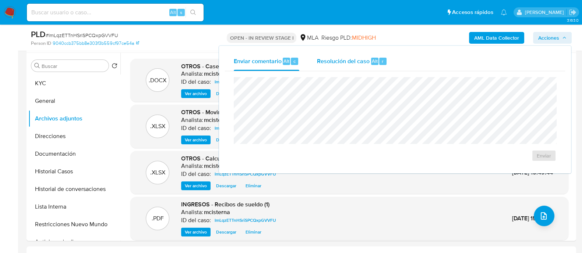
click at [357, 58] on span "Resolución del caso" at bounding box center [343, 61] width 53 height 8
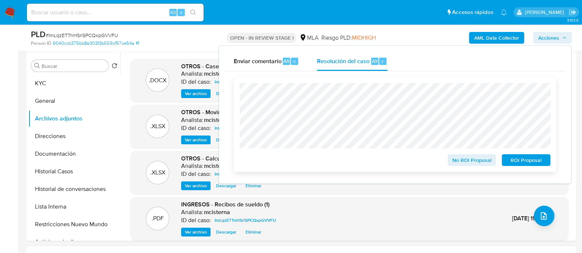
click at [462, 158] on span "No ROI Proposal" at bounding box center [472, 160] width 38 height 10
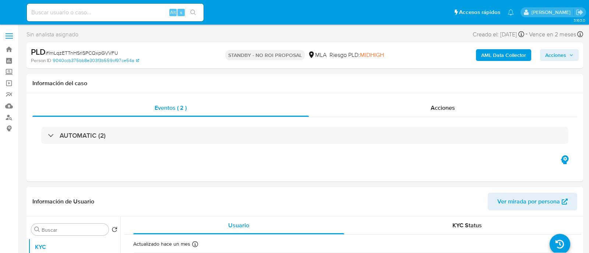
select select "10"
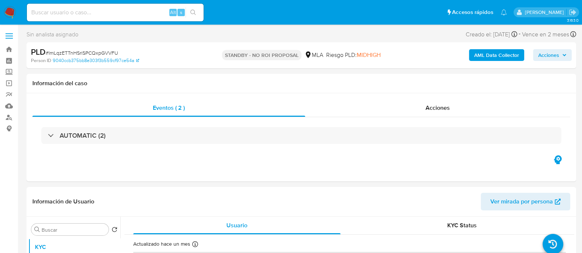
click at [110, 18] on div "Alt s" at bounding box center [115, 13] width 177 height 18
click at [109, 10] on input at bounding box center [115, 13] width 177 height 10
paste input "251450824"
type input "251450824"
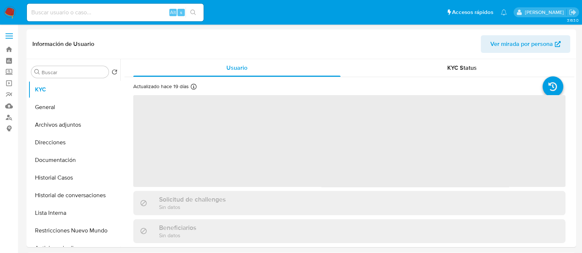
select select "10"
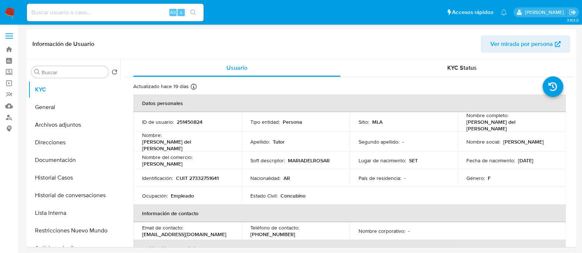
click at [155, 19] on div "Alt s" at bounding box center [115, 13] width 177 height 18
click at [154, 11] on input at bounding box center [115, 13] width 177 height 10
paste input "aMWjjGvmDVbLxJbcVDxUUw3o"
type input "aMWjjGvmDVbLxJbcVDxUUw3o"
click at [189, 11] on button "search-icon" at bounding box center [192, 12] width 15 height 10
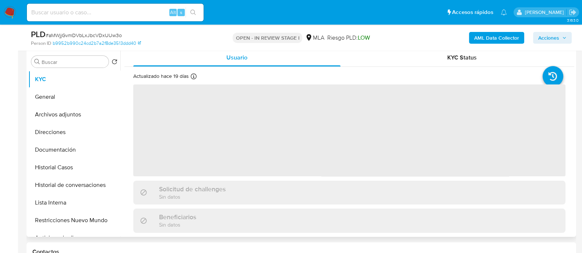
scroll to position [184, 0]
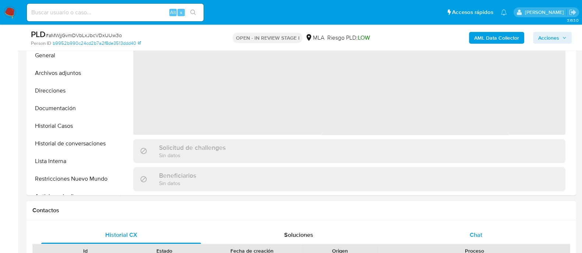
select select "10"
click at [483, 235] on div "Chat" at bounding box center [476, 236] width 160 height 18
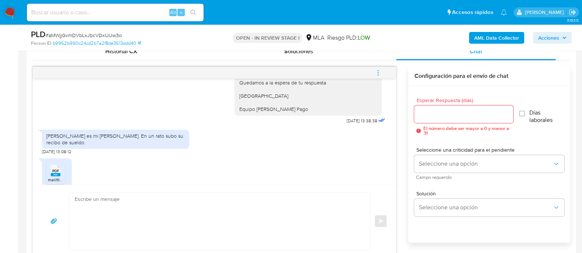
scroll to position [552, 0]
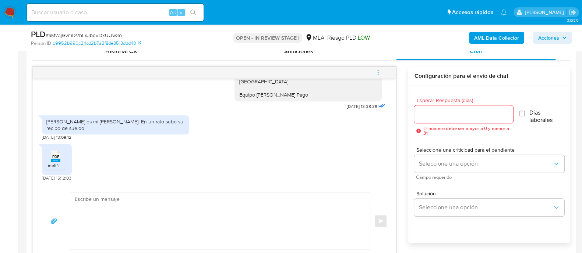
click at [53, 155] on span "PDF" at bounding box center [55, 157] width 7 height 5
click at [304, 215] on textarea at bounding box center [218, 221] width 286 height 57
paste textarea "Hola Muchas gracias por tu respuesta. Confirmamos recepción de la documentación…"
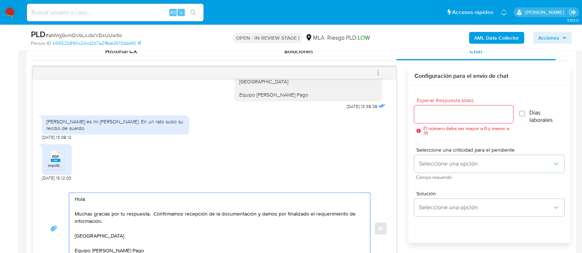
scroll to position [375, 0]
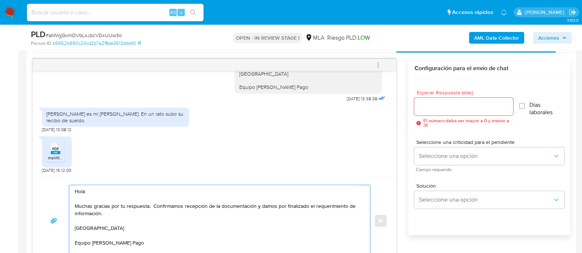
type textarea "Hola Muchas gracias por tu respuesta. Confirmamos recepción de la documentación…"
click at [460, 100] on div at bounding box center [463, 107] width 99 height 18
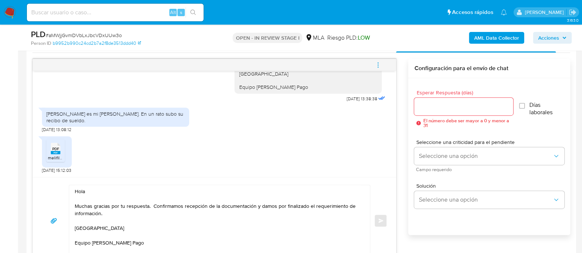
click at [456, 102] on input "Esperar Respuesta (días)" at bounding box center [463, 107] width 99 height 10
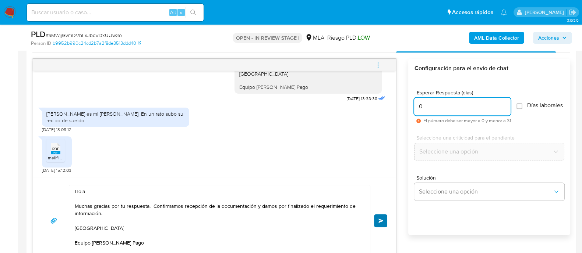
type input "0"
click at [380, 225] on button "Enviar" at bounding box center [380, 220] width 13 height 13
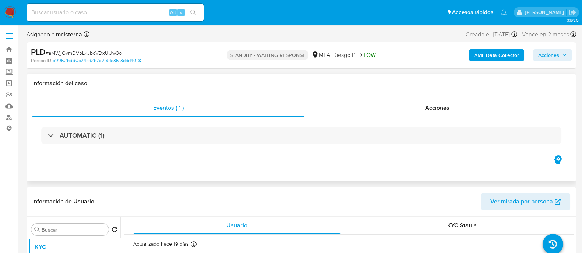
select select "10"
